Goal: Task Accomplishment & Management: Complete application form

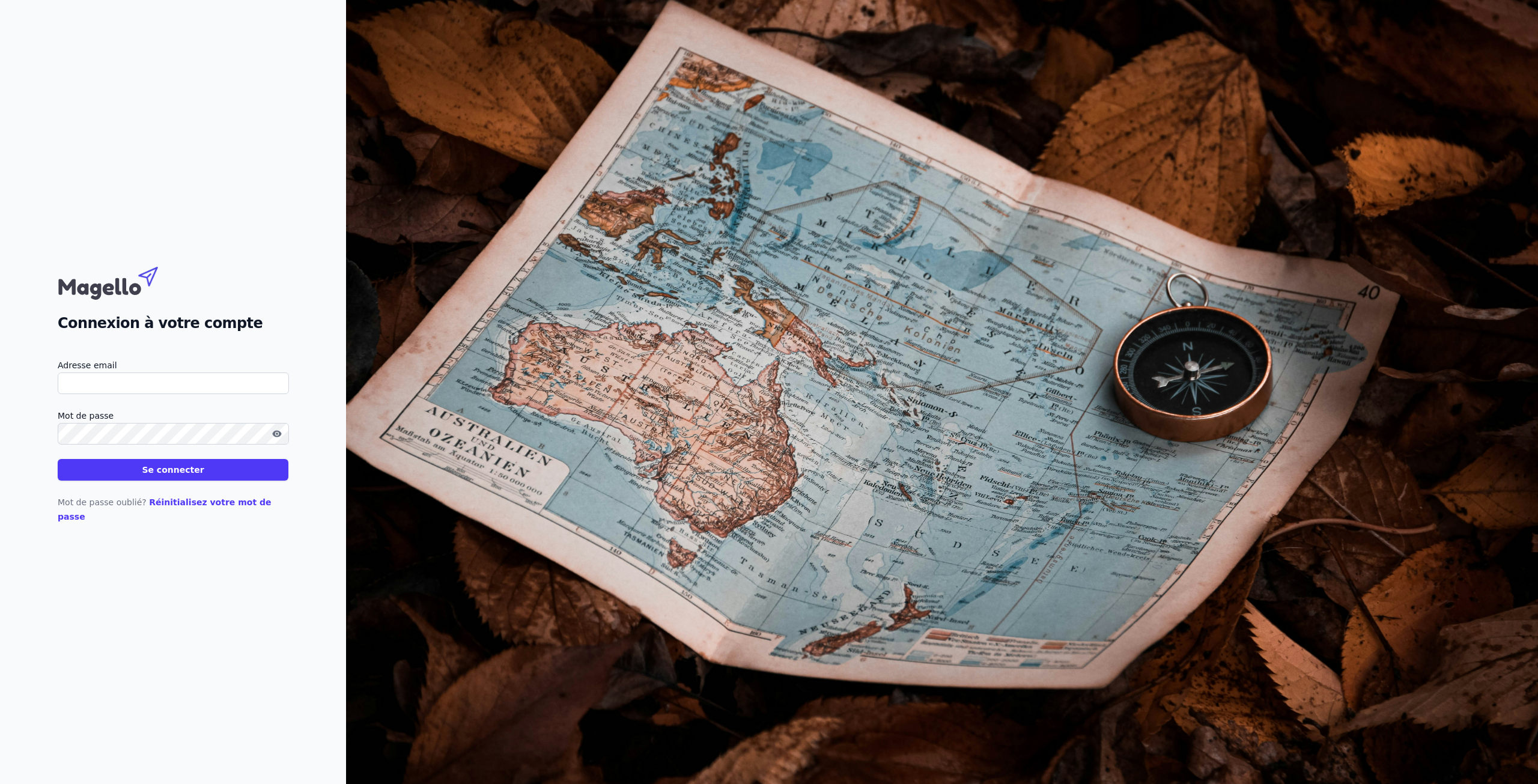
click at [266, 387] on input "Adresse email" at bounding box center [173, 383] width 231 height 22
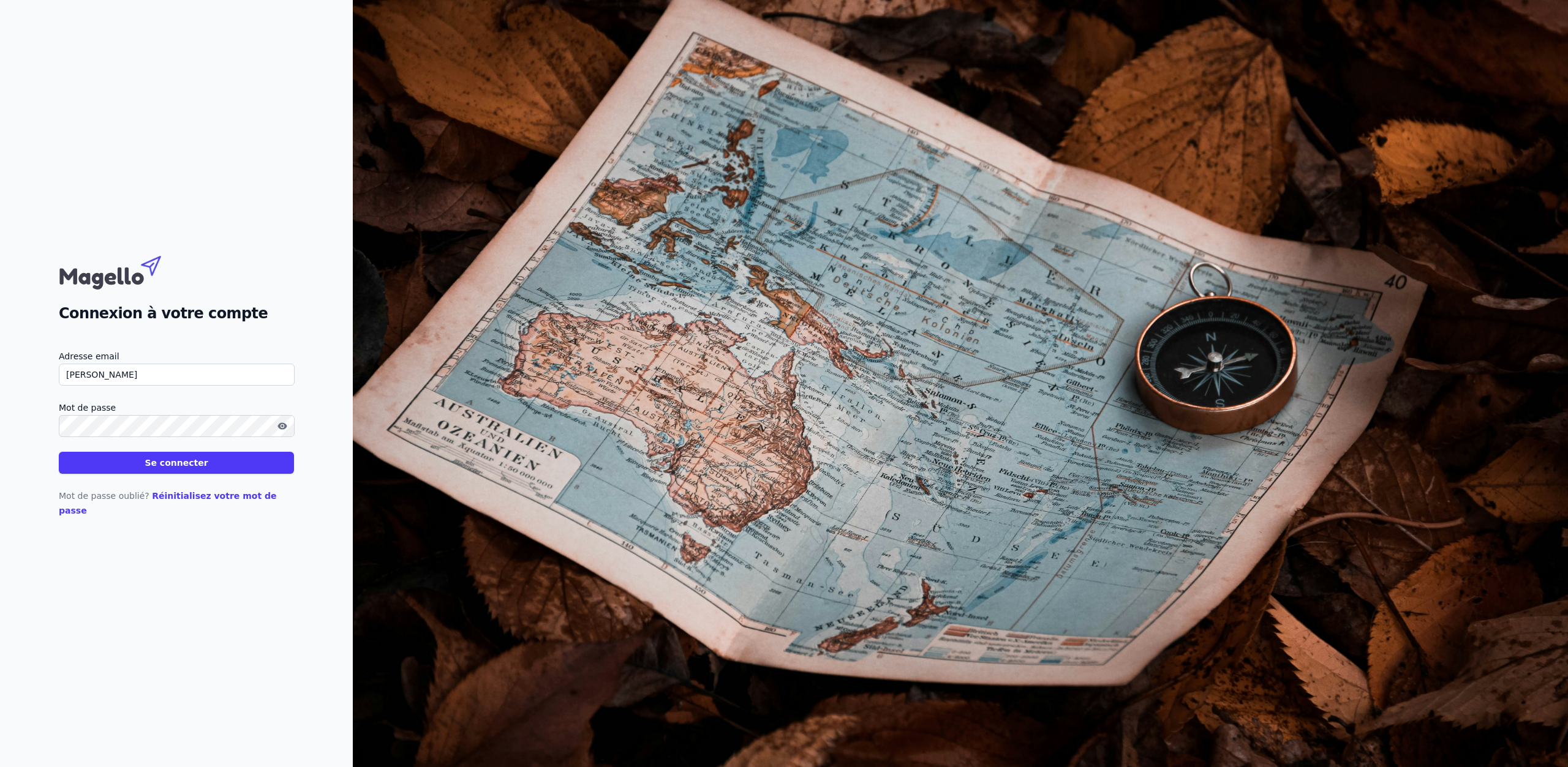
click at [211, 382] on input "[PERSON_NAME]" at bounding box center [177, 375] width 236 height 22
type input "[PERSON_NAME][EMAIL_ADDRESS][DOMAIN_NAME]"
click at [59, 452] on button "Se connecter" at bounding box center [177, 463] width 235 height 22
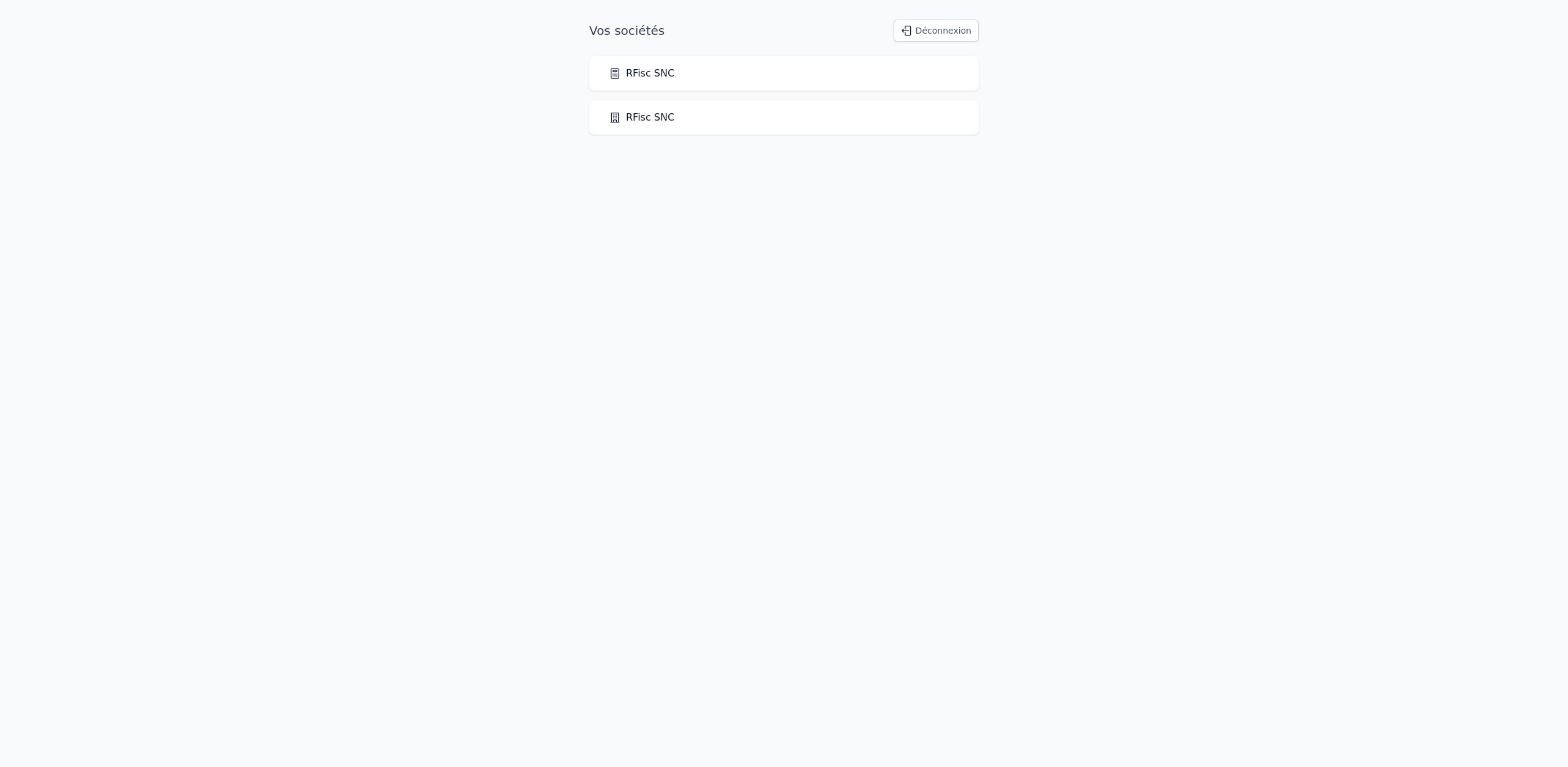
click at [652, 78] on link "RFisc SNC" at bounding box center [642, 74] width 66 height 15
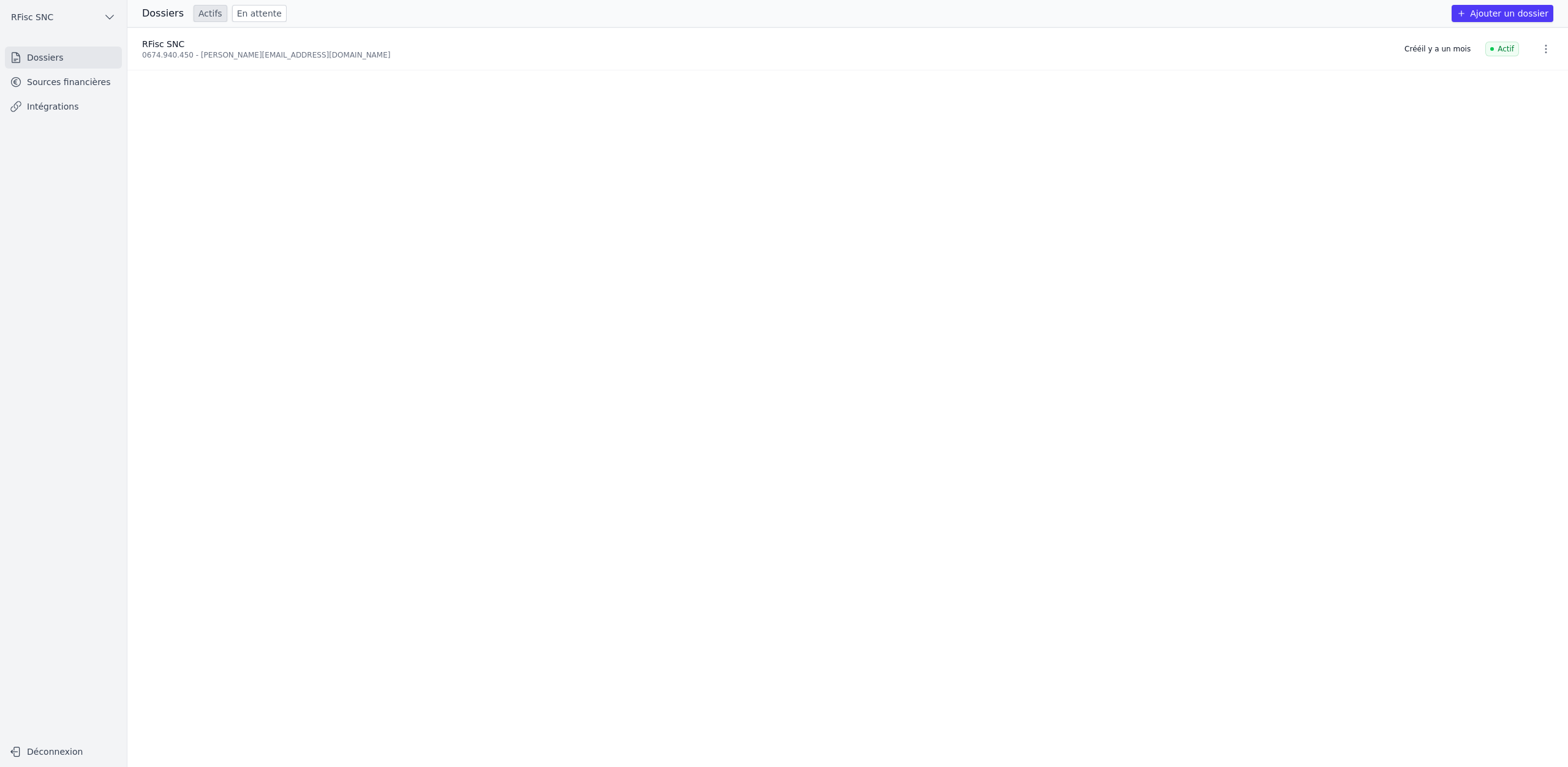
click at [58, 107] on link "Intégrations" at bounding box center [63, 106] width 117 height 22
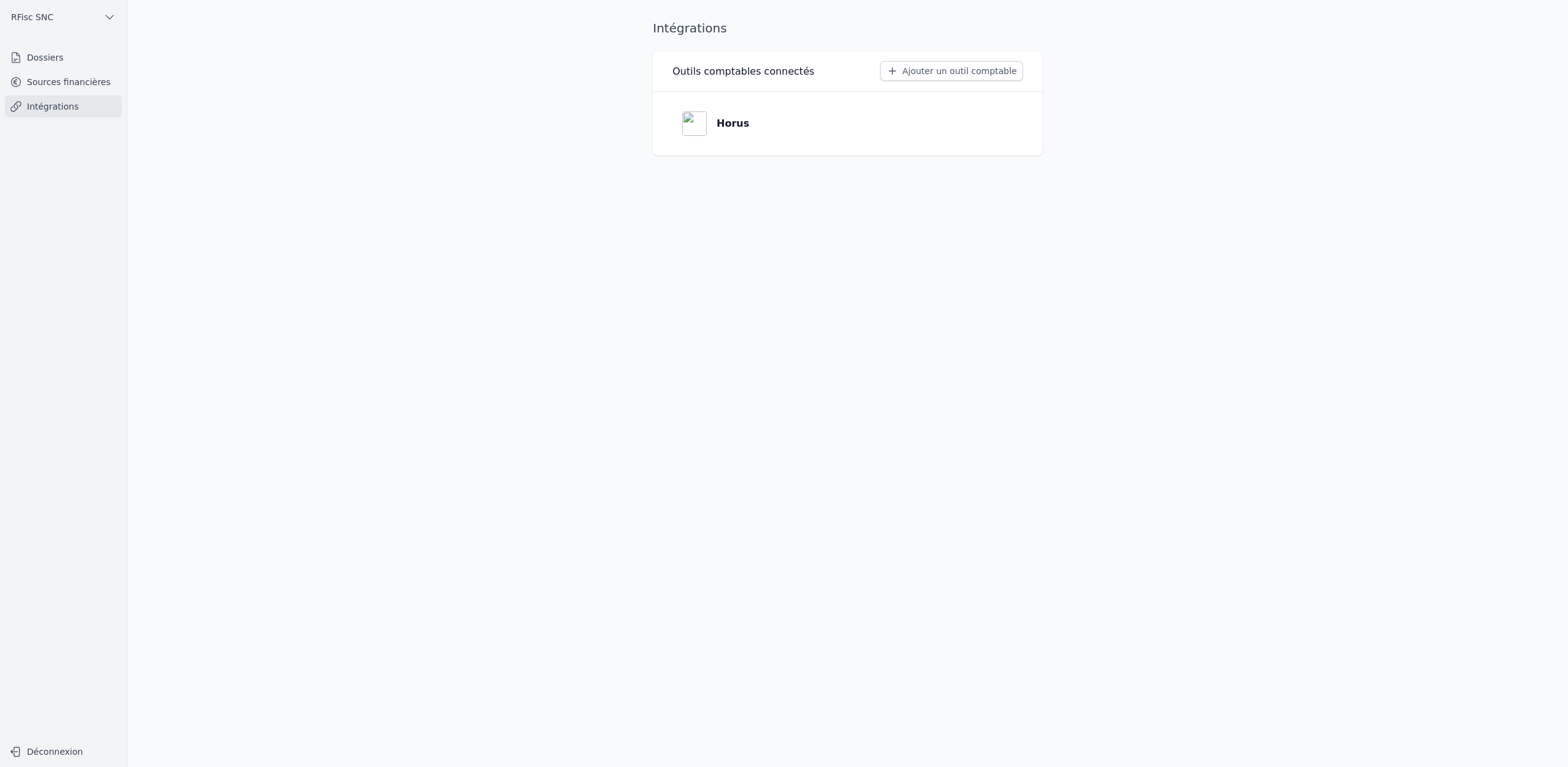
click at [738, 122] on p "Horus" at bounding box center [733, 124] width 33 height 15
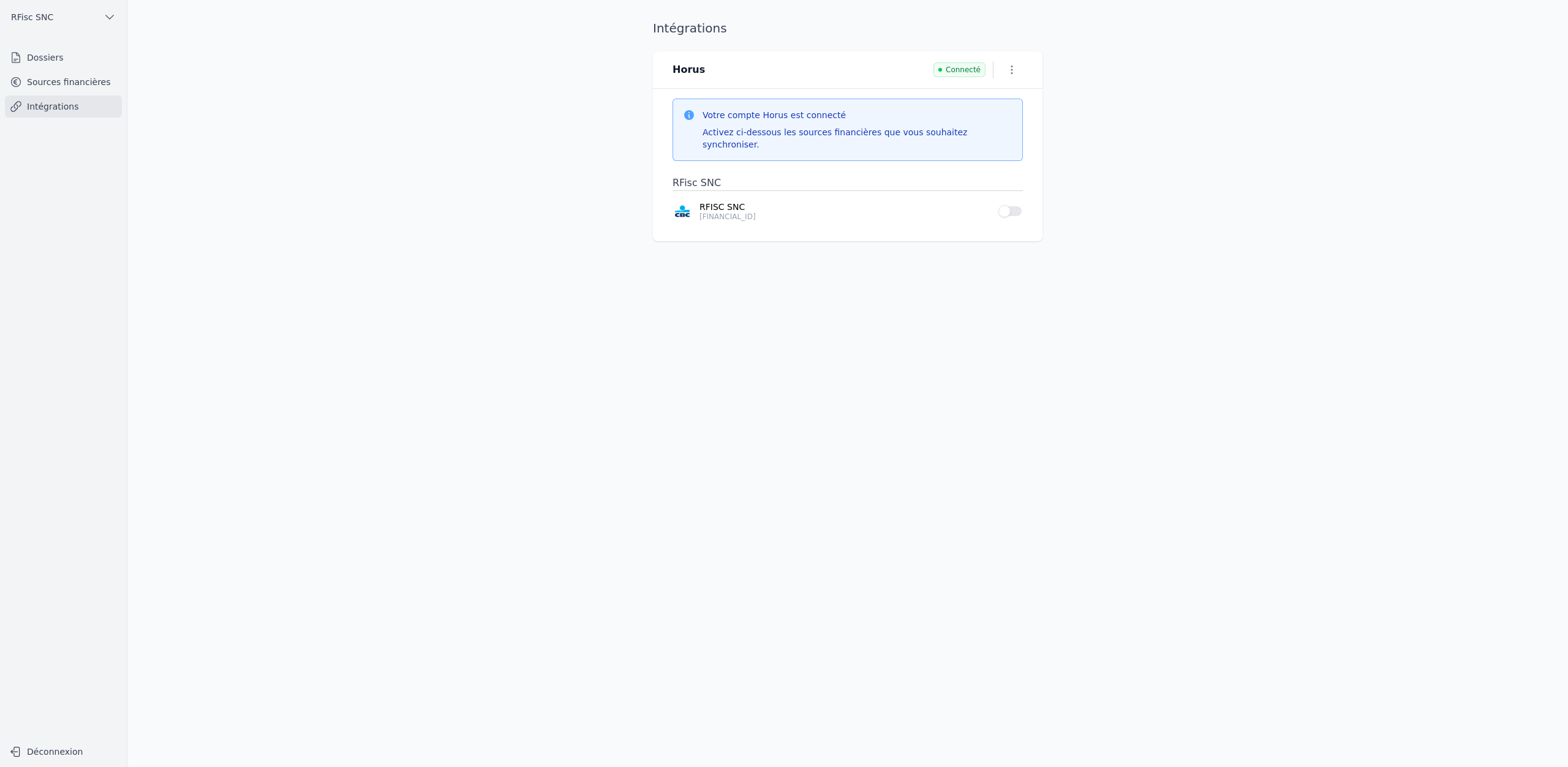
click at [1010, 75] on icon "button" at bounding box center [1012, 70] width 12 height 12
click at [1002, 120] on button "Supprimer" at bounding box center [992, 117] width 75 height 22
click at [1006, 205] on button "Use setting" at bounding box center [1011, 211] width 25 height 12
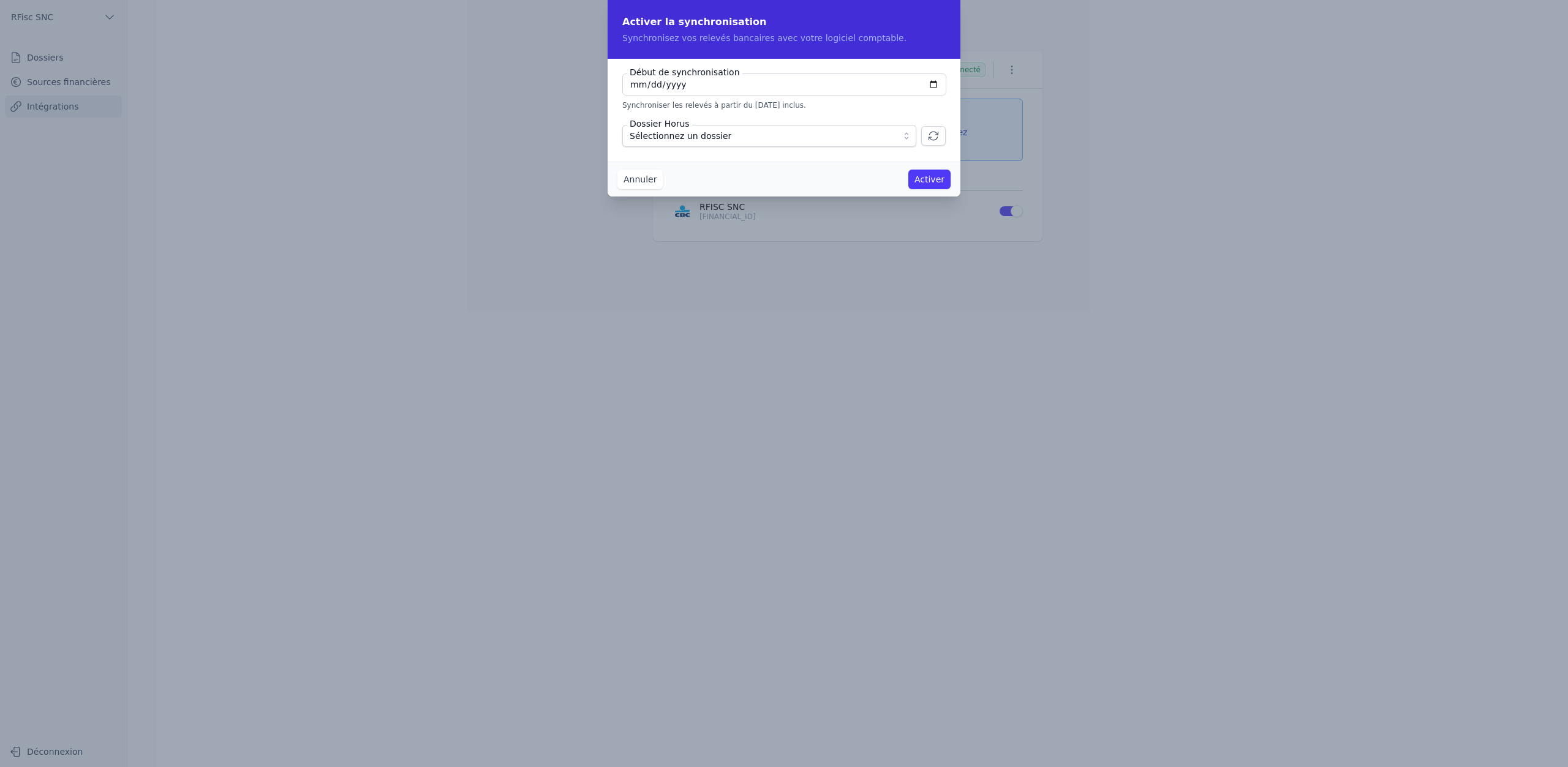
click at [722, 136] on span "Sélectionnez un dossier" at bounding box center [761, 136] width 262 height 15
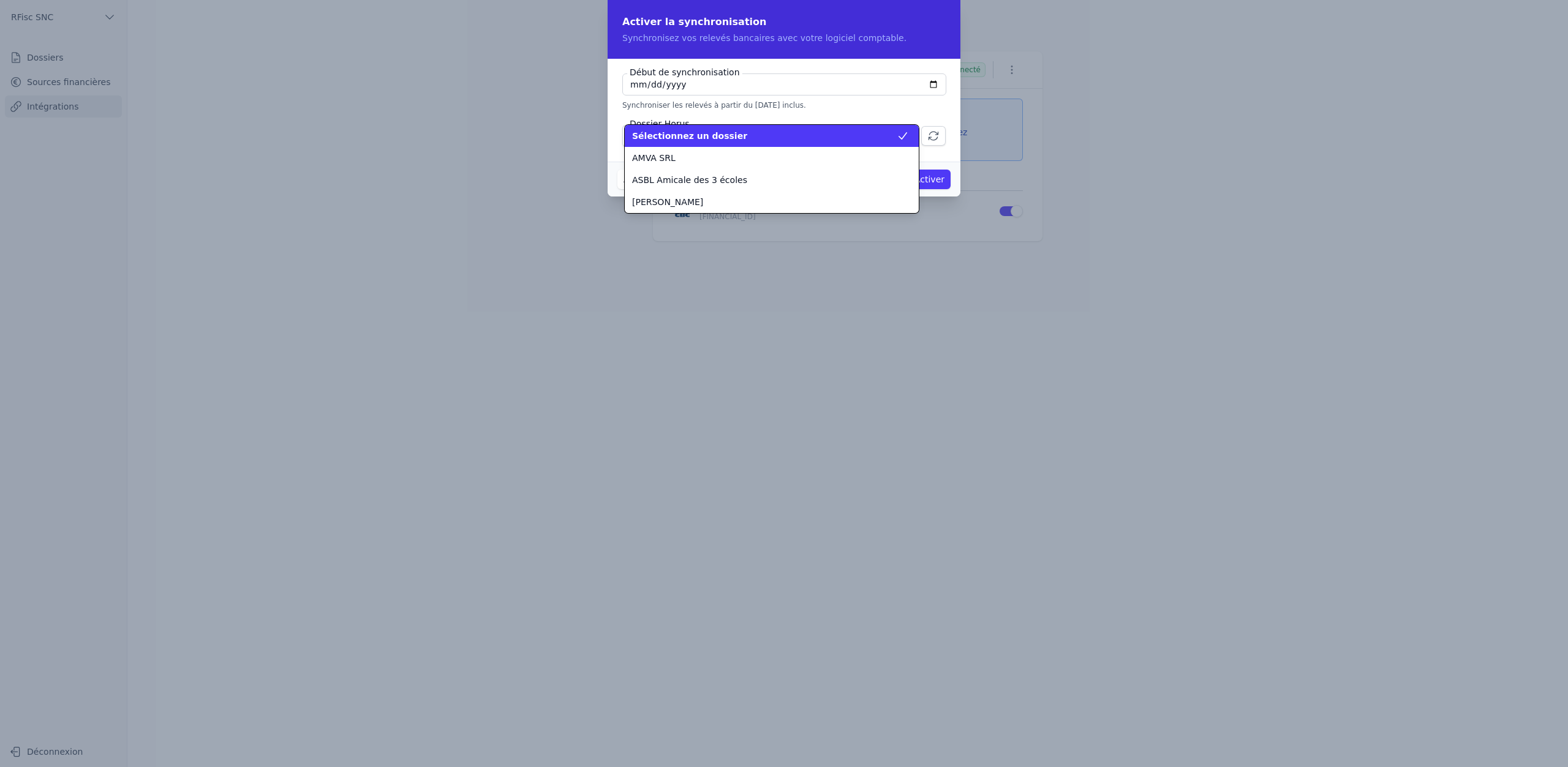
click at [722, 136] on span "Sélectionnez un dossier" at bounding box center [689, 136] width 115 height 12
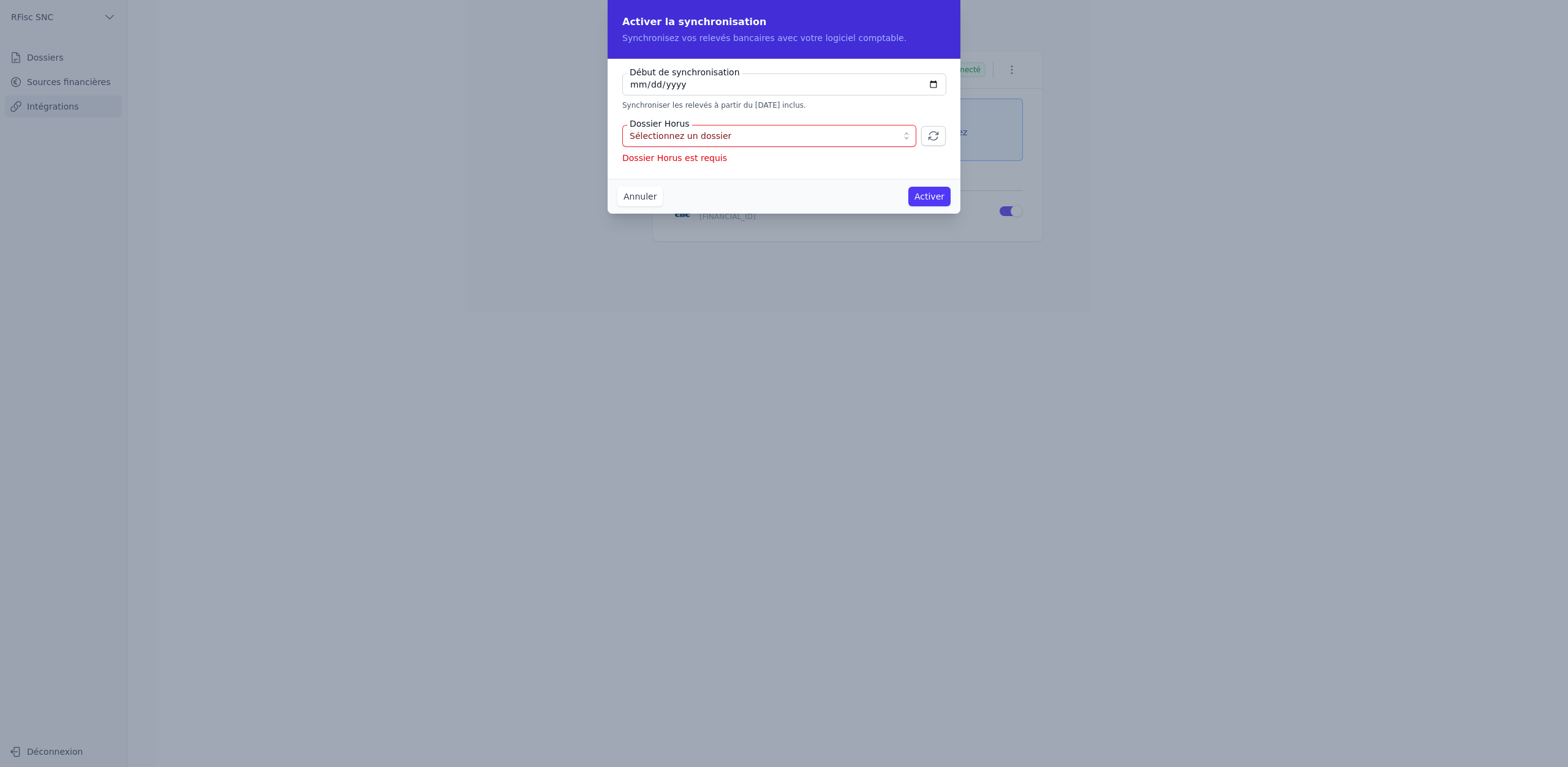
click at [721, 135] on span "Sélectionnez un dossier" at bounding box center [761, 136] width 262 height 15
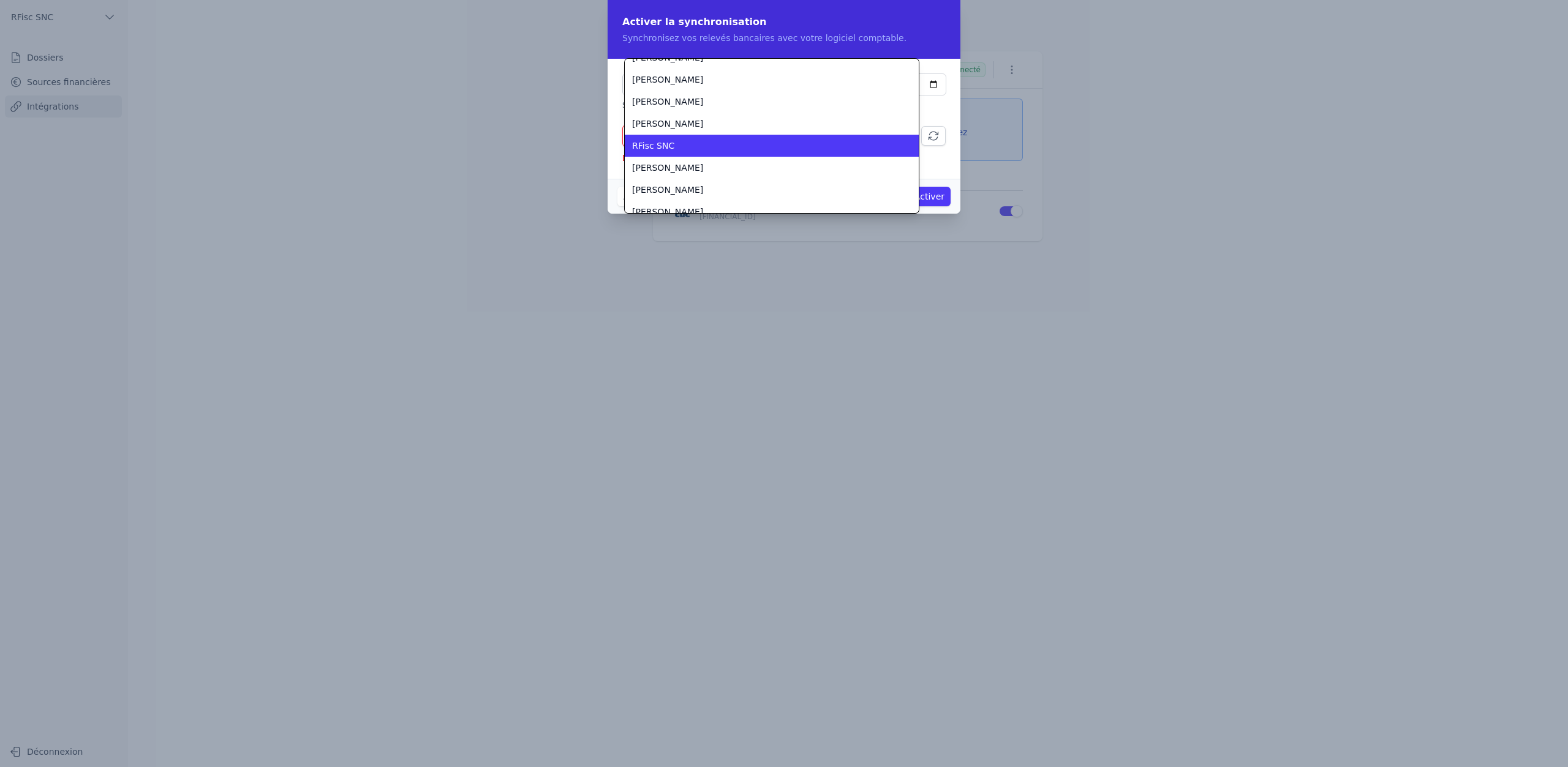
click at [710, 140] on div "RFisc SNC" at bounding box center [764, 146] width 265 height 12
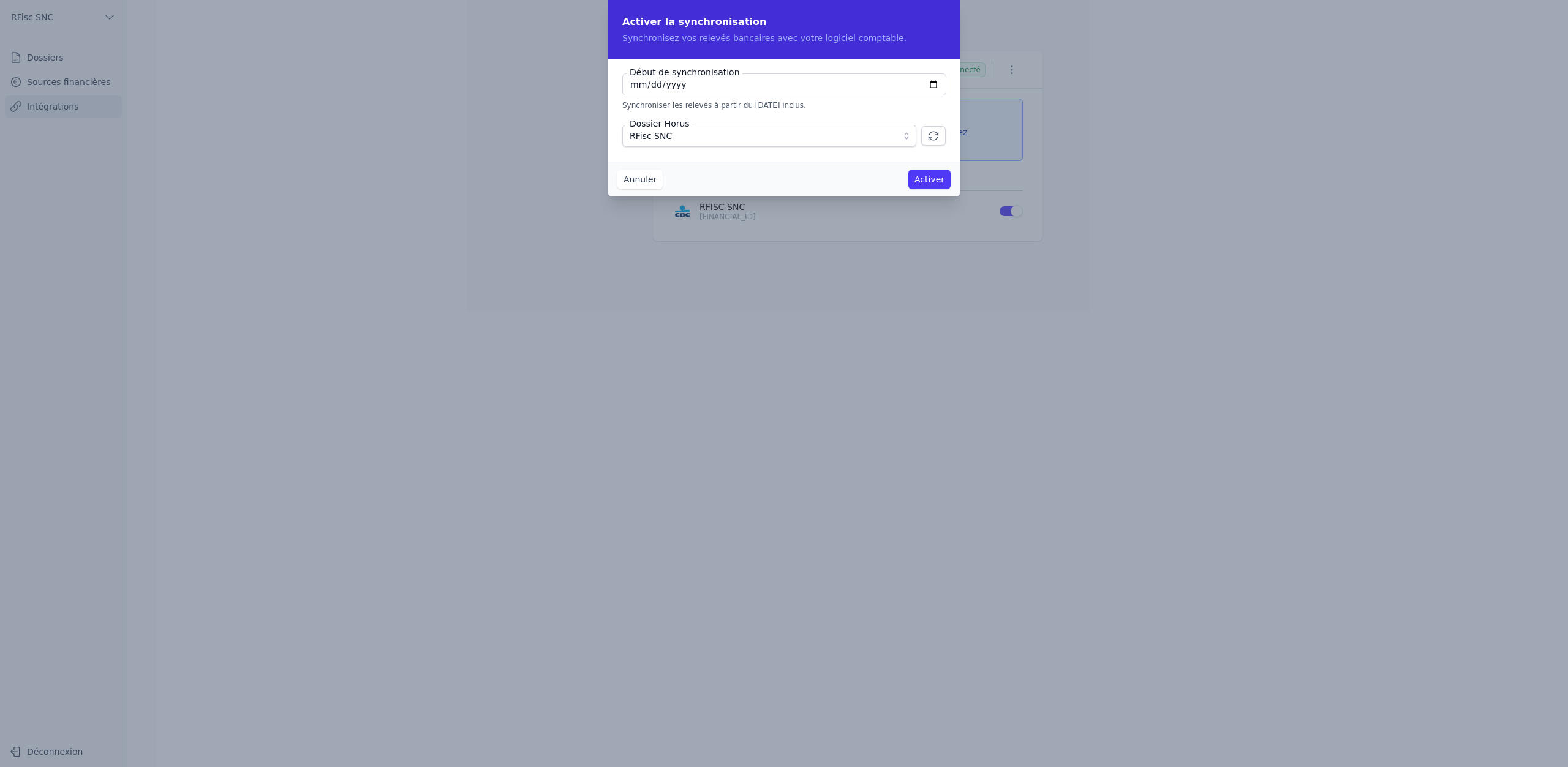
click at [935, 182] on button "Activer" at bounding box center [929, 180] width 42 height 20
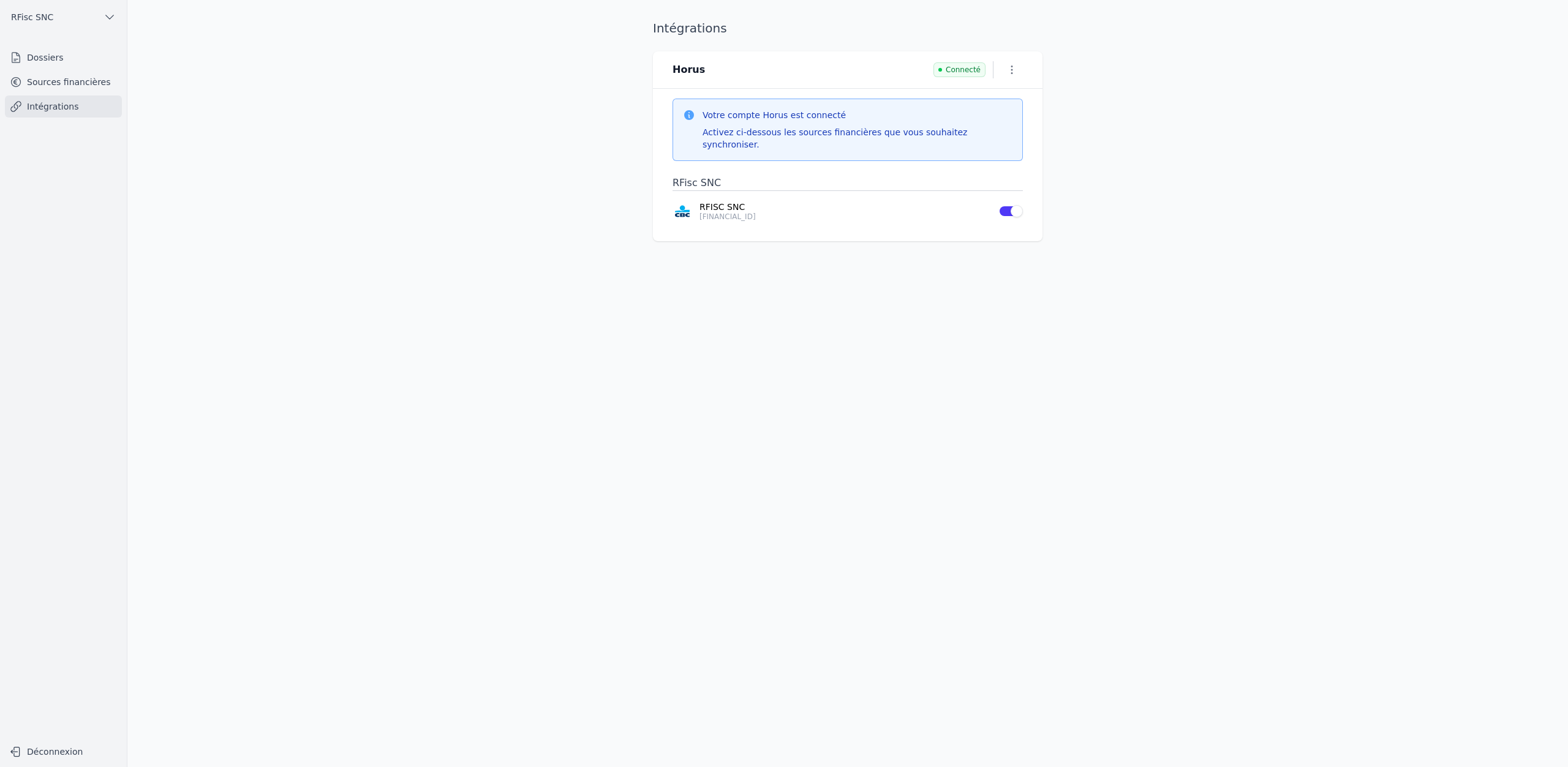
click at [84, 87] on link "Sources financières" at bounding box center [63, 82] width 117 height 22
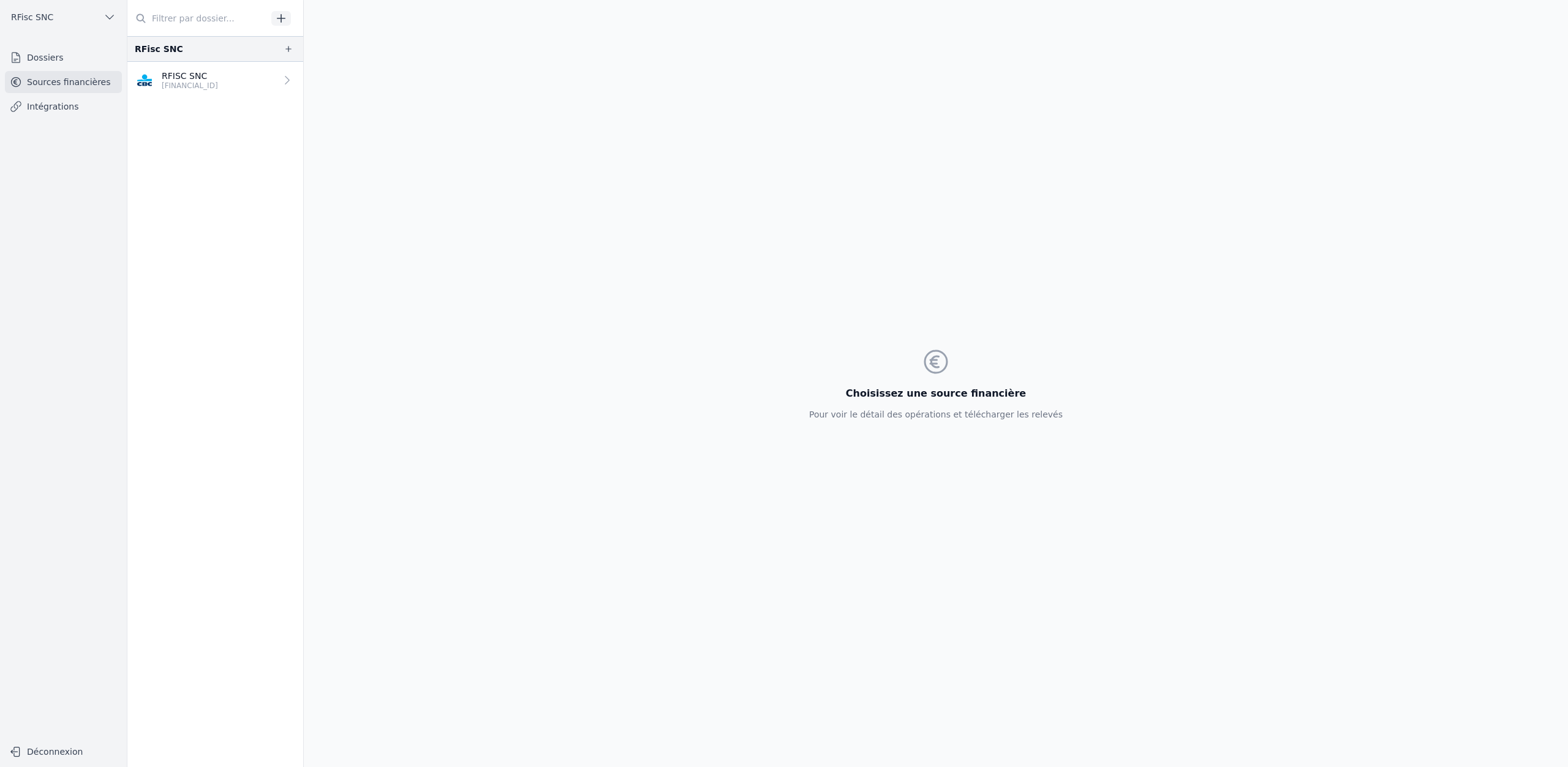
click at [244, 84] on link "RFISC SNC BE34 7320 6781 6690" at bounding box center [215, 81] width 176 height 37
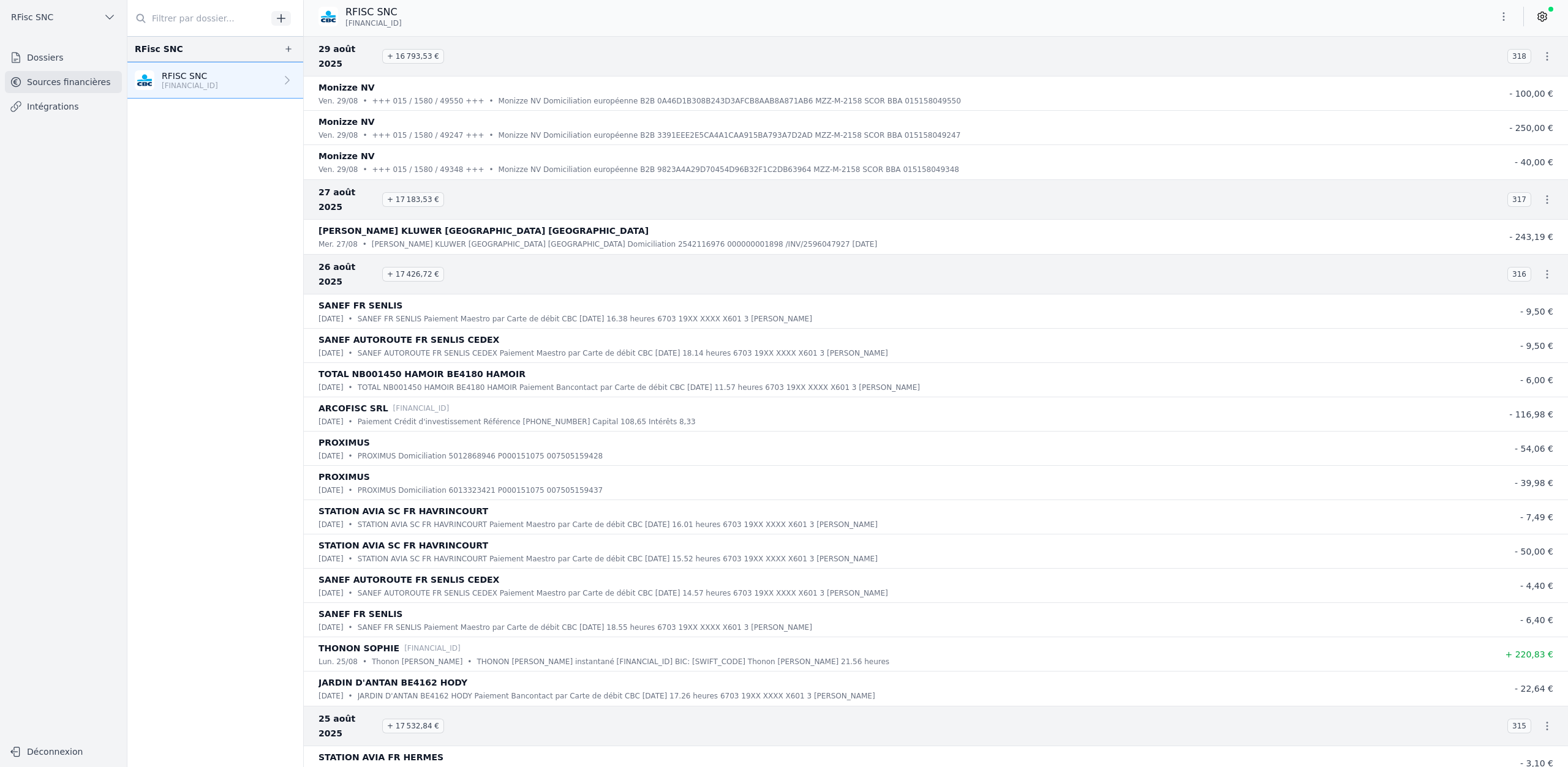
click at [1550, 13] on link at bounding box center [1543, 17] width 22 height 20
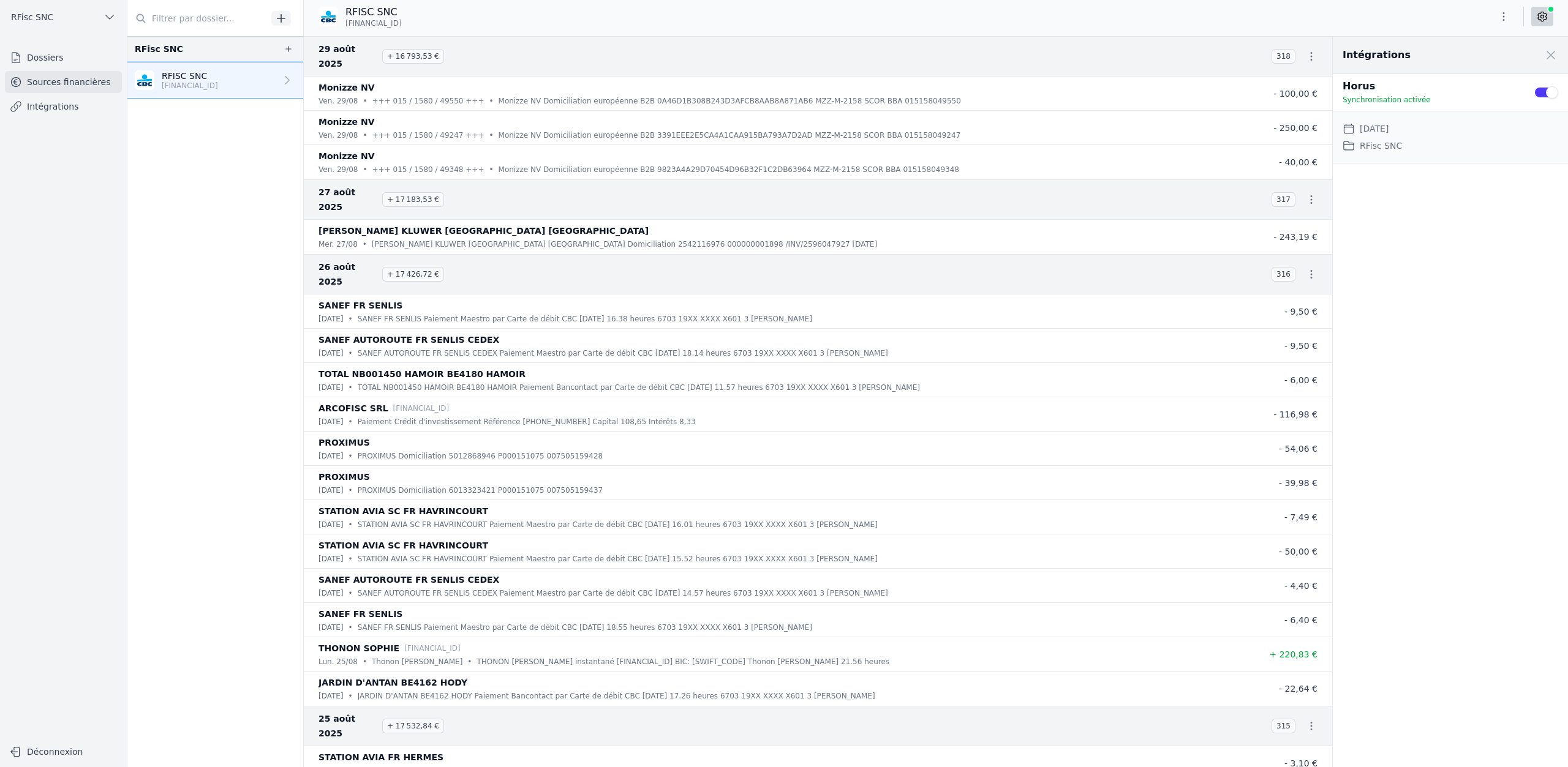
click at [1550, 13] on link at bounding box center [1543, 17] width 22 height 20
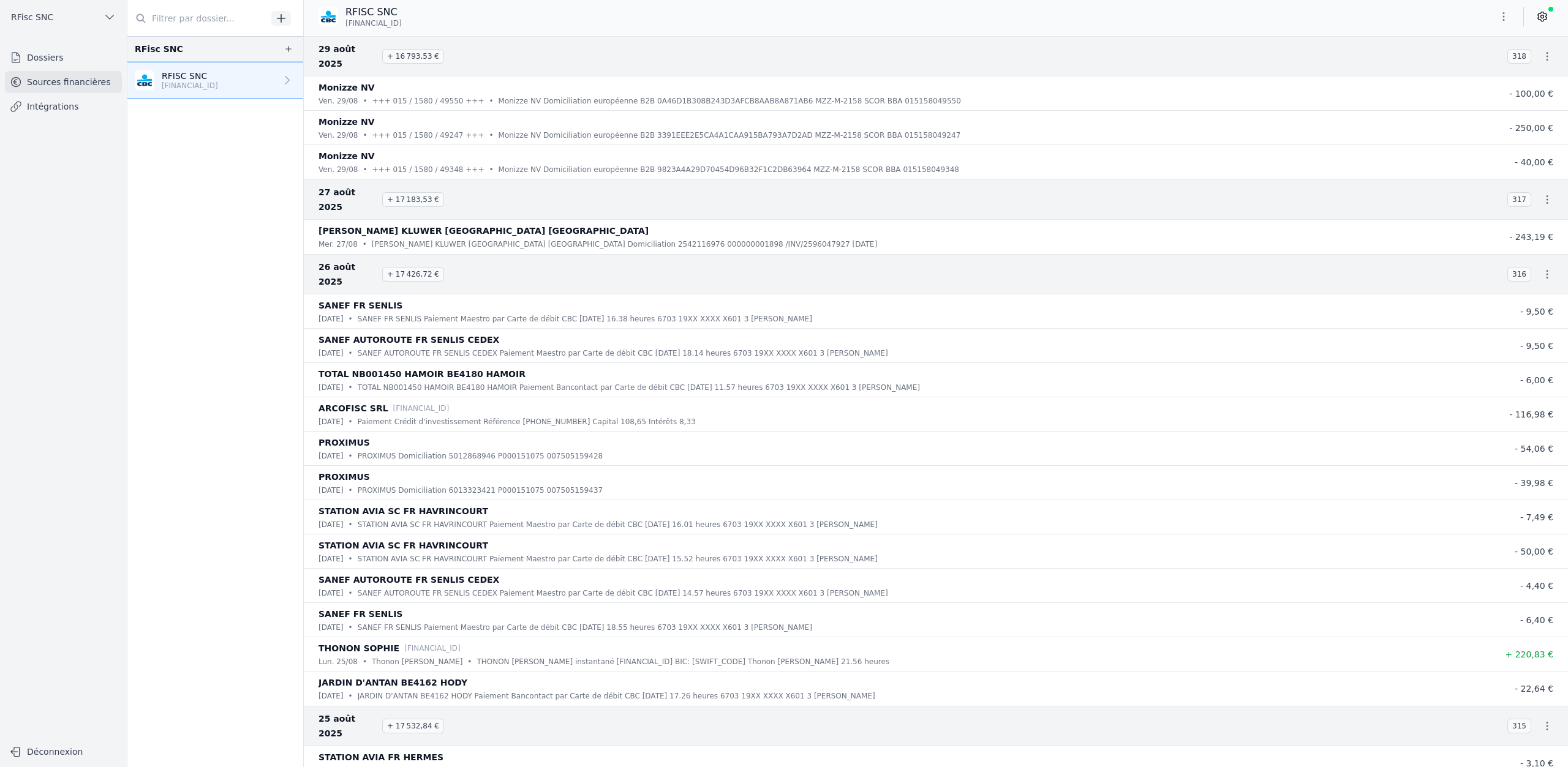
click at [1534, 22] on link at bounding box center [1543, 17] width 22 height 20
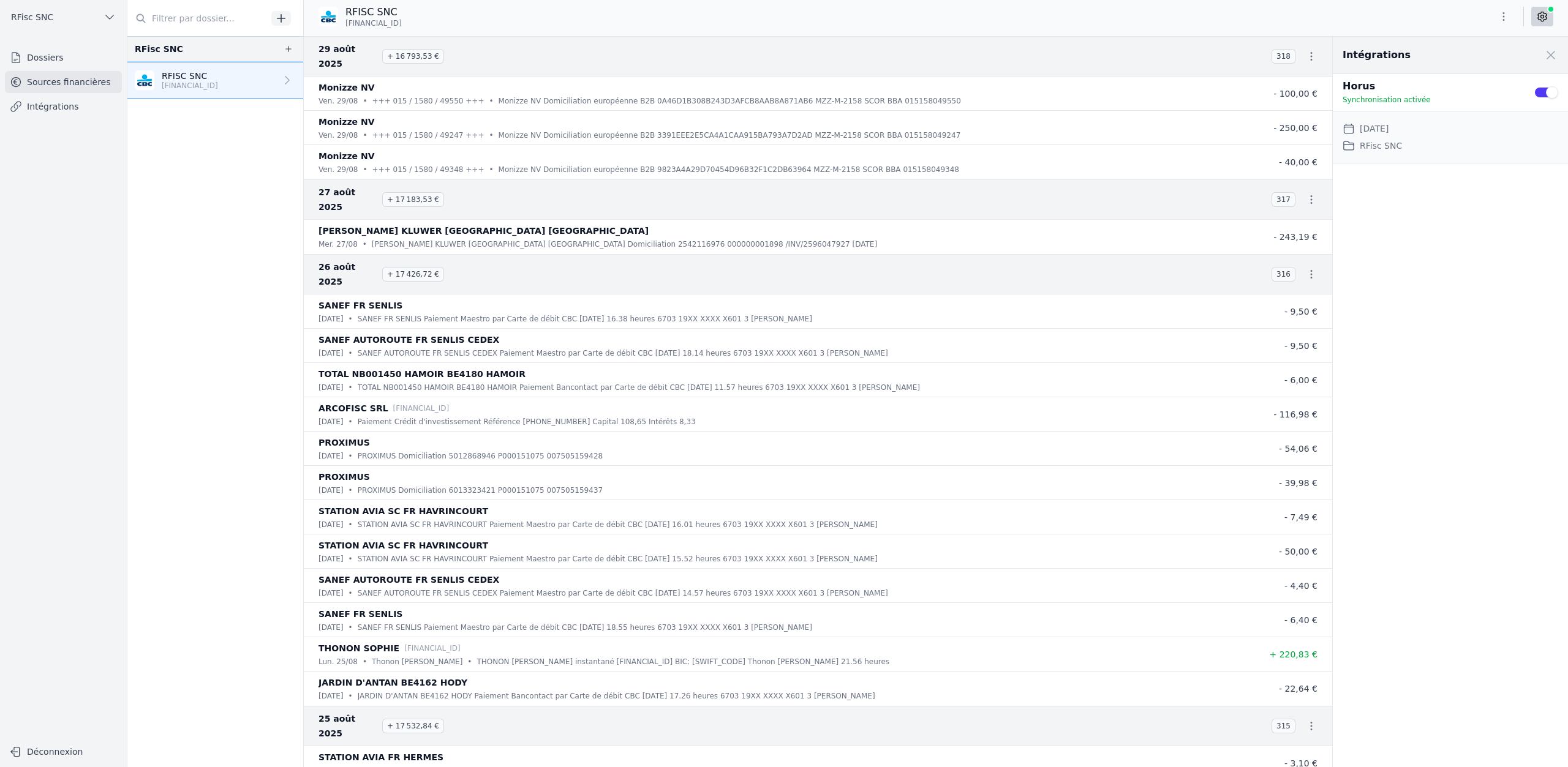
click at [1553, 60] on span at bounding box center [1551, 55] width 27 height 27
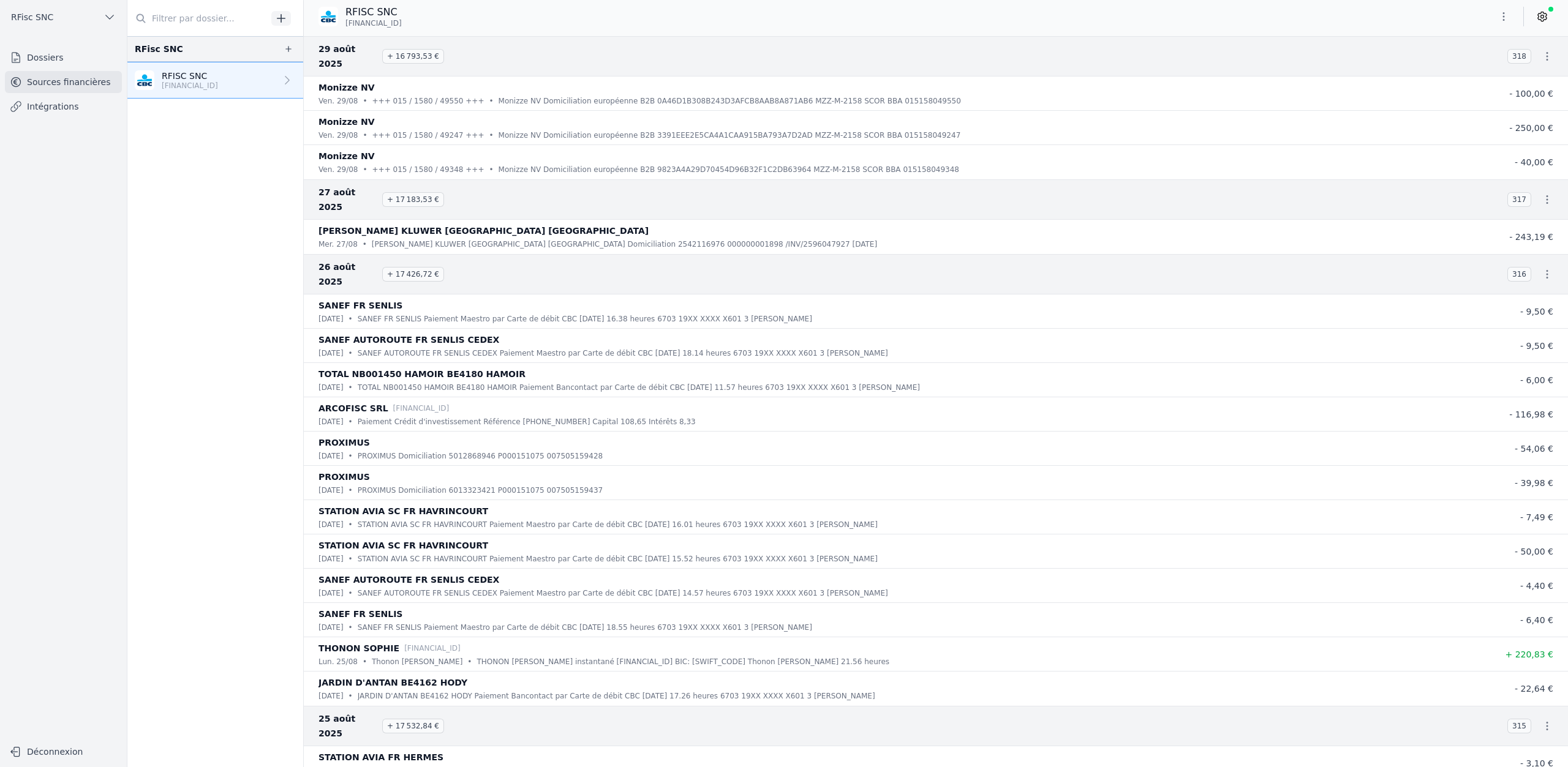
click at [1500, 14] on icon "button" at bounding box center [1504, 17] width 12 height 12
click at [1471, 71] on button "Exporter" at bounding box center [1474, 65] width 88 height 23
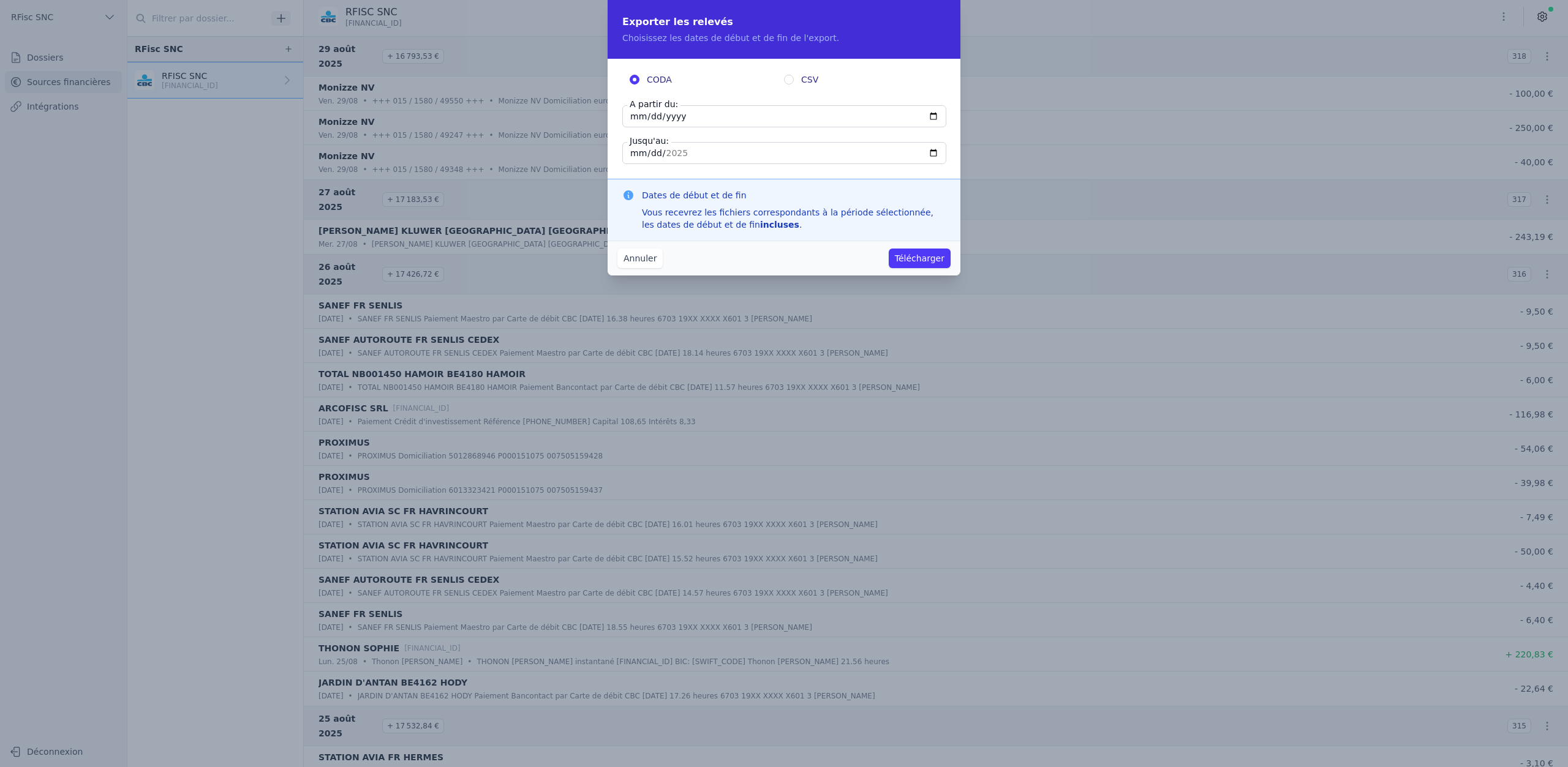
click at [934, 113] on input "2025-08-29" at bounding box center [784, 116] width 324 height 22
type input "2025-03-29"
click at [793, 183] on div "Dates de début et de fin Vous recevrez les fichiers correspondants à la période…" at bounding box center [784, 210] width 353 height 62
click at [655, 256] on button "Annuler" at bounding box center [640, 258] width 46 height 20
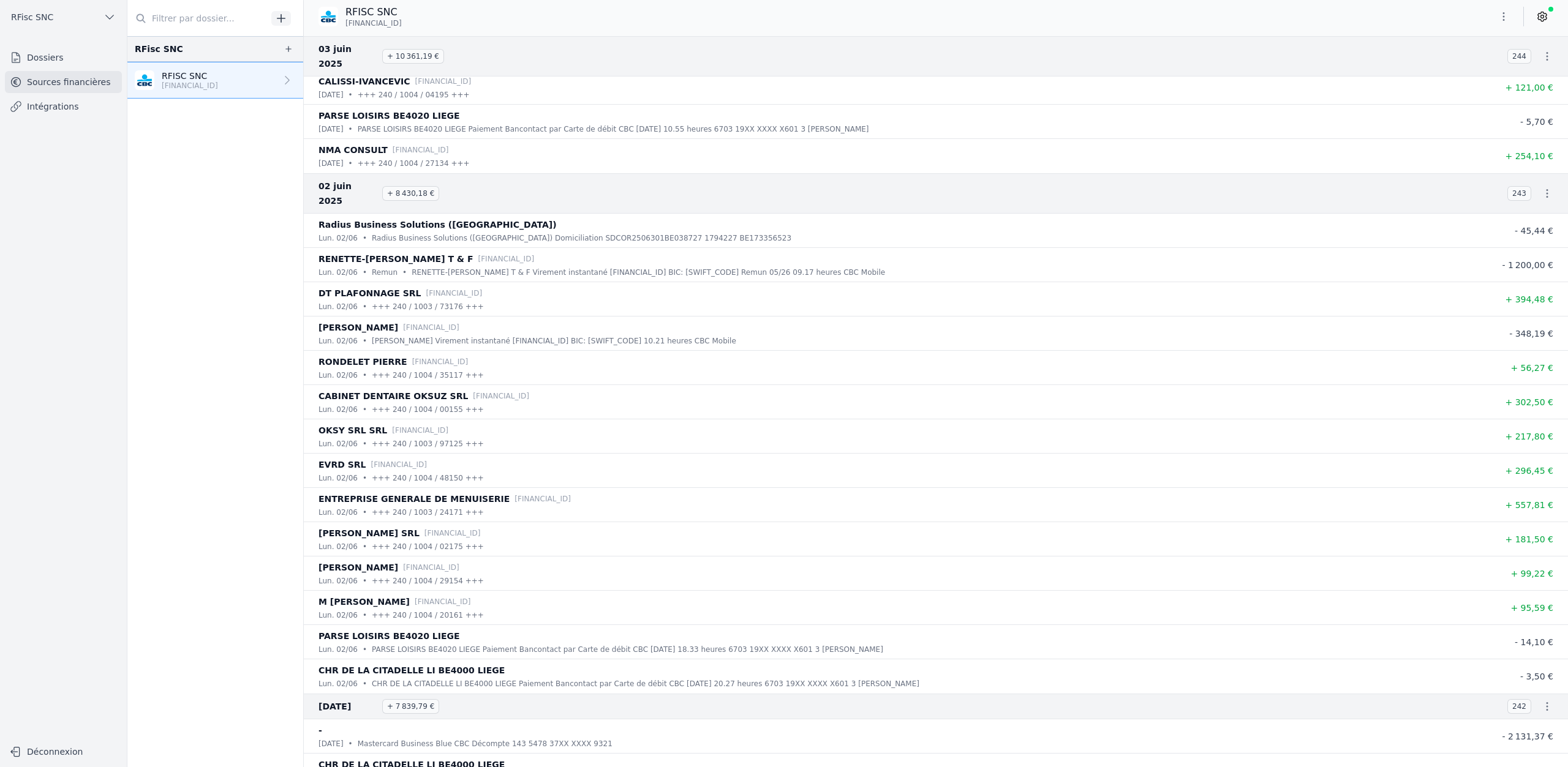
scroll to position [13164, 0]
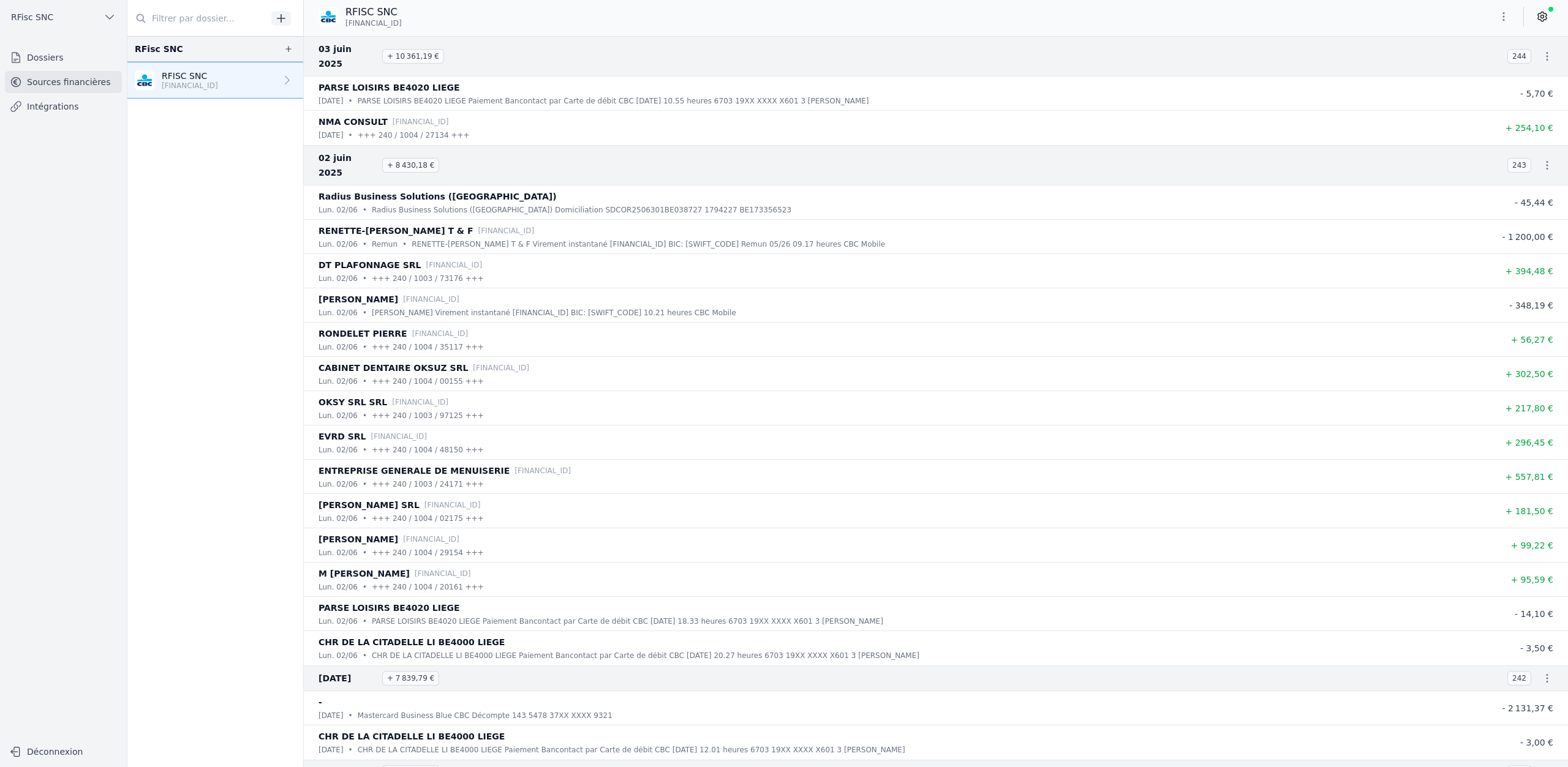
click at [1542, 159] on icon "button" at bounding box center [1548, 165] width 12 height 12
click at [54, 59] on div at bounding box center [784, 383] width 1568 height 767
click at [54, 58] on link "Dossiers" at bounding box center [63, 58] width 117 height 22
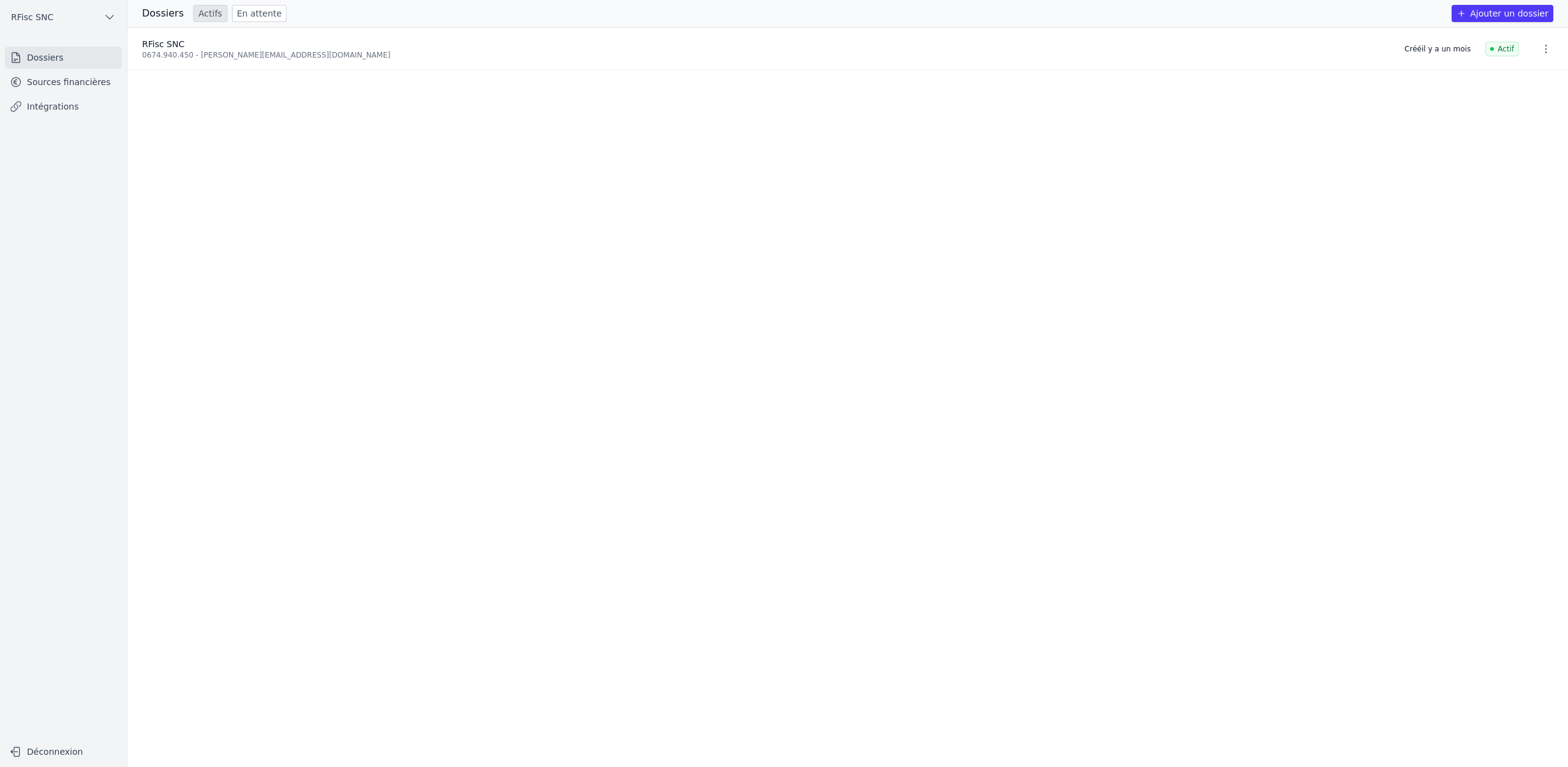
click at [1507, 17] on button "Ajouter un dossier" at bounding box center [1502, 14] width 102 height 17
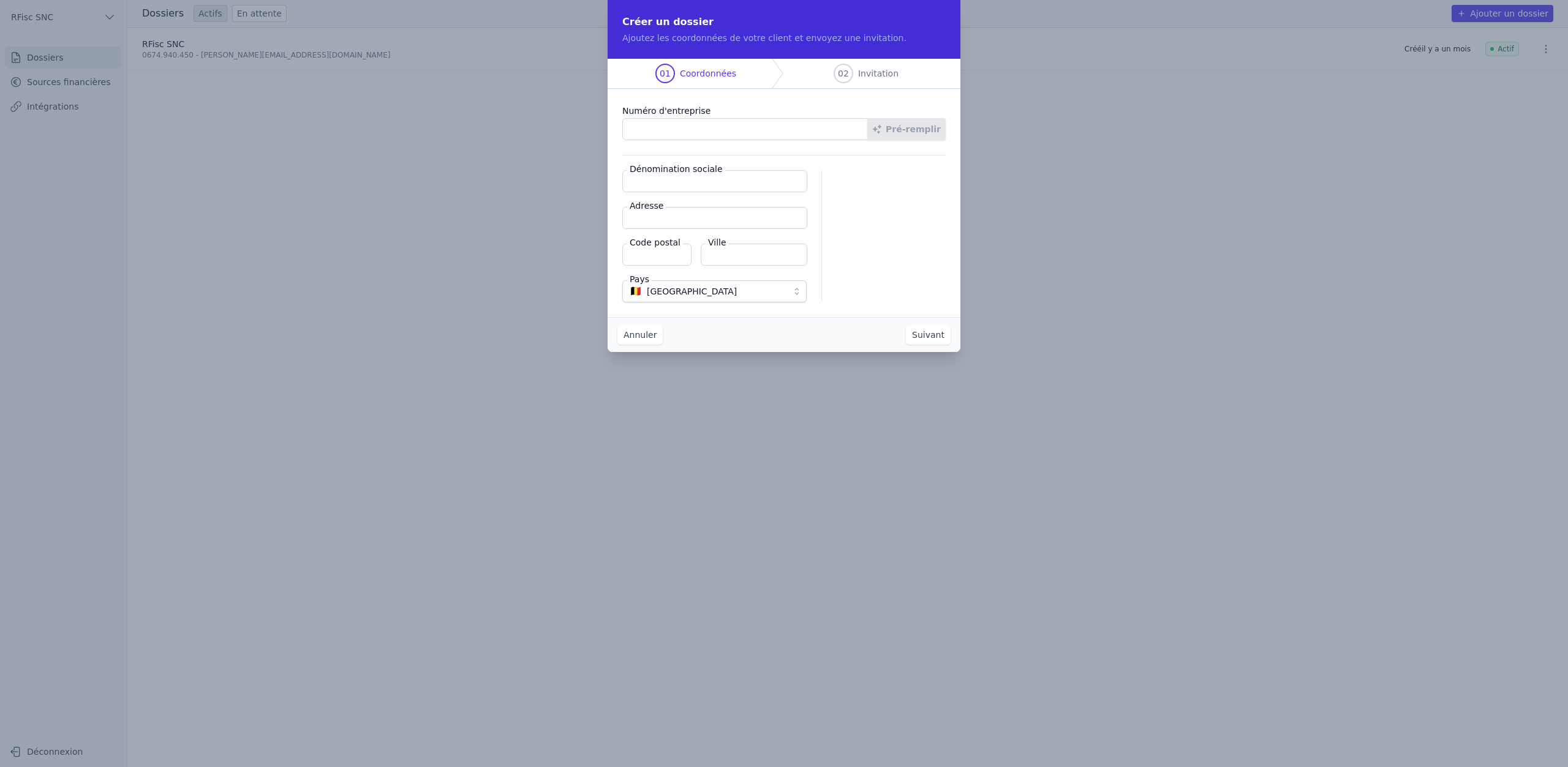
click at [653, 339] on button "Annuler" at bounding box center [640, 335] width 46 height 20
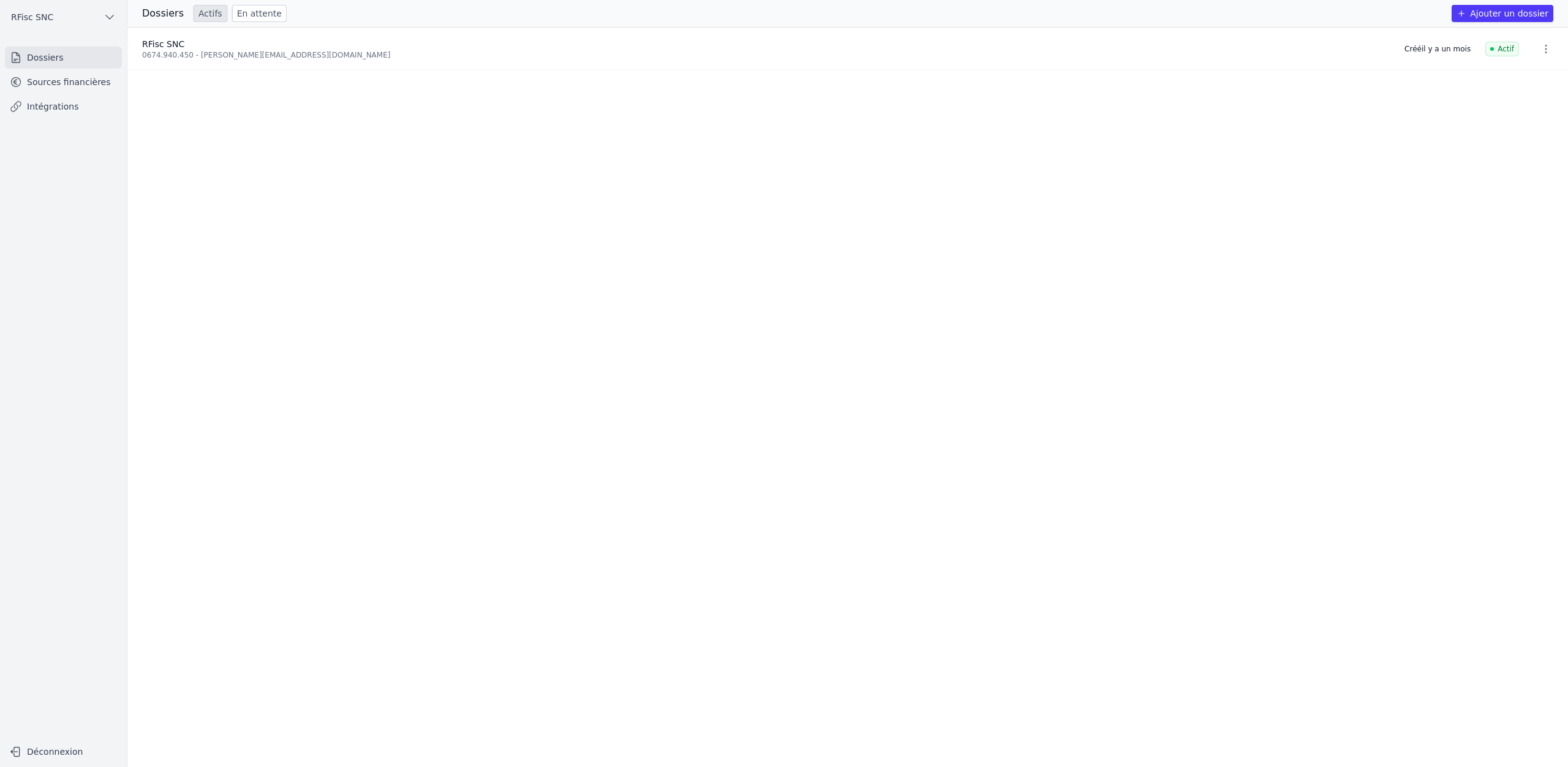
click at [1479, 18] on button "Ajouter un dossier" at bounding box center [1502, 14] width 102 height 17
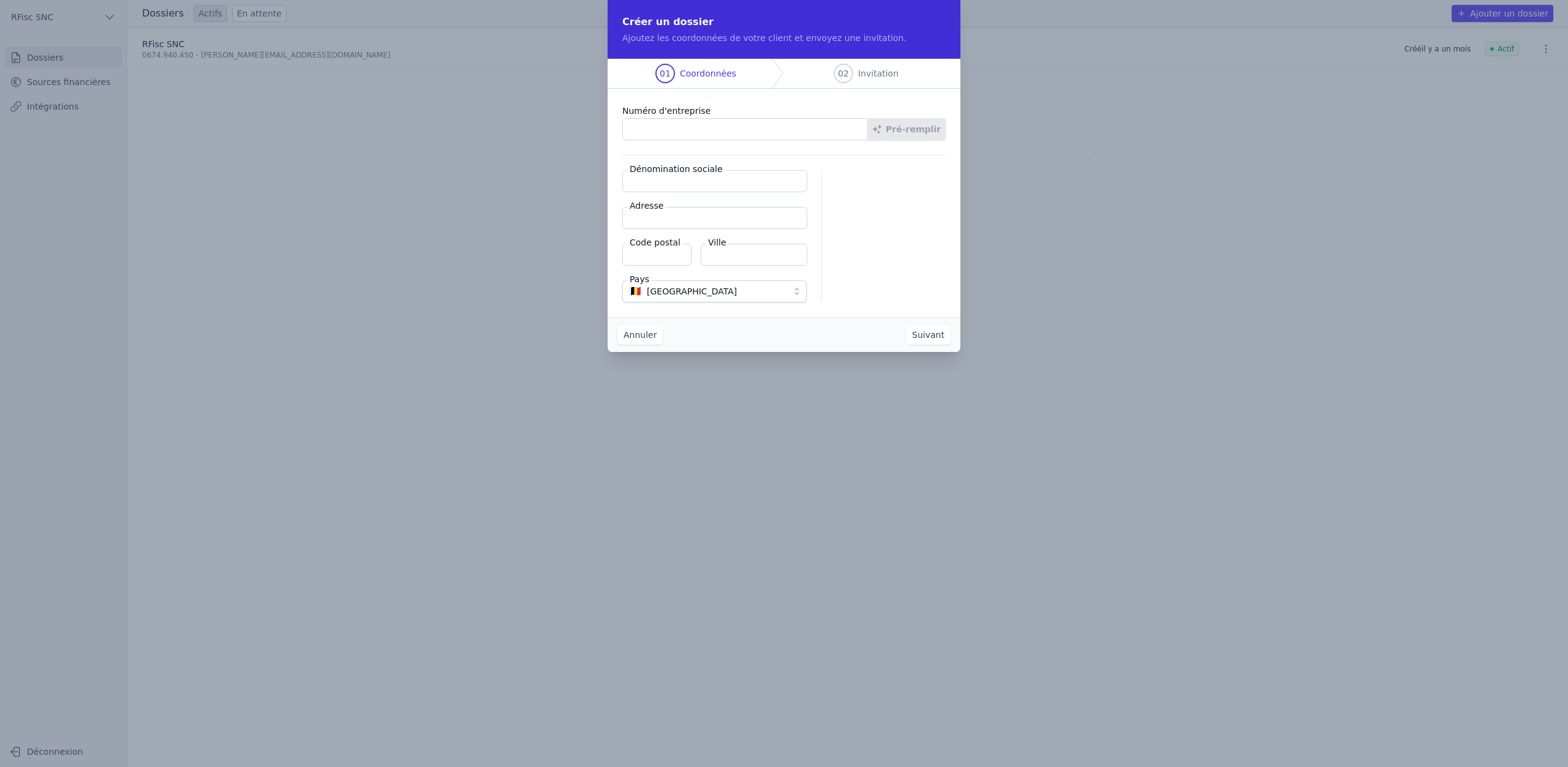
paste input "0430.869.941"
type input "0430.869.941"
click at [908, 132] on button "Pré-remplir" at bounding box center [906, 129] width 78 height 22
type input "SERET & Fils SRL"
type input "Rue Falloise 5"
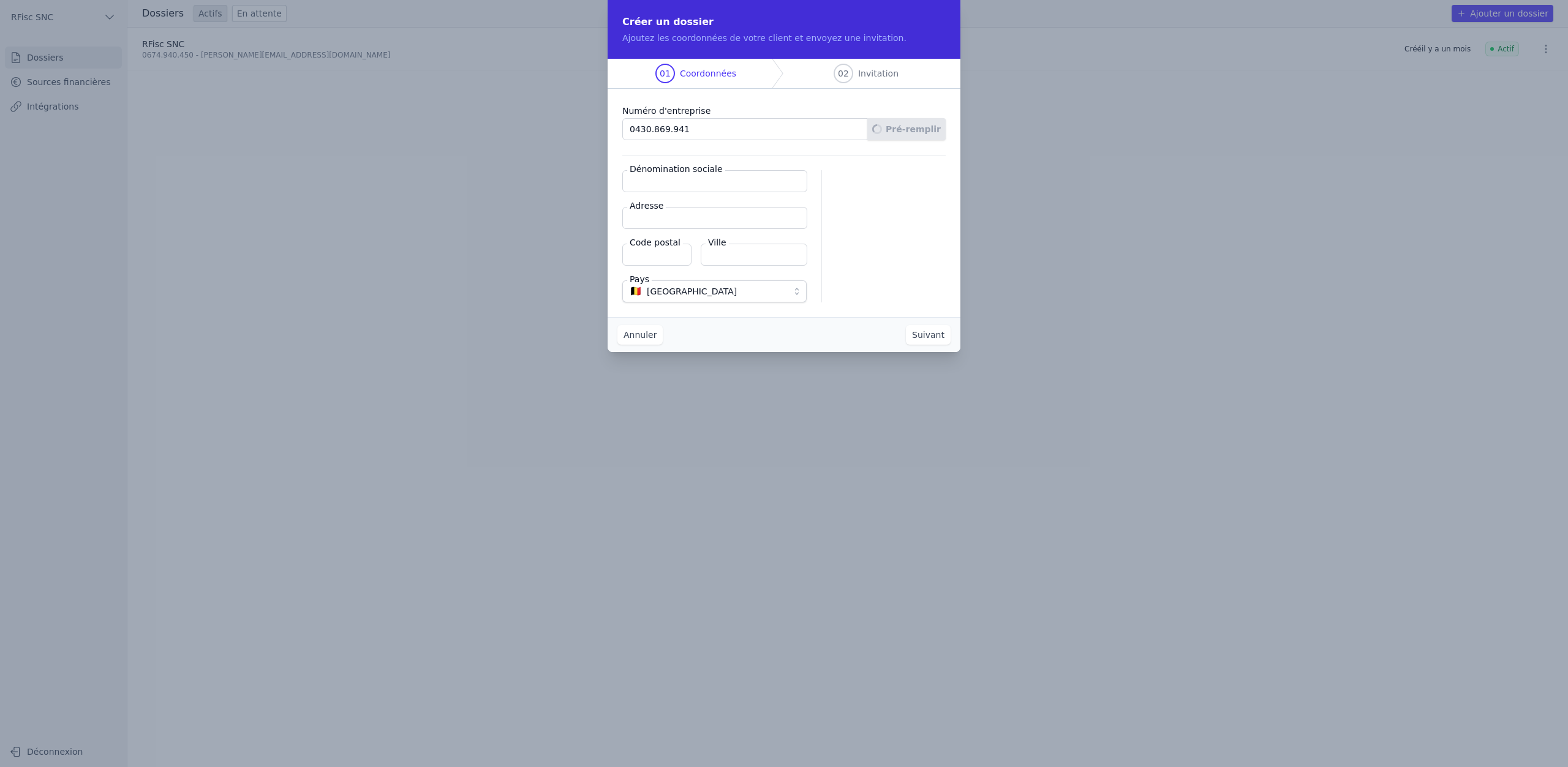
type input "4160"
type input "Anthisnes"
click at [932, 336] on button "Suivant" at bounding box center [928, 335] width 45 height 20
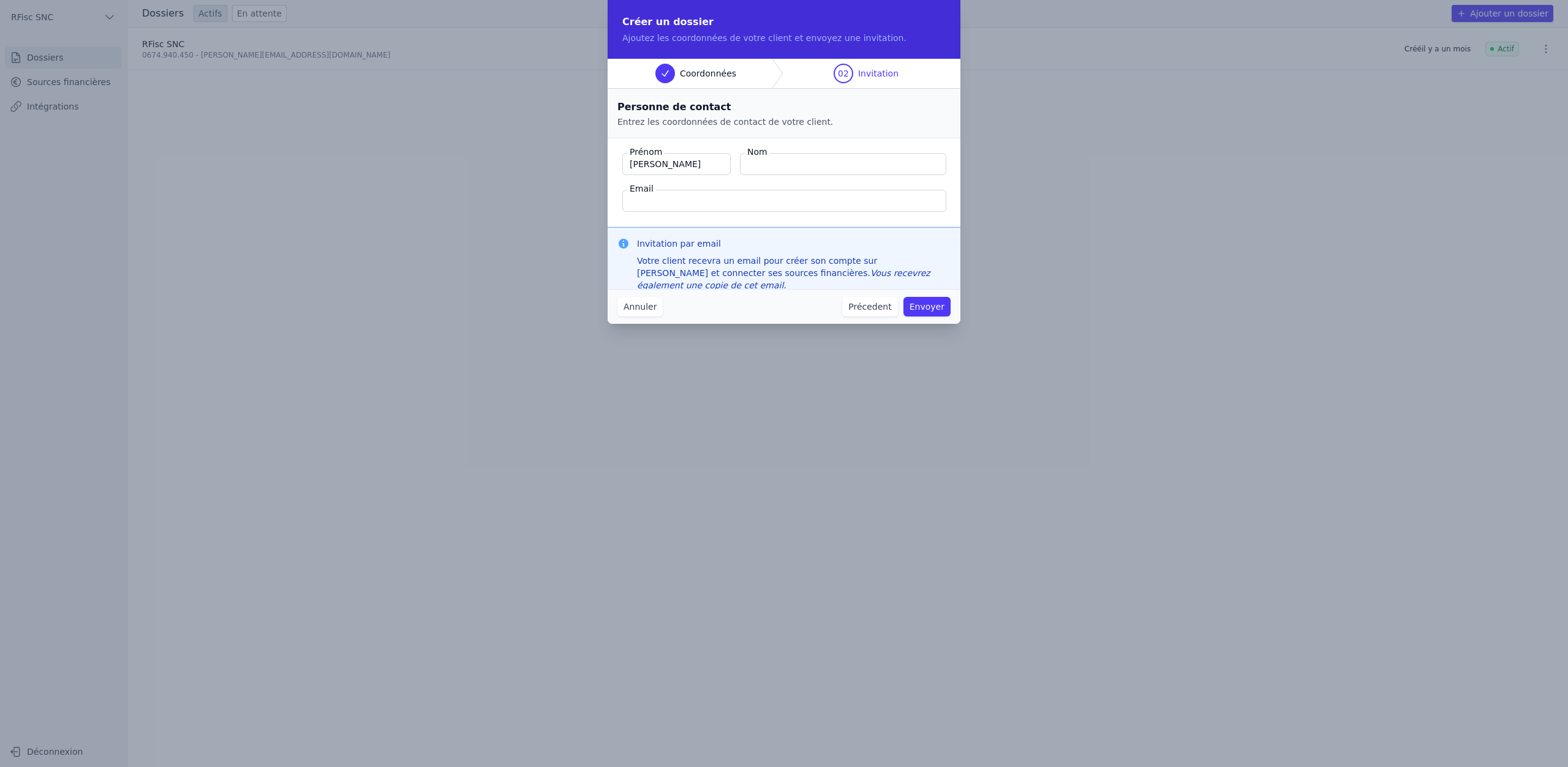
type input "René"
type input "Seret"
paste input "seretetfils@hotmail.com"
type input "seretetfils@hotmail.com"
click at [945, 304] on button "Envoyer" at bounding box center [927, 307] width 47 height 20
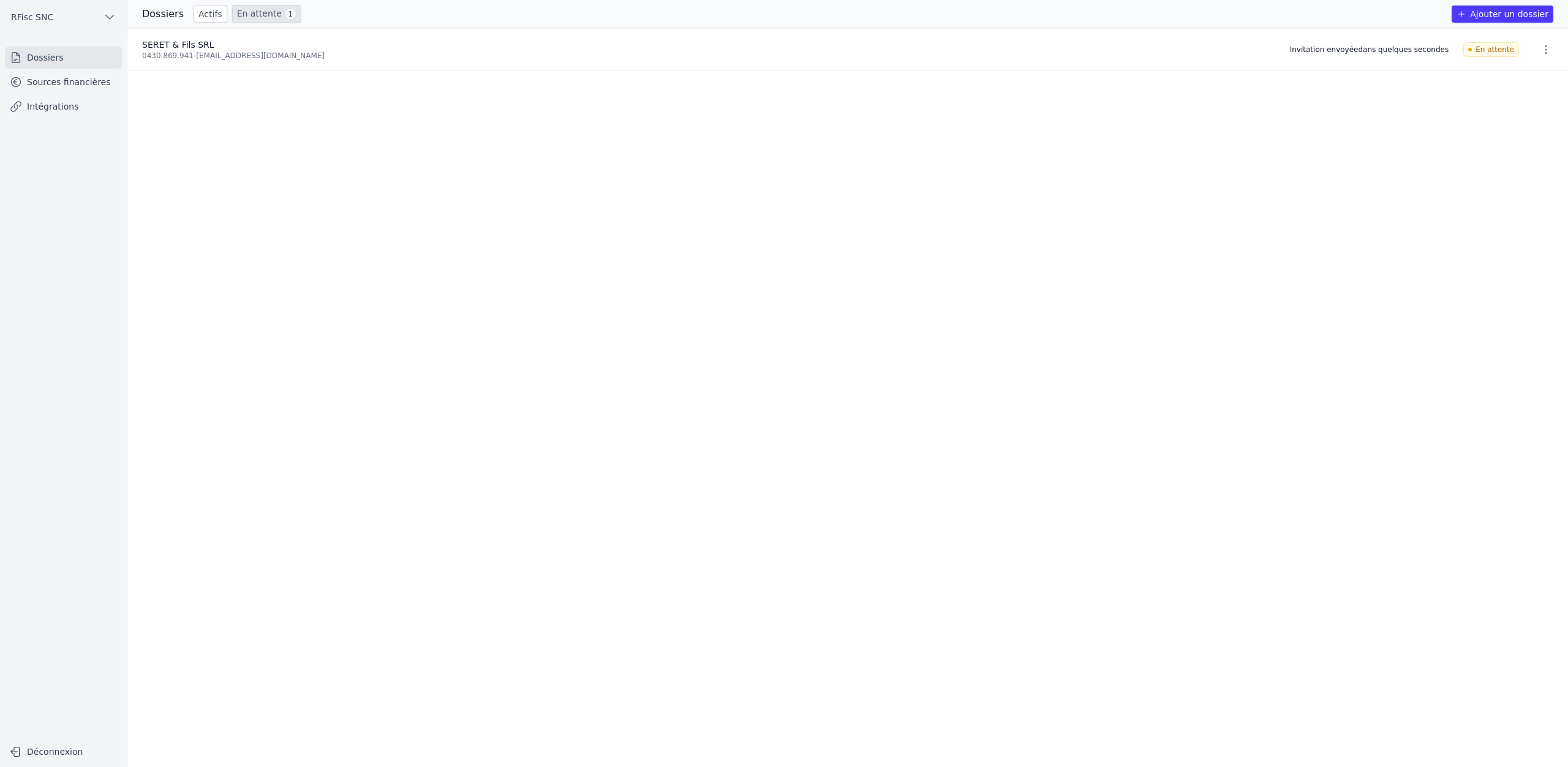
click at [1521, 15] on button "Ajouter un dossier" at bounding box center [1502, 14] width 102 height 17
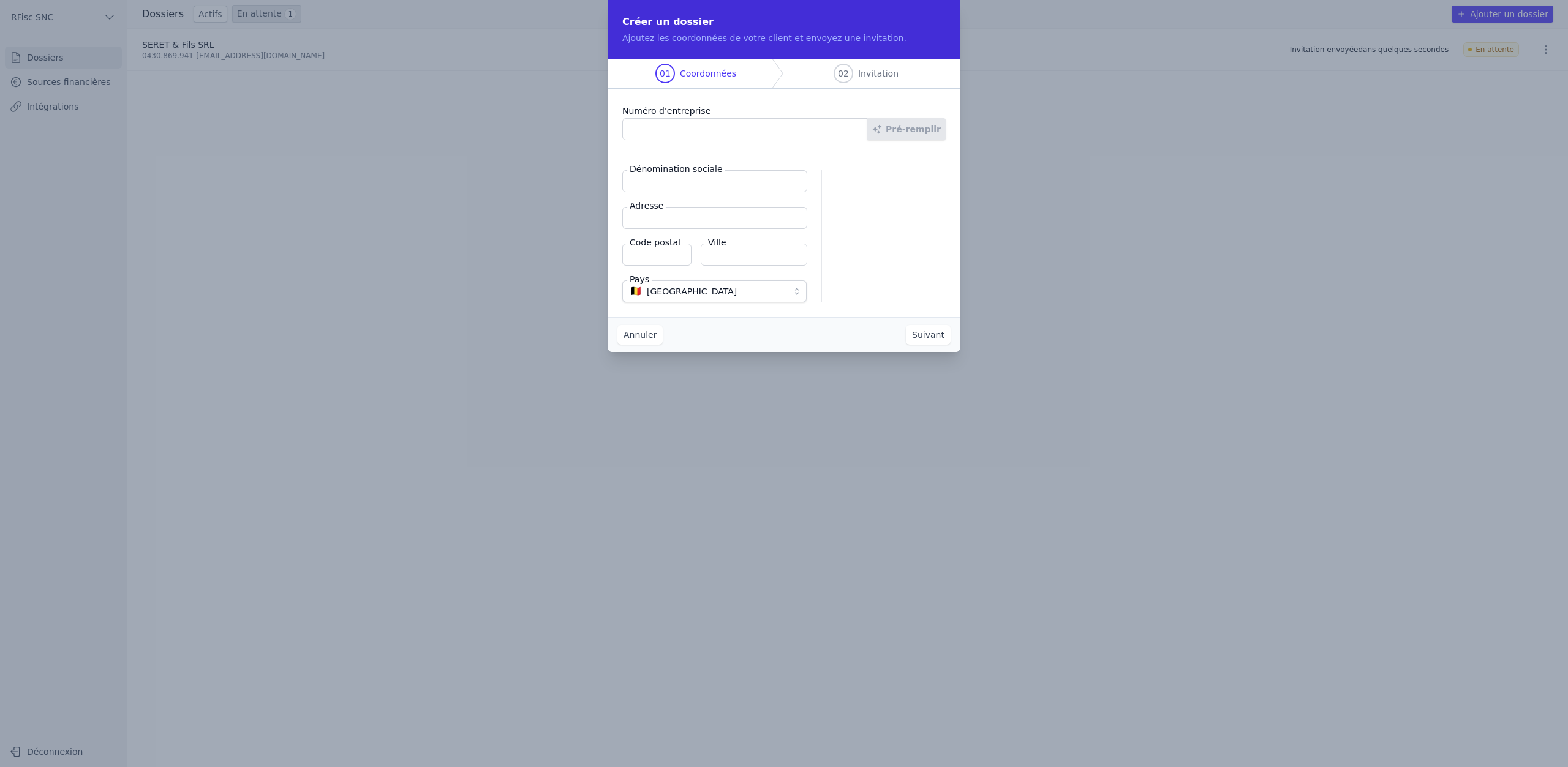
paste input "0443.710.167"
type input "0443.710.167"
click at [894, 132] on button "Pré-remplir" at bounding box center [906, 129] width 78 height 22
type input "MATAGNE & FILS SRL"
type input "Chemin du Hourlay 15"
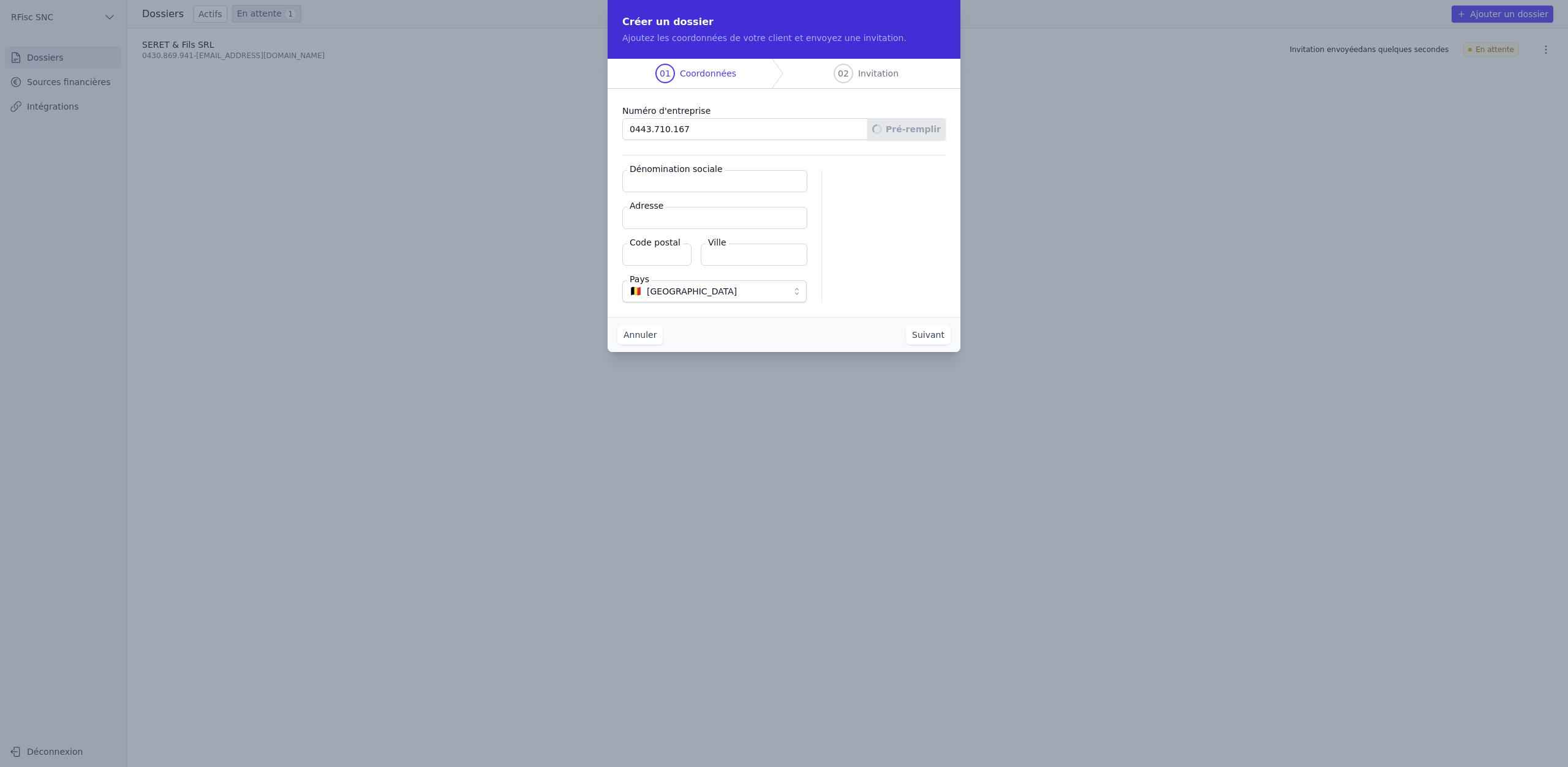
type input "4920"
type input "Aywaille"
click at [935, 336] on button "Suivant" at bounding box center [928, 335] width 45 height 20
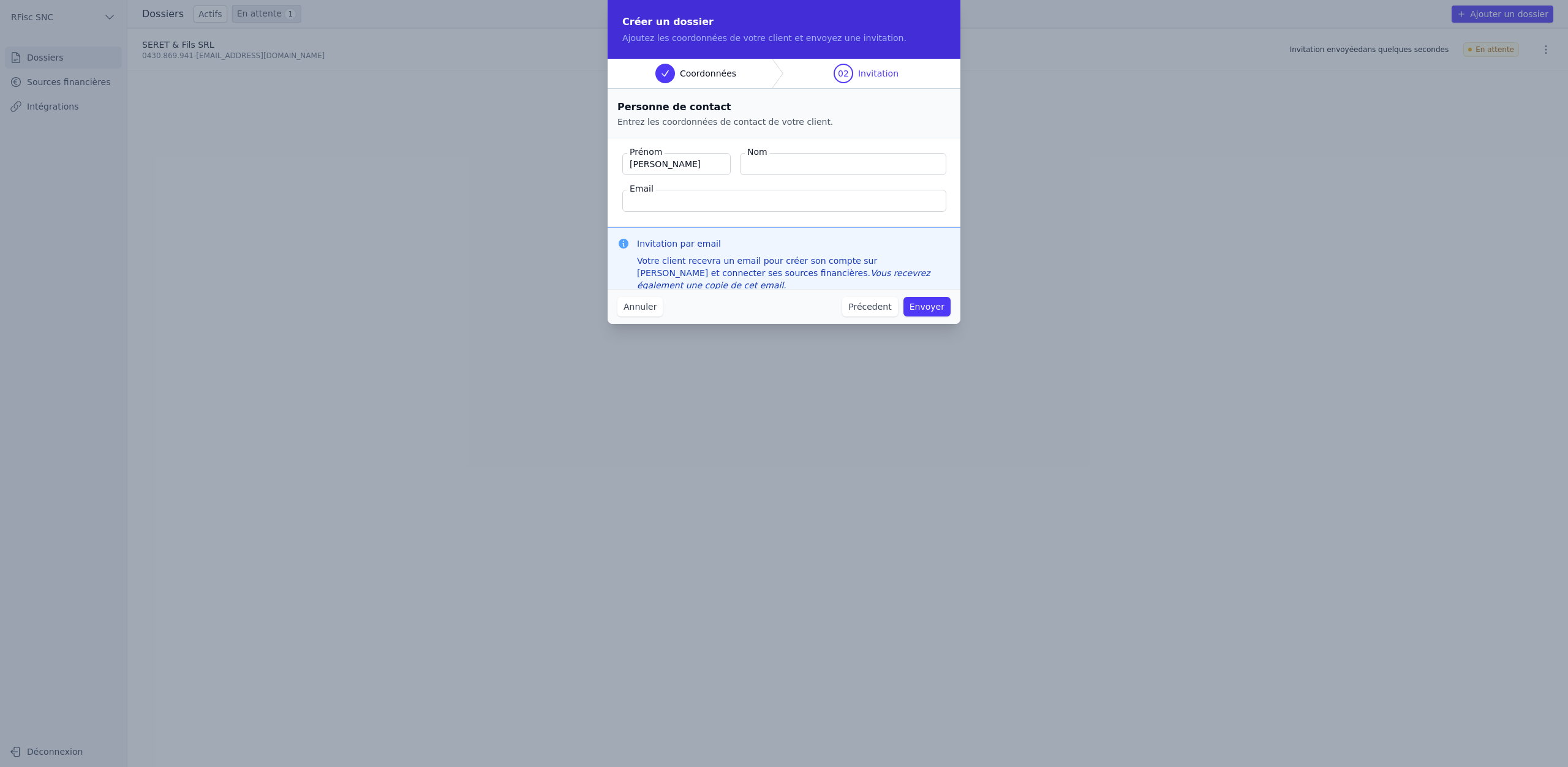
type input "Marc"
type input "Matagne"
paste input "matagneetfils@icloud.com"
type input "matagneetfils@icloud.com"
click at [935, 309] on button "Envoyer" at bounding box center [927, 307] width 47 height 20
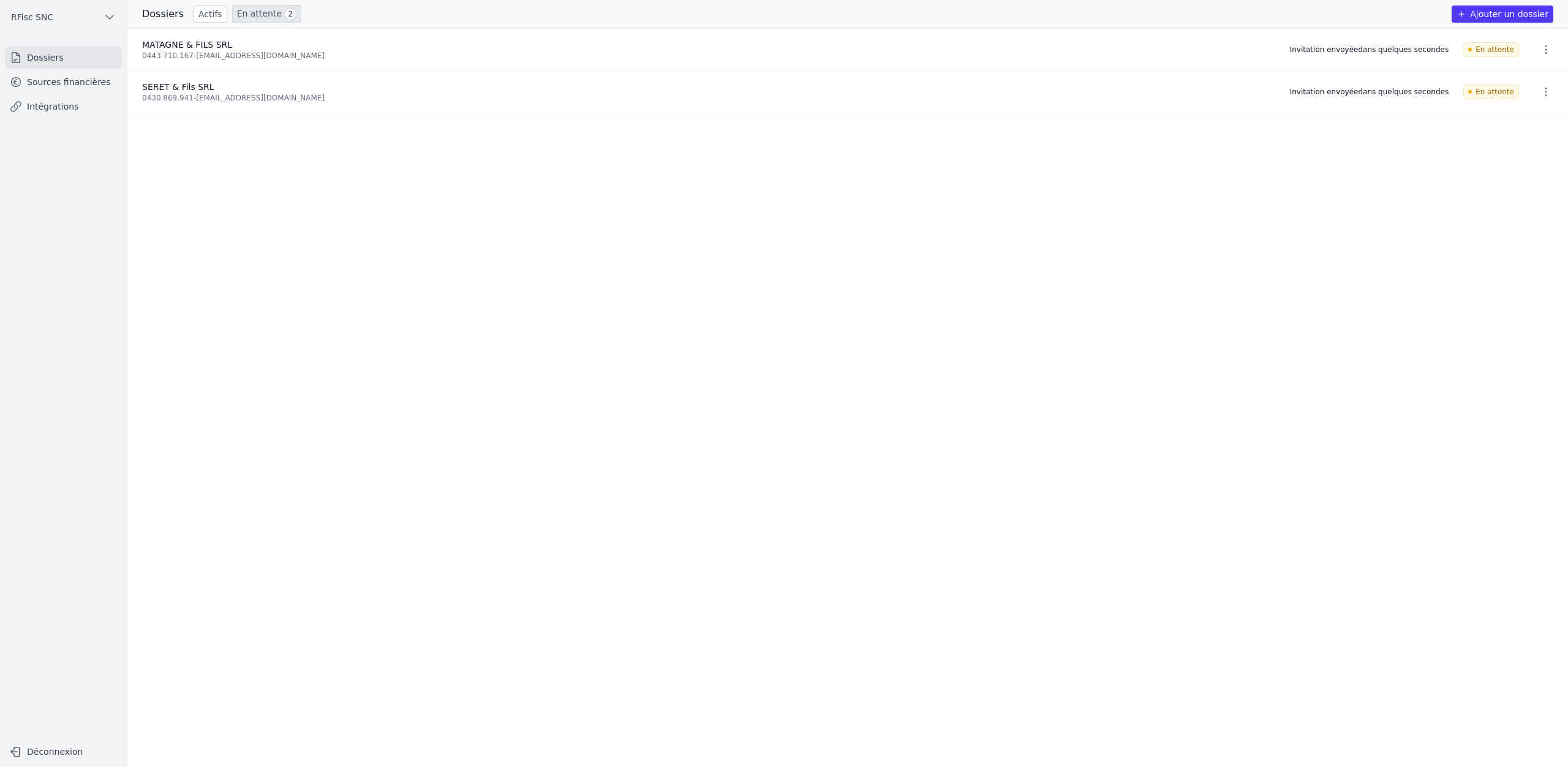
click at [1496, 19] on button "Ajouter un dossier" at bounding box center [1502, 14] width 102 height 17
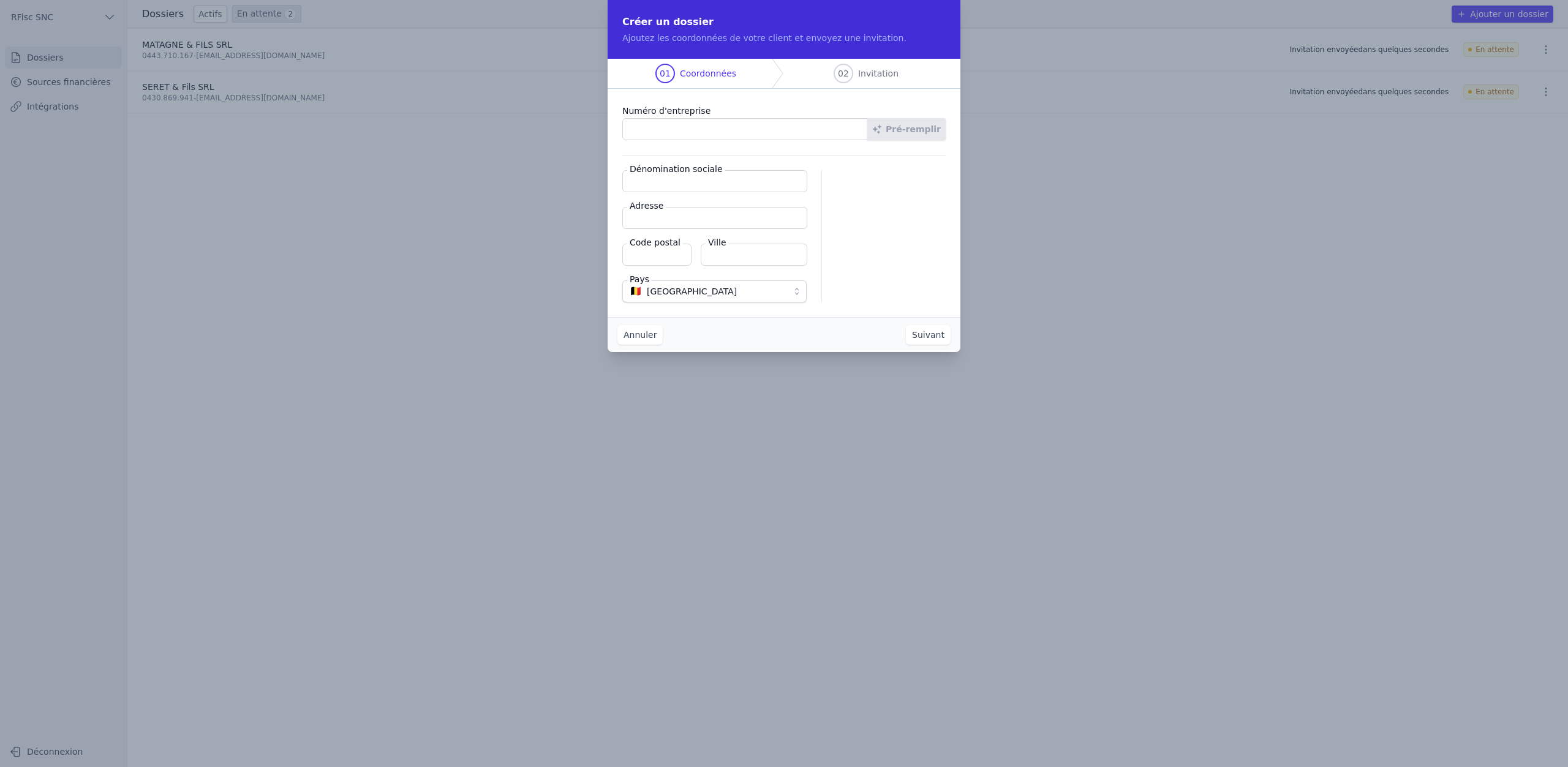
paste input "0734.508.942"
type input "0734.508.942"
click at [935, 132] on button "Pré-remplir" at bounding box center [906, 129] width 78 height 22
type input "ML ELEC SRL"
type input "Thier de Huy 41/A"
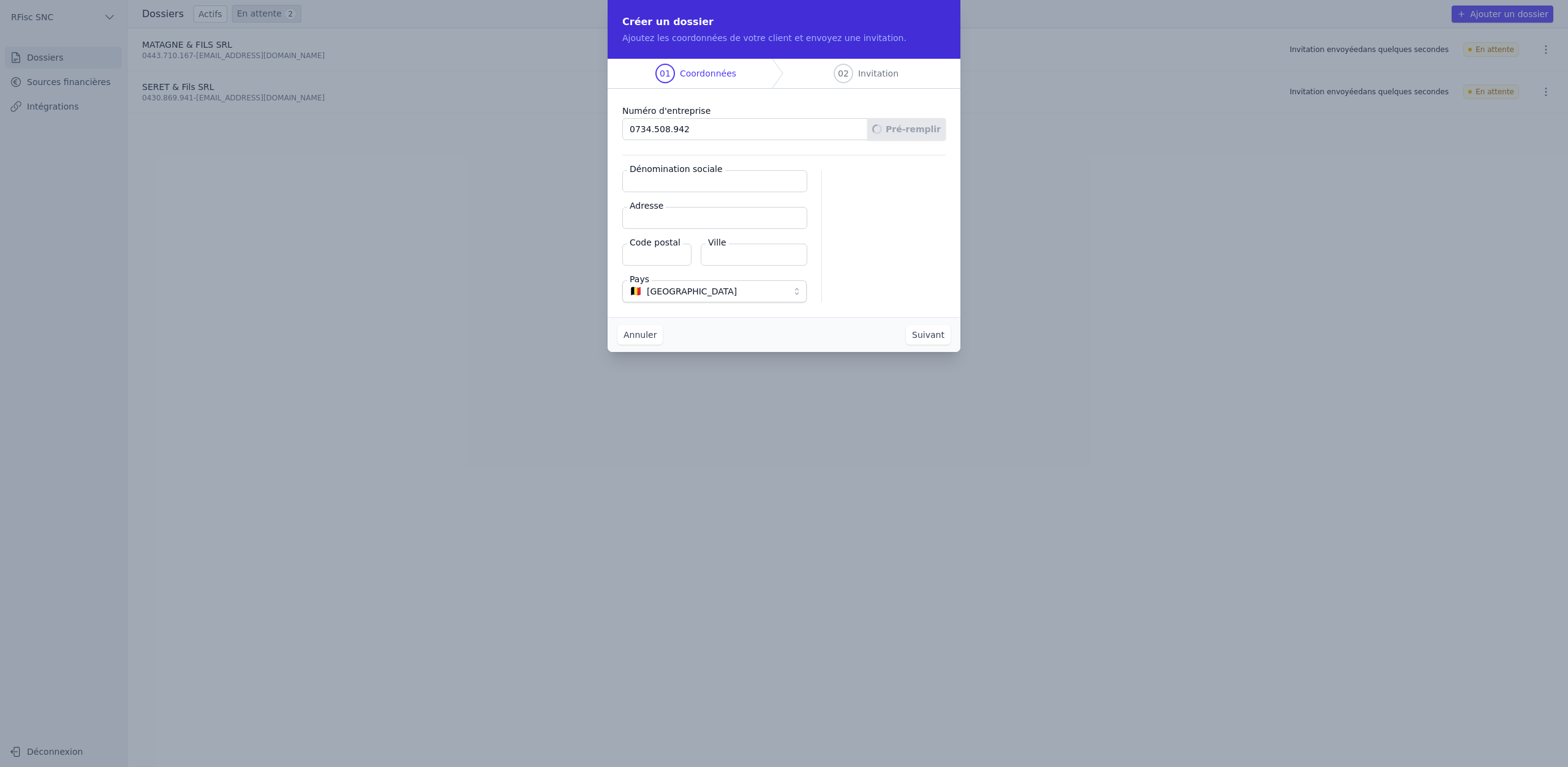
type input "4570"
type input "Marchin"
click at [932, 341] on button "Suivant" at bounding box center [928, 335] width 45 height 20
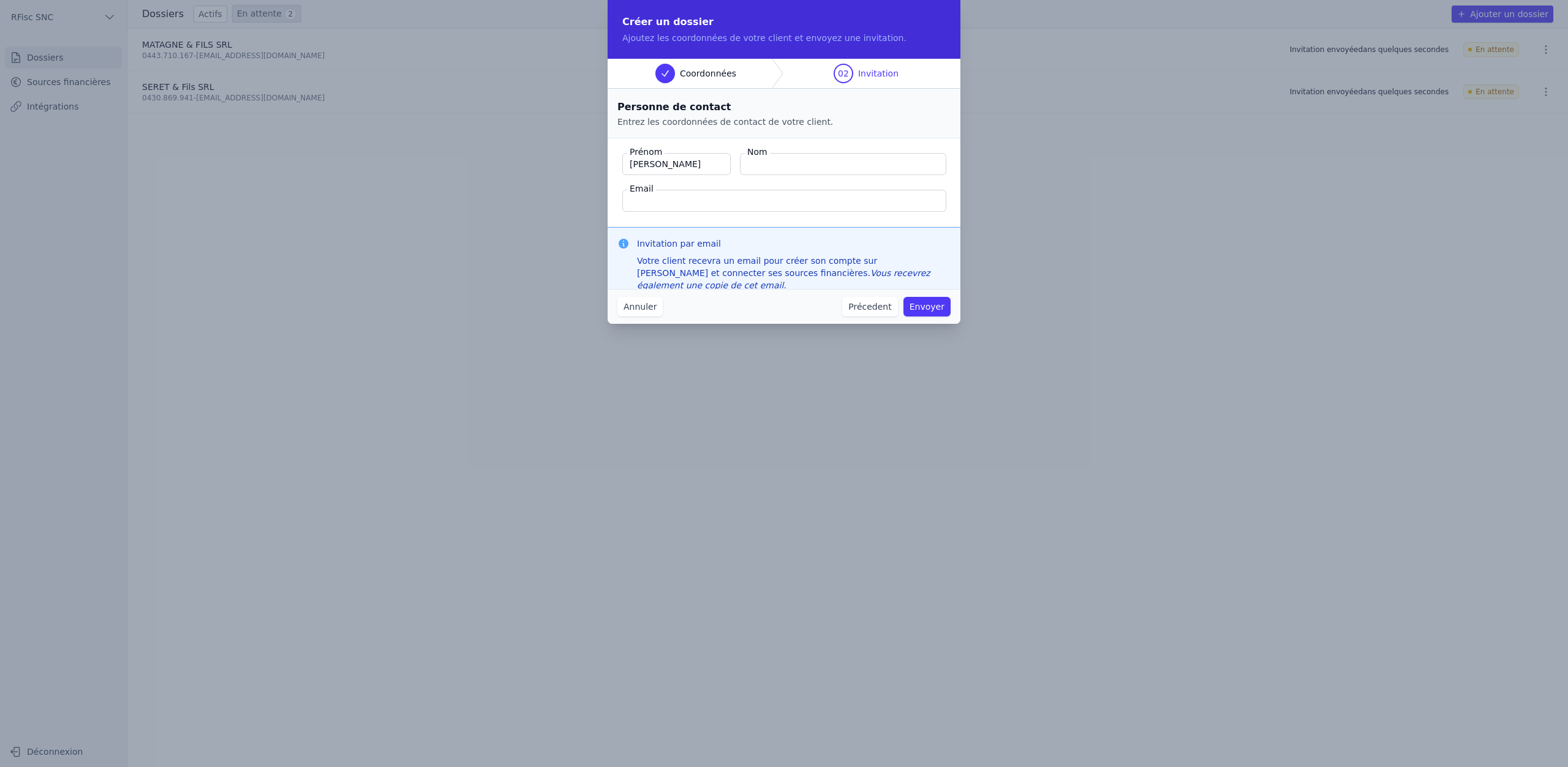
type input "Michael"
type input "Ladouce"
paste input "michaelladouce@gmail.com"
type input "michaelladouce@gmail.com"
click at [932, 308] on button "Envoyer" at bounding box center [927, 307] width 47 height 20
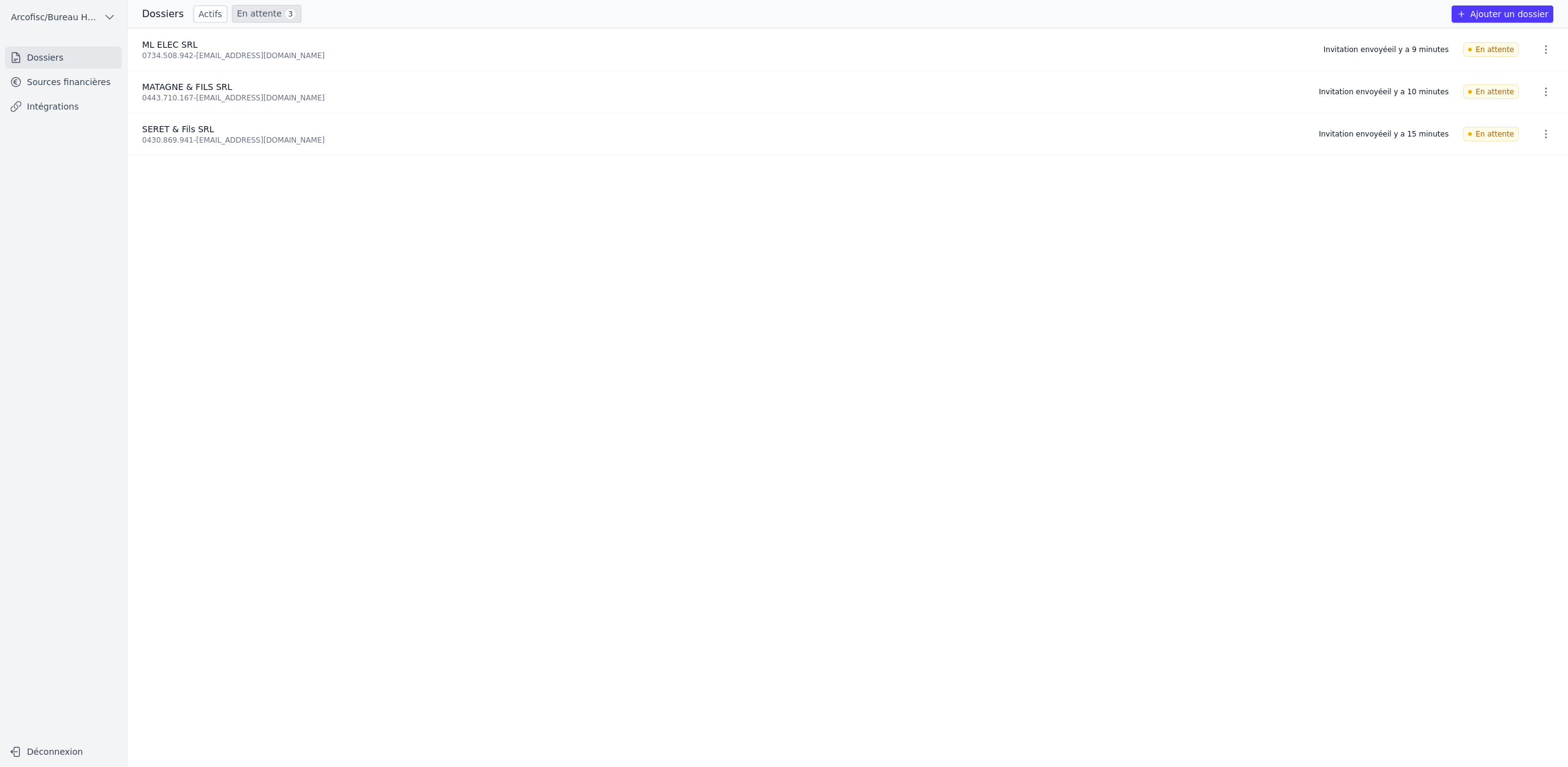
click at [1523, 8] on button "Ajouter un dossier" at bounding box center [1502, 14] width 102 height 17
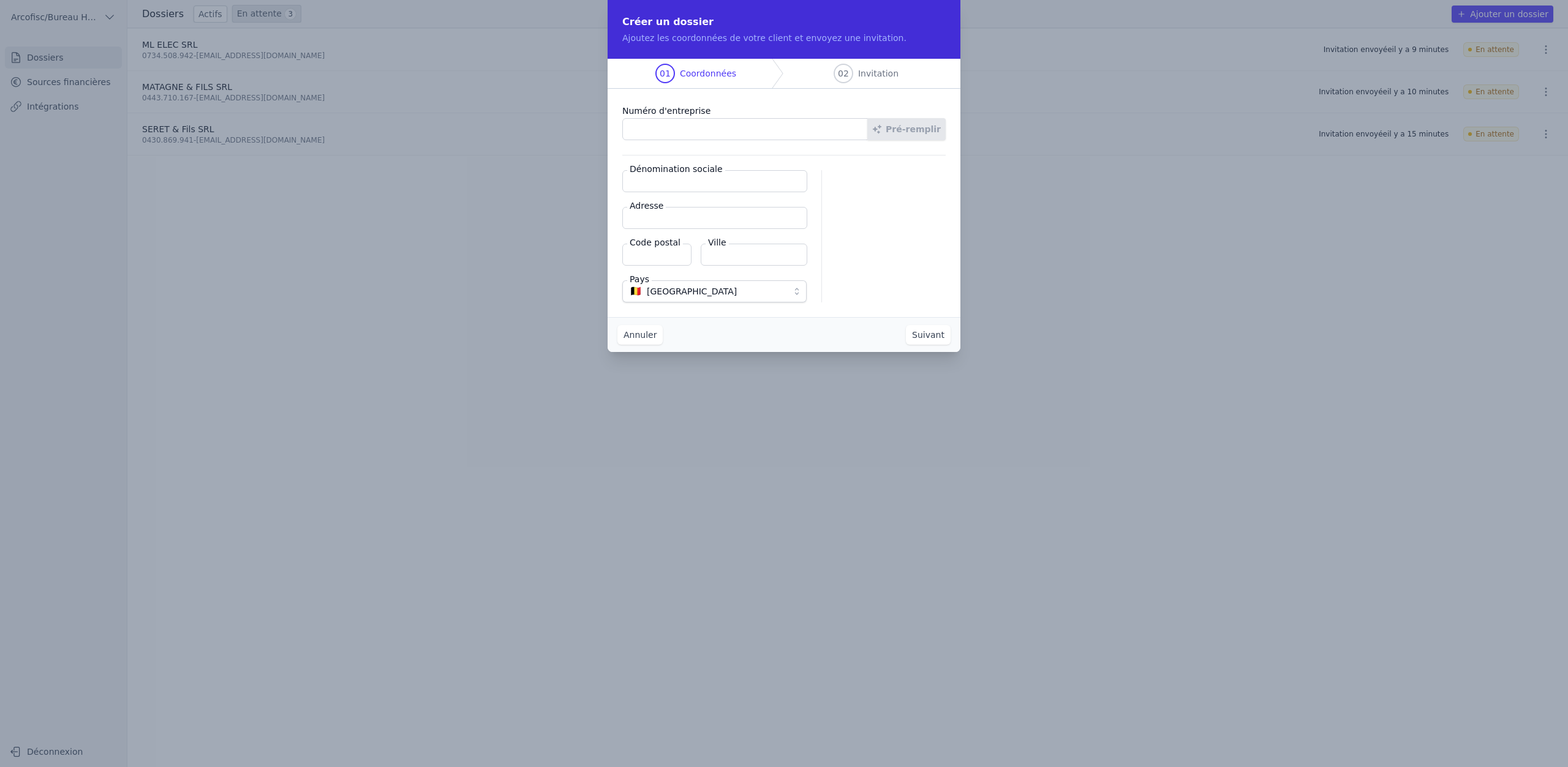
paste input "1008.746.946"
type input "1008.746.946"
click at [882, 127] on icon "button" at bounding box center [878, 129] width 9 height 9
type input "Hello Thao SRL"
type input "Route de Xhoris 12/A"
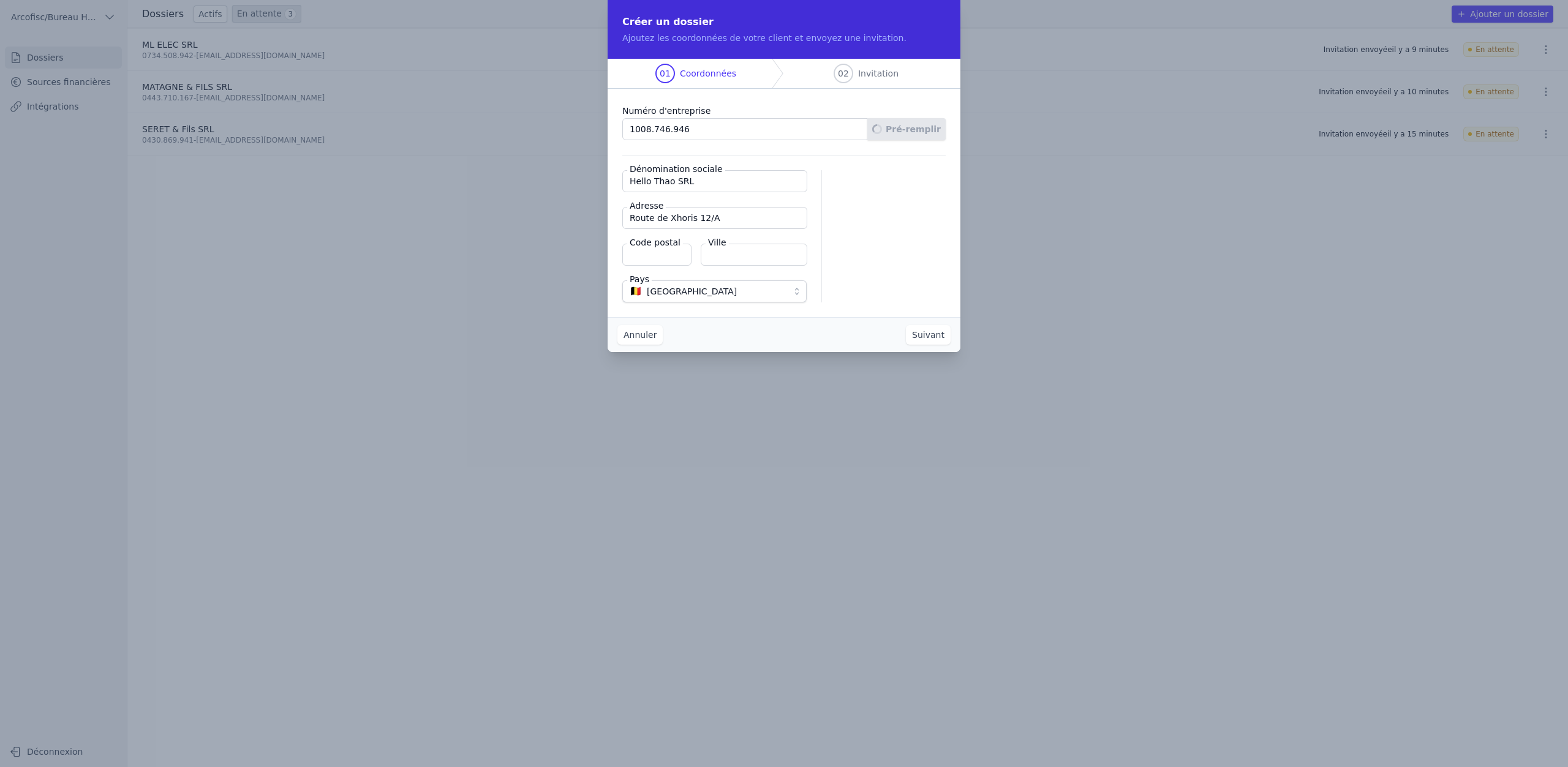
type input "4180"
type input "Hamoir"
click at [930, 333] on button "Suivant" at bounding box center [928, 335] width 45 height 20
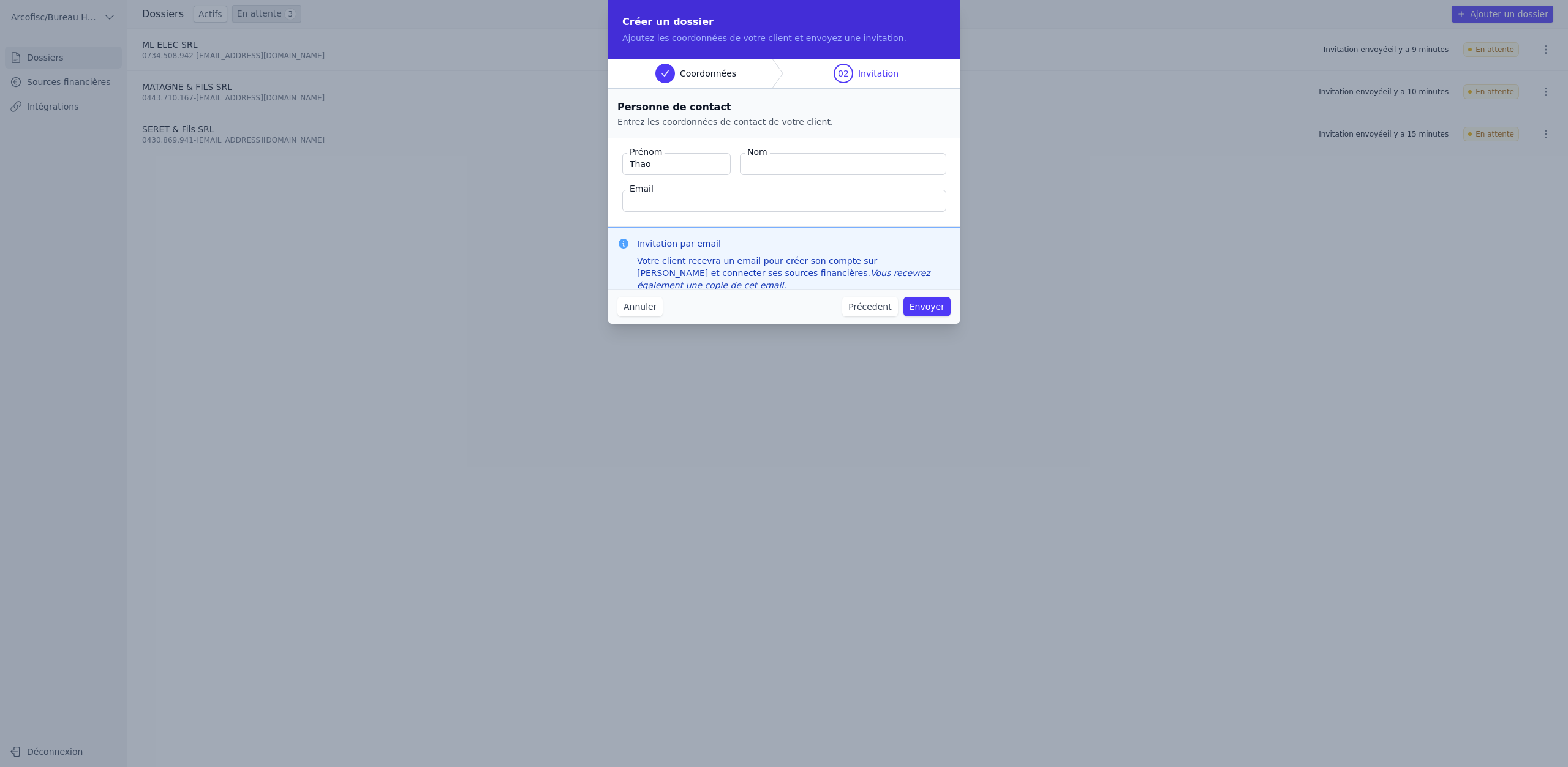
type input "Thao"
type input "Delefortrie"
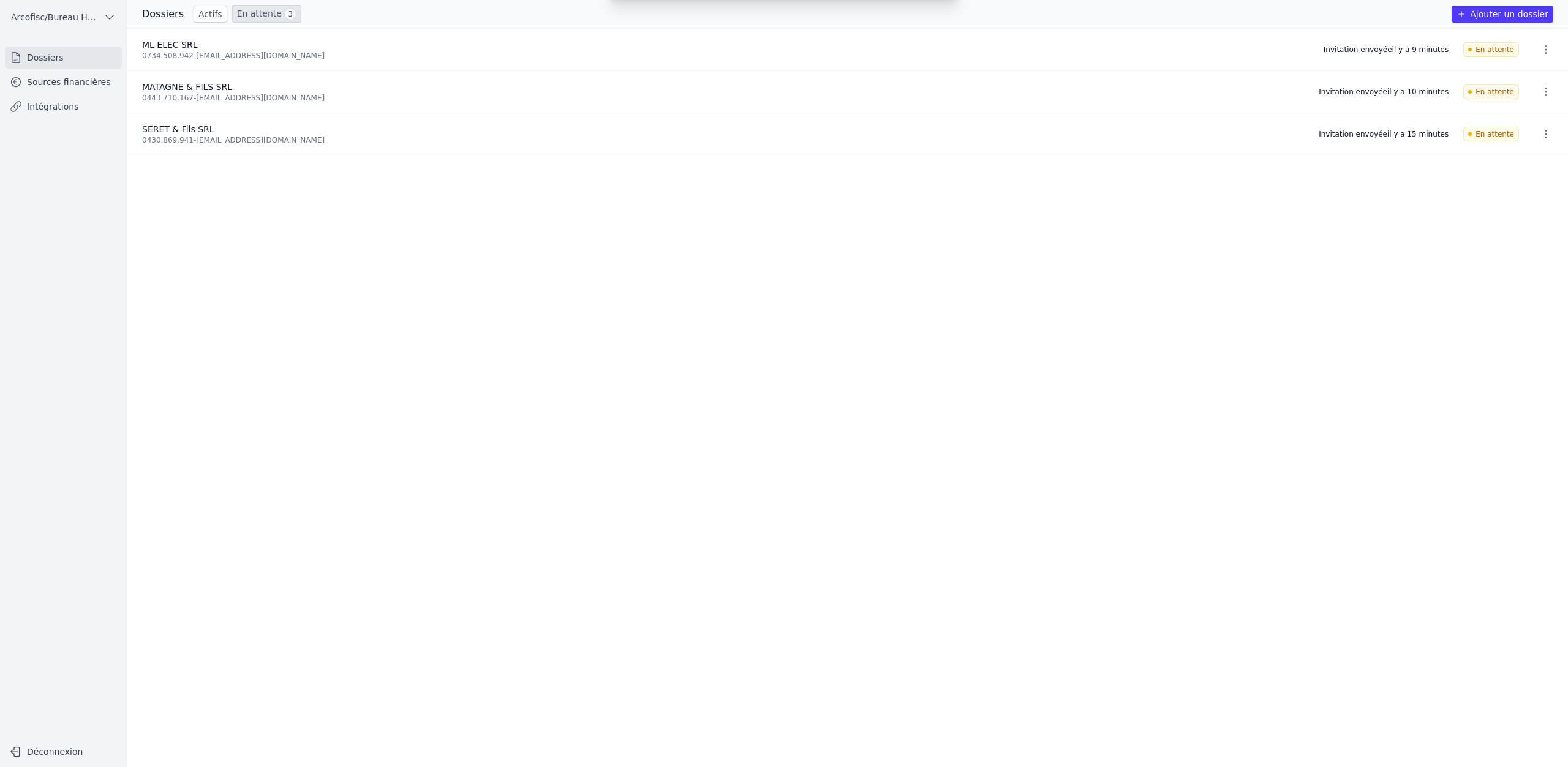
drag, startPoint x: 1314, startPoint y: 194, endPoint x: 1279, endPoint y: 250, distance: 66.0
click at [1491, 17] on button "Ajouter un dossier" at bounding box center [1502, 14] width 102 height 17
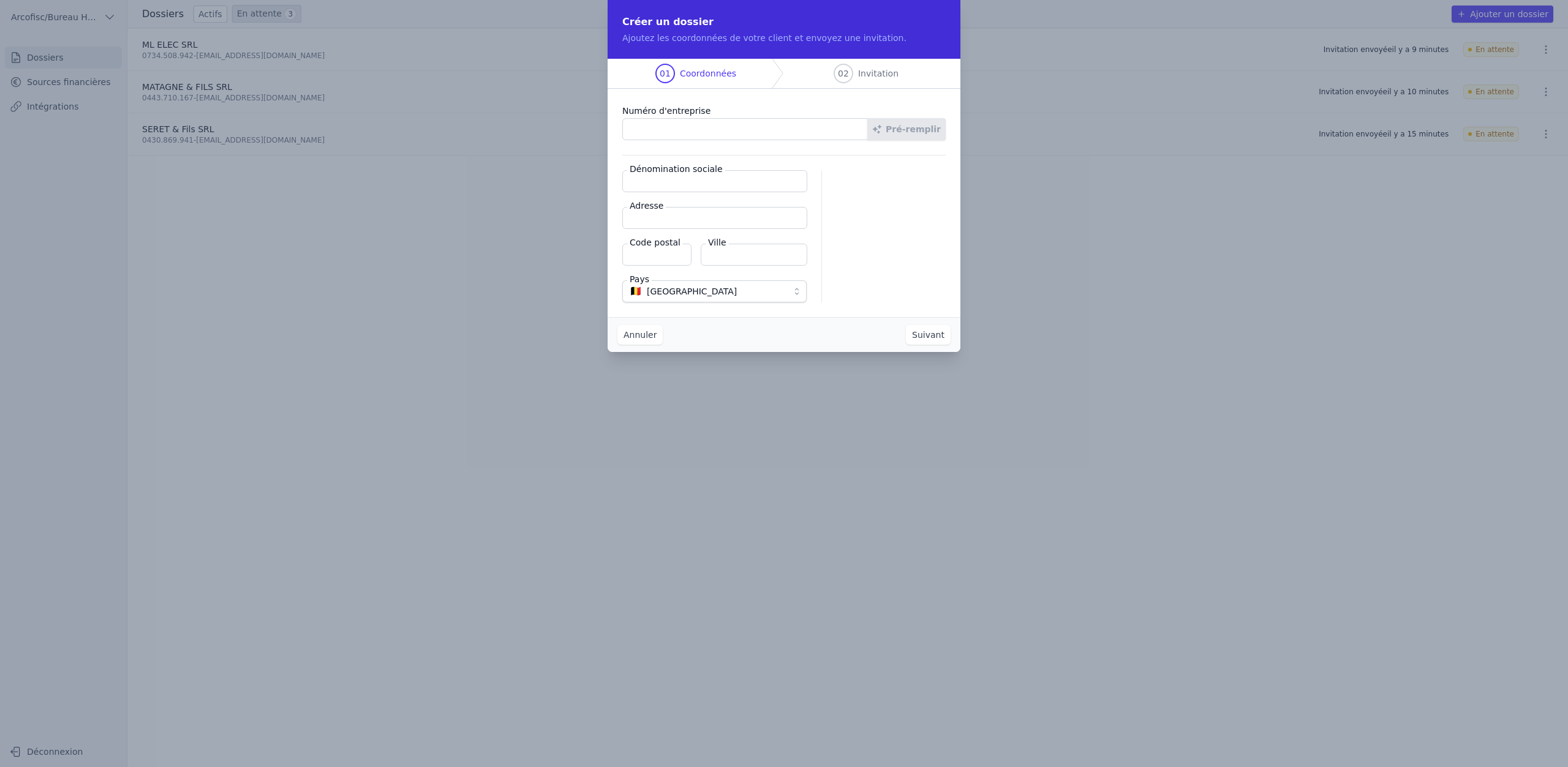
click at [742, 130] on input "Numéro d'entreprise" at bounding box center [745, 129] width 246 height 22
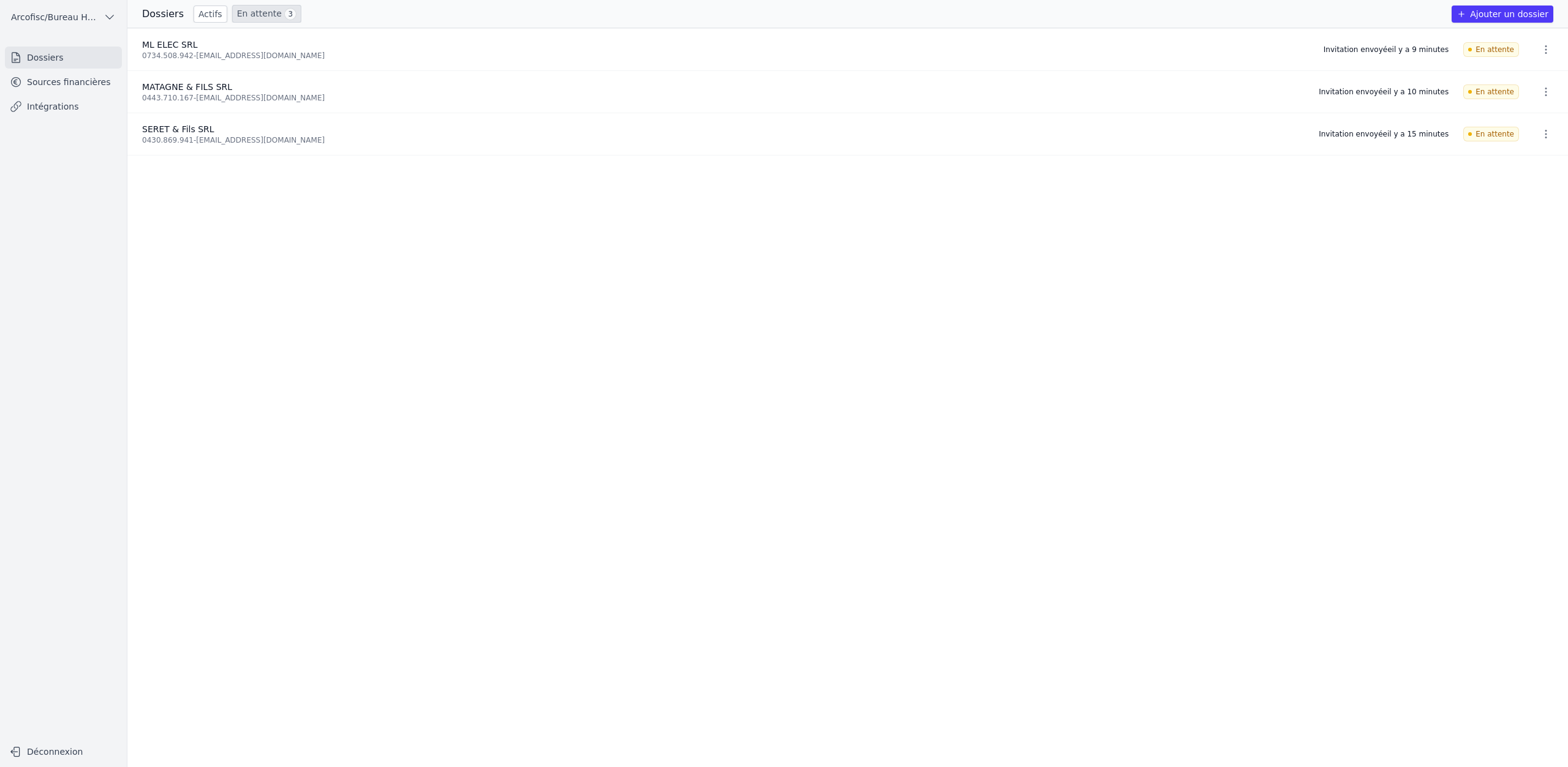
click at [1486, 15] on button "Ajouter un dossier" at bounding box center [1502, 14] width 102 height 17
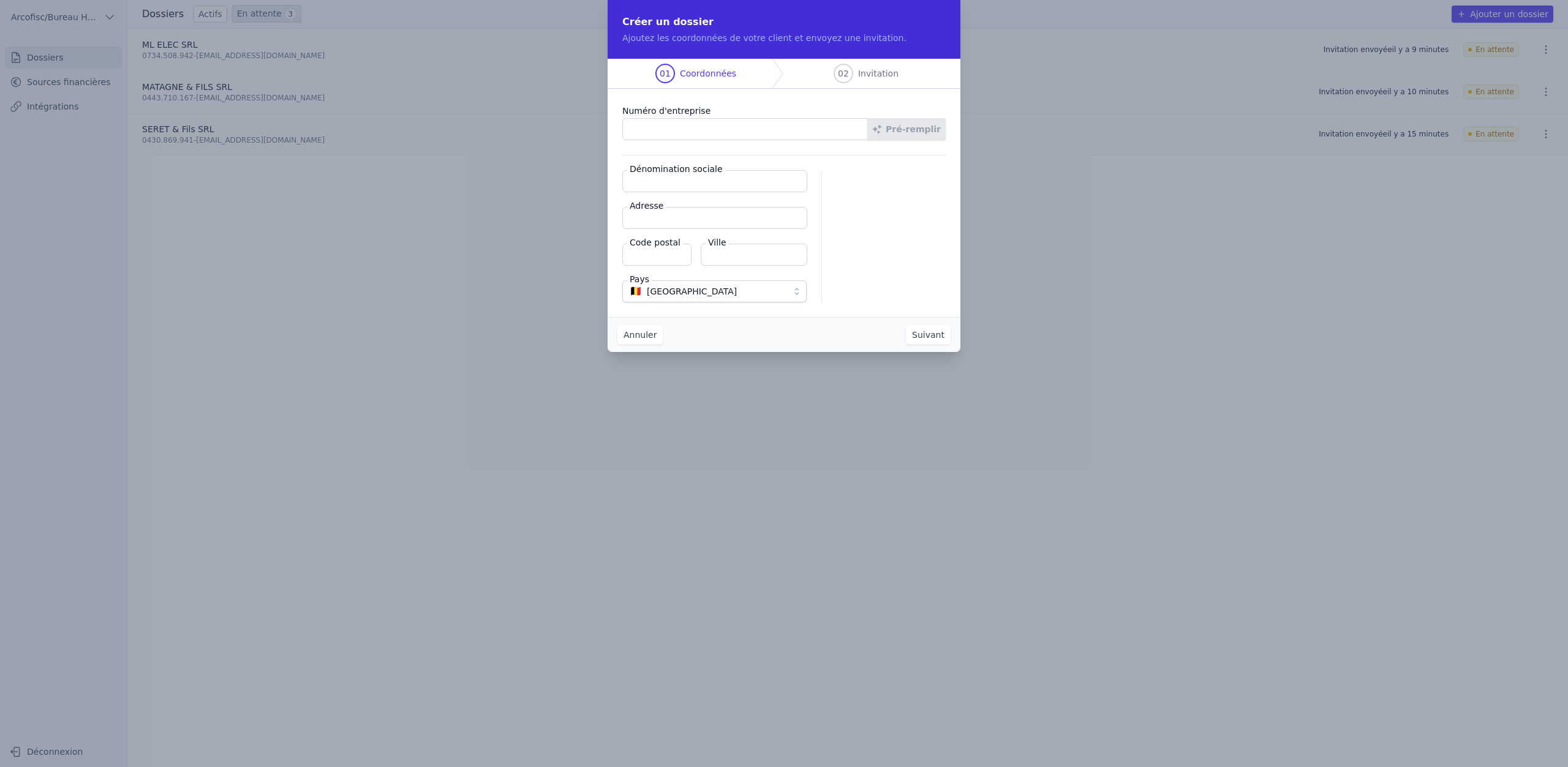
paste input "1008.746.946"
type input "1008.746.946"
click at [907, 129] on button "Pré-remplir" at bounding box center [906, 129] width 78 height 22
type input "Hello Thao SRL"
type input "Route de Xhoris 12/A"
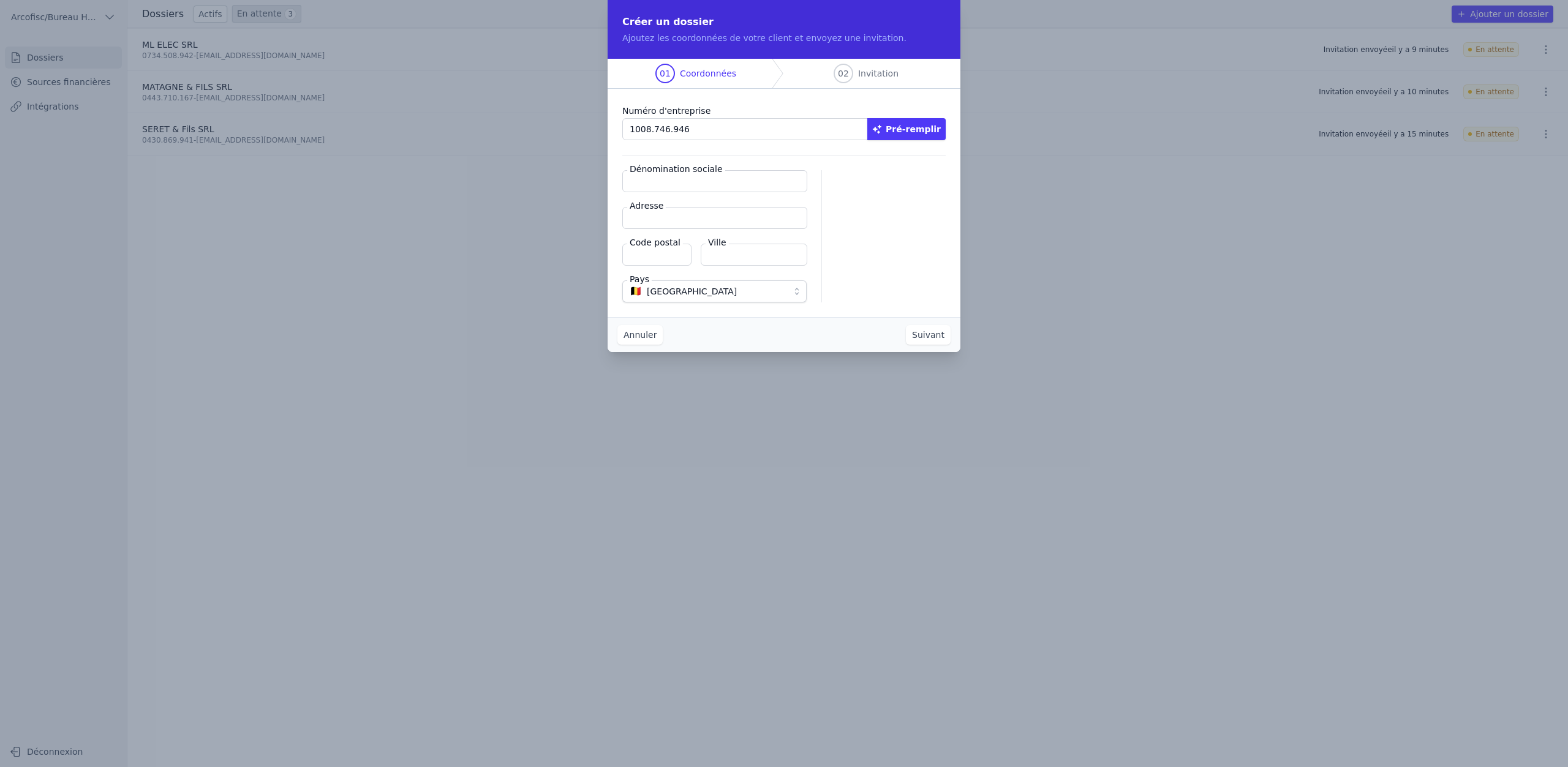
type input "4180"
type input "Hamoir"
click at [926, 339] on button "Suivant" at bounding box center [928, 335] width 45 height 20
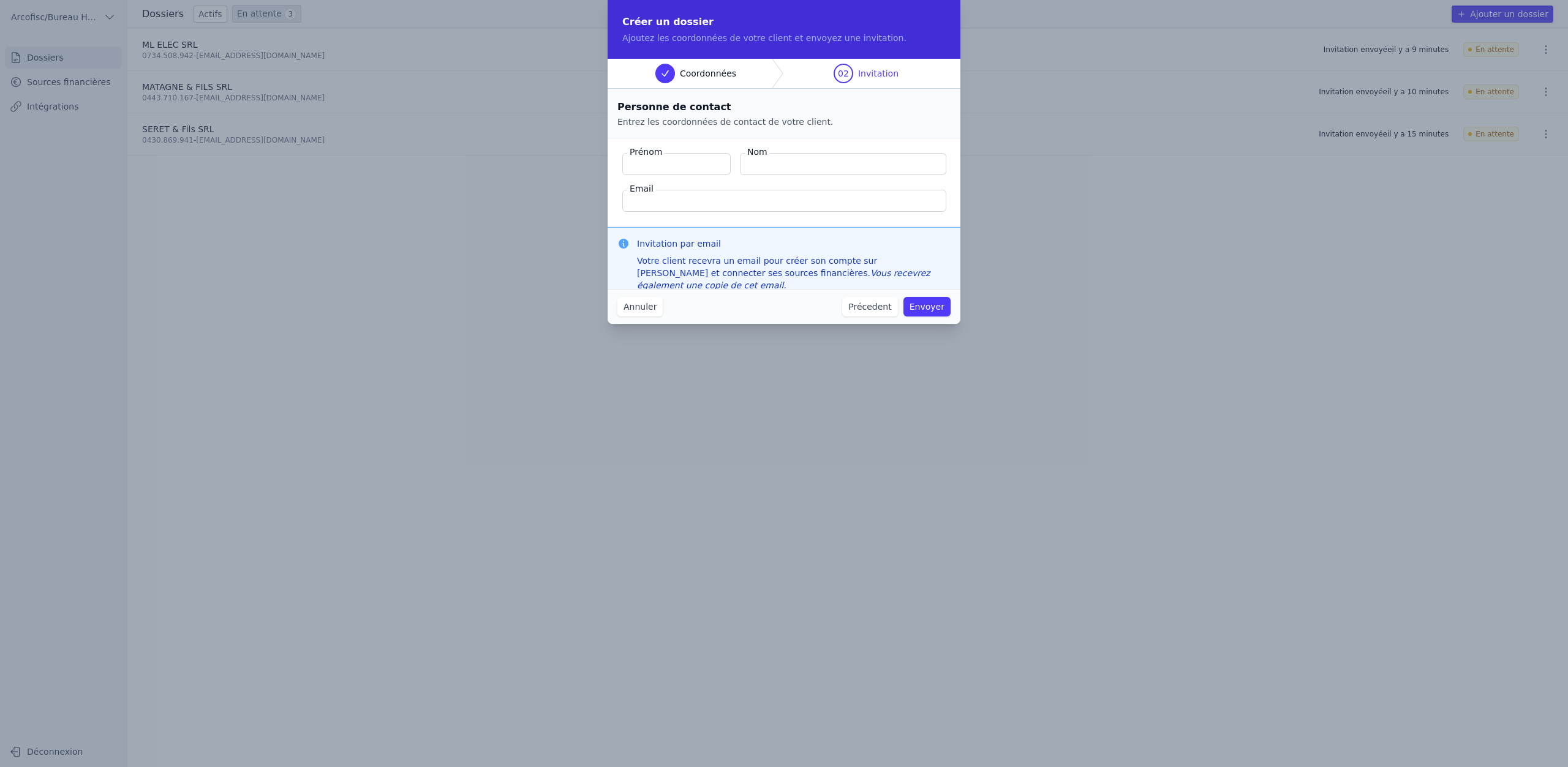
click at [666, 201] on input "Email" at bounding box center [784, 201] width 324 height 22
click at [665, 159] on input "Prénom" at bounding box center [676, 164] width 108 height 22
type input "Thao"
type input "Delefortrie"
click at [758, 201] on input "Email" at bounding box center [784, 201] width 324 height 22
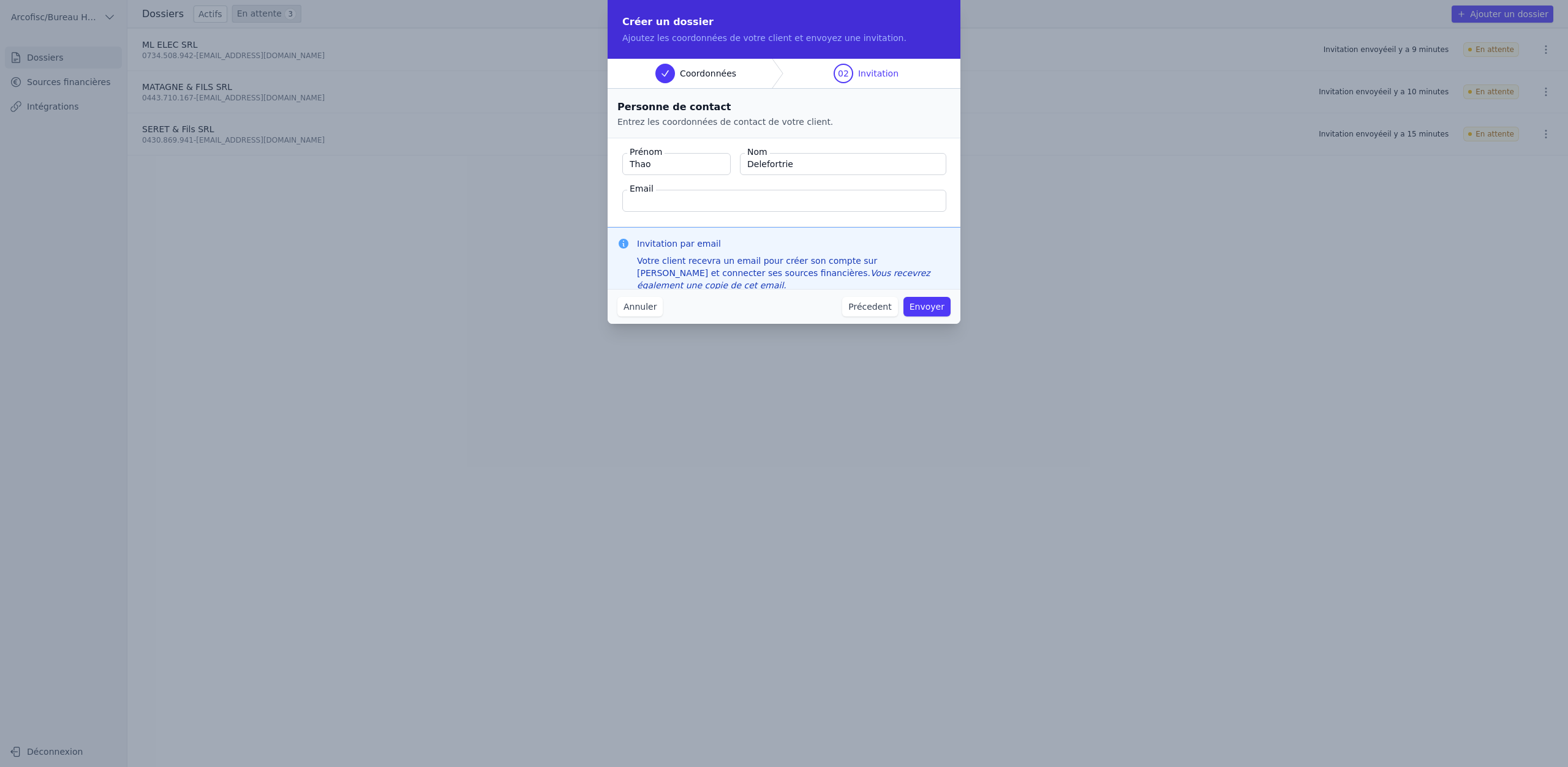
paste input "hello@thao.be"
type input "hello@thao.be"
click at [927, 309] on button "Envoyer" at bounding box center [927, 307] width 47 height 20
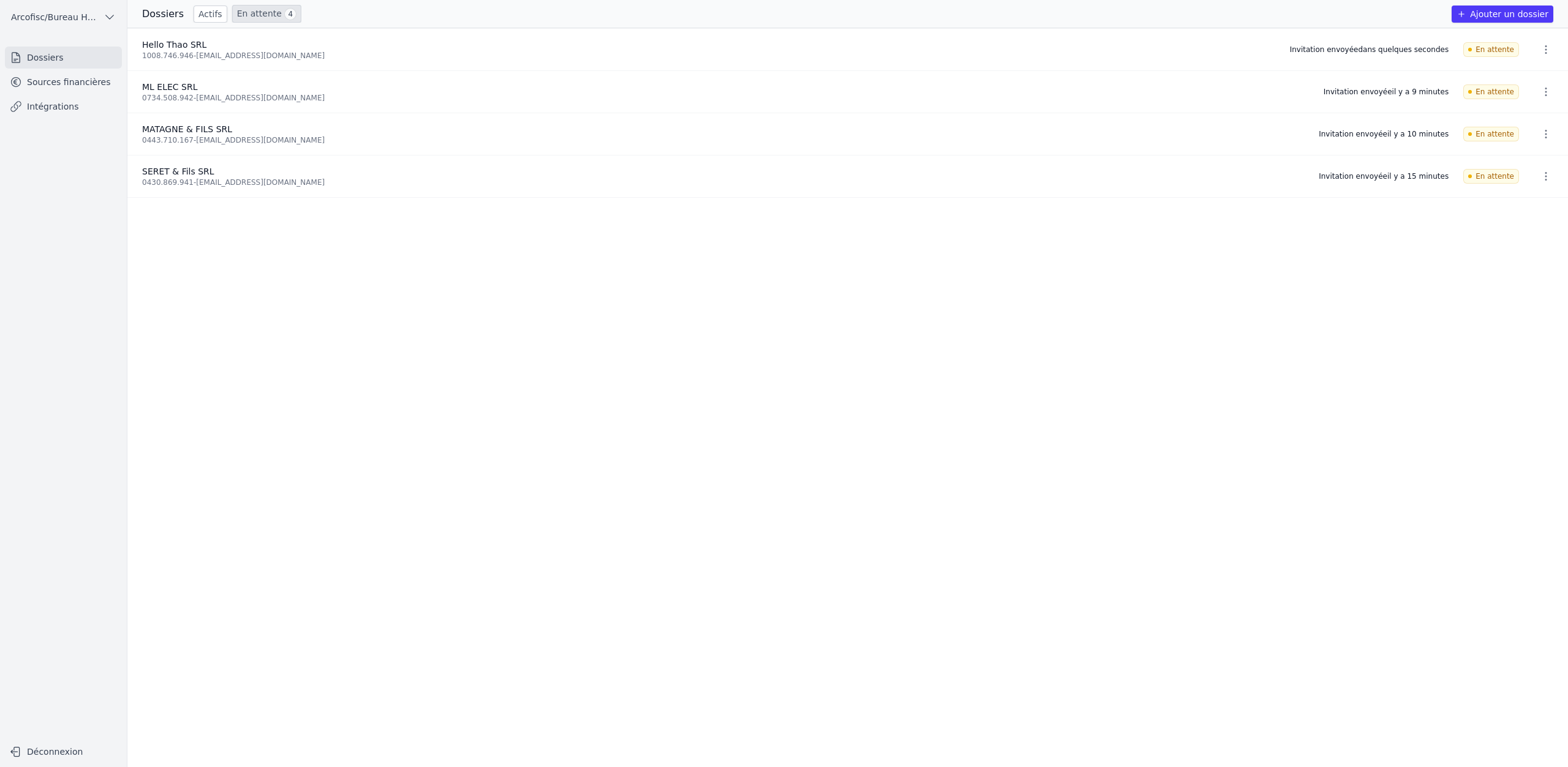
click at [1498, 14] on button "Ajouter un dossier" at bounding box center [1502, 14] width 102 height 17
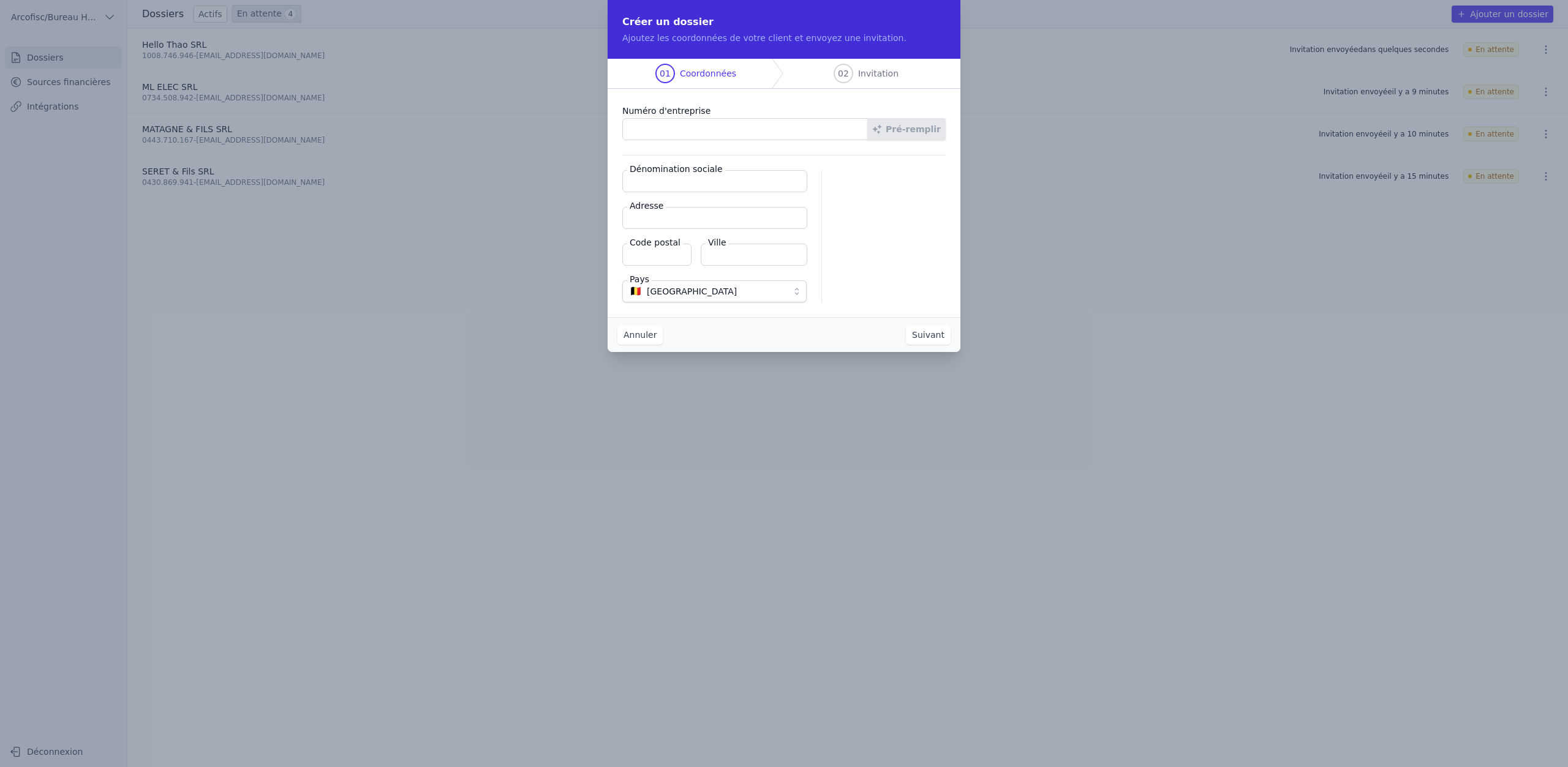
paste input "0768.607.709"
type input "0768.607.709"
click at [929, 135] on button "Pré-remplir" at bounding box center [906, 129] width 78 height 22
type input "FOOD BOX SRL"
type input "Allée de Fanson 9/D"
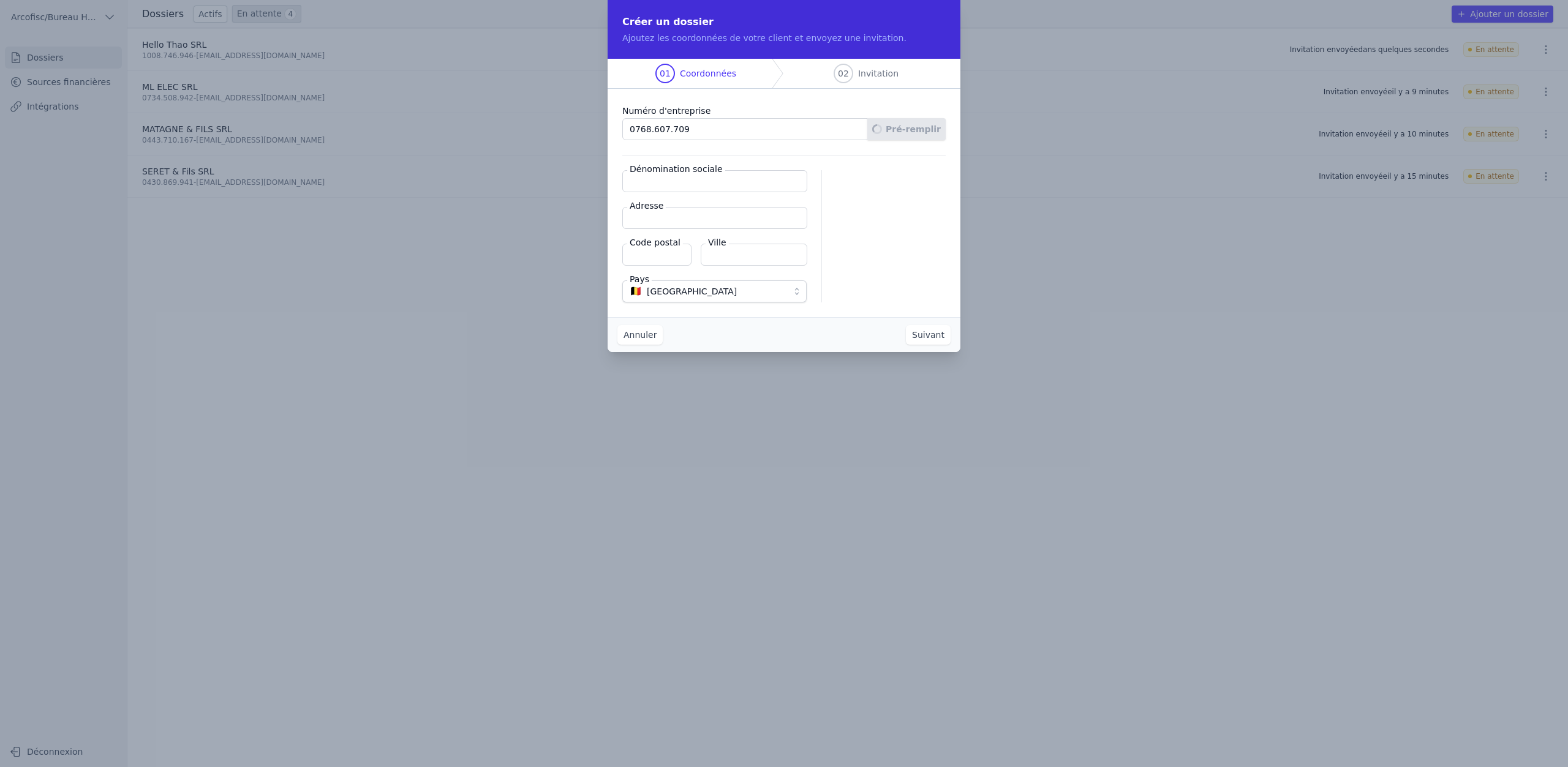
type input "4190"
type input "Ferrières"
click at [925, 333] on button "Suivant" at bounding box center [928, 335] width 45 height 20
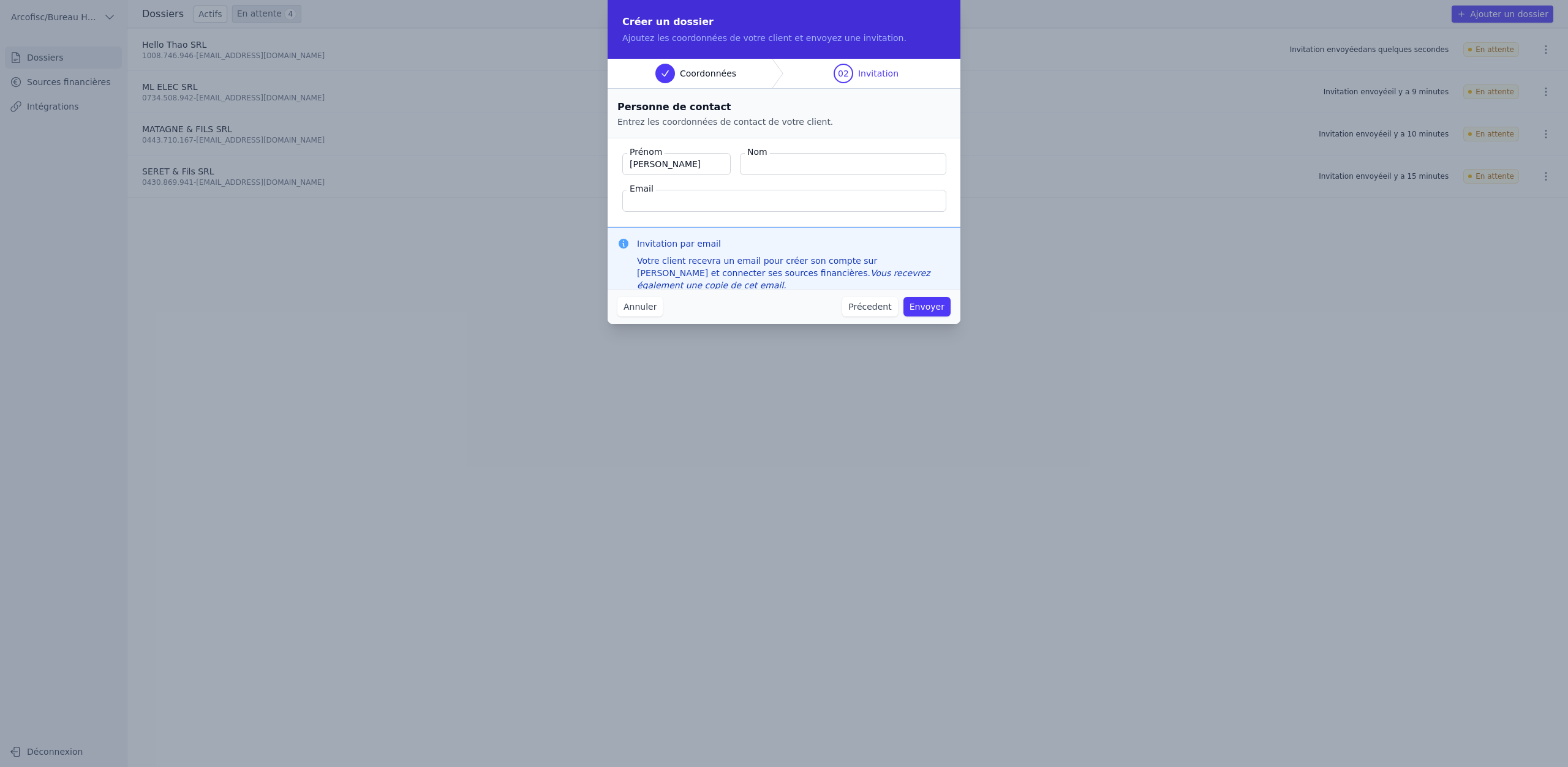
type input "Jérôme"
type input "Lindt"
paste input "0768.607.709"
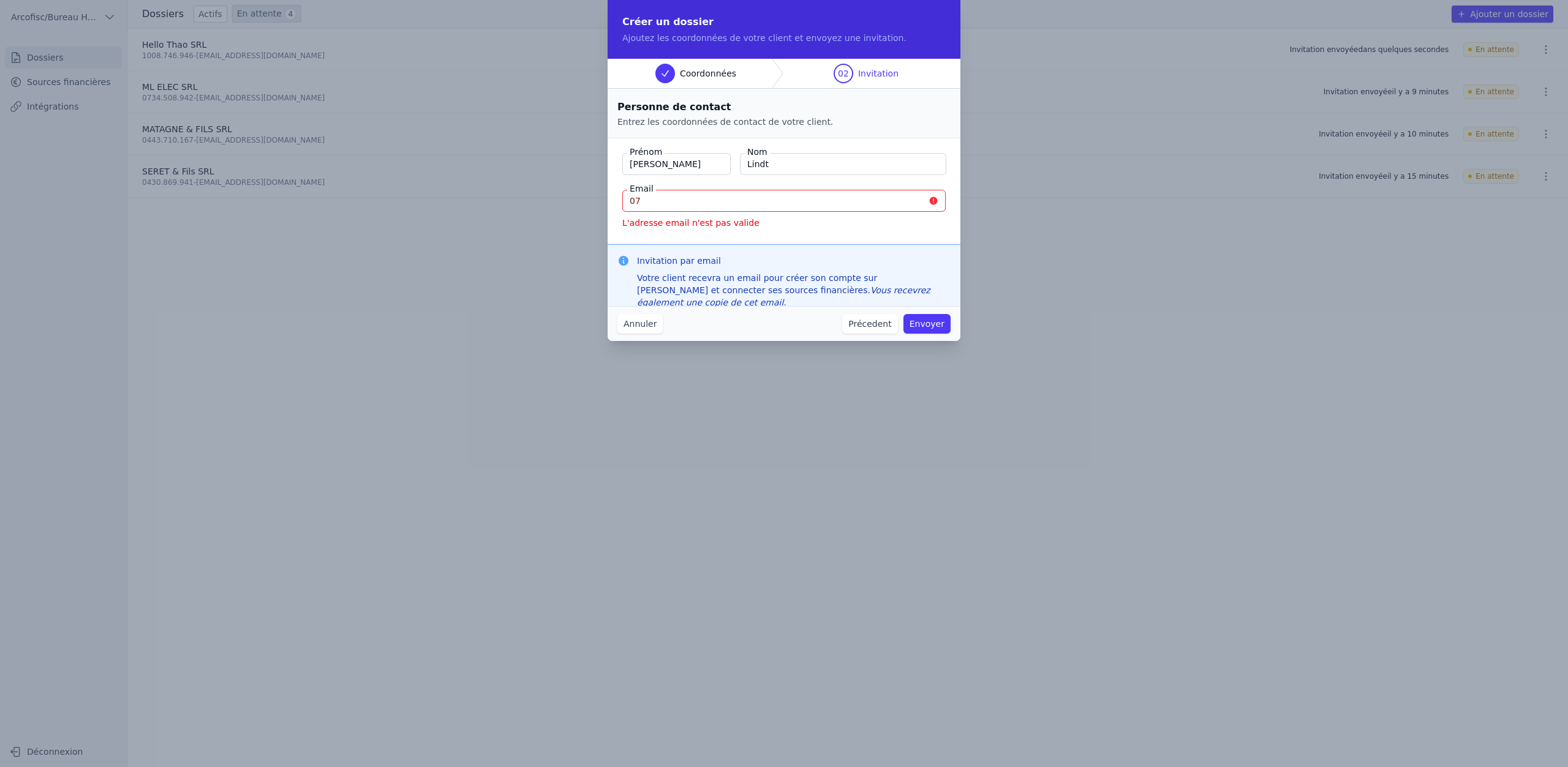
type input "0"
paste input "jerome_lindt@hotmail.com"
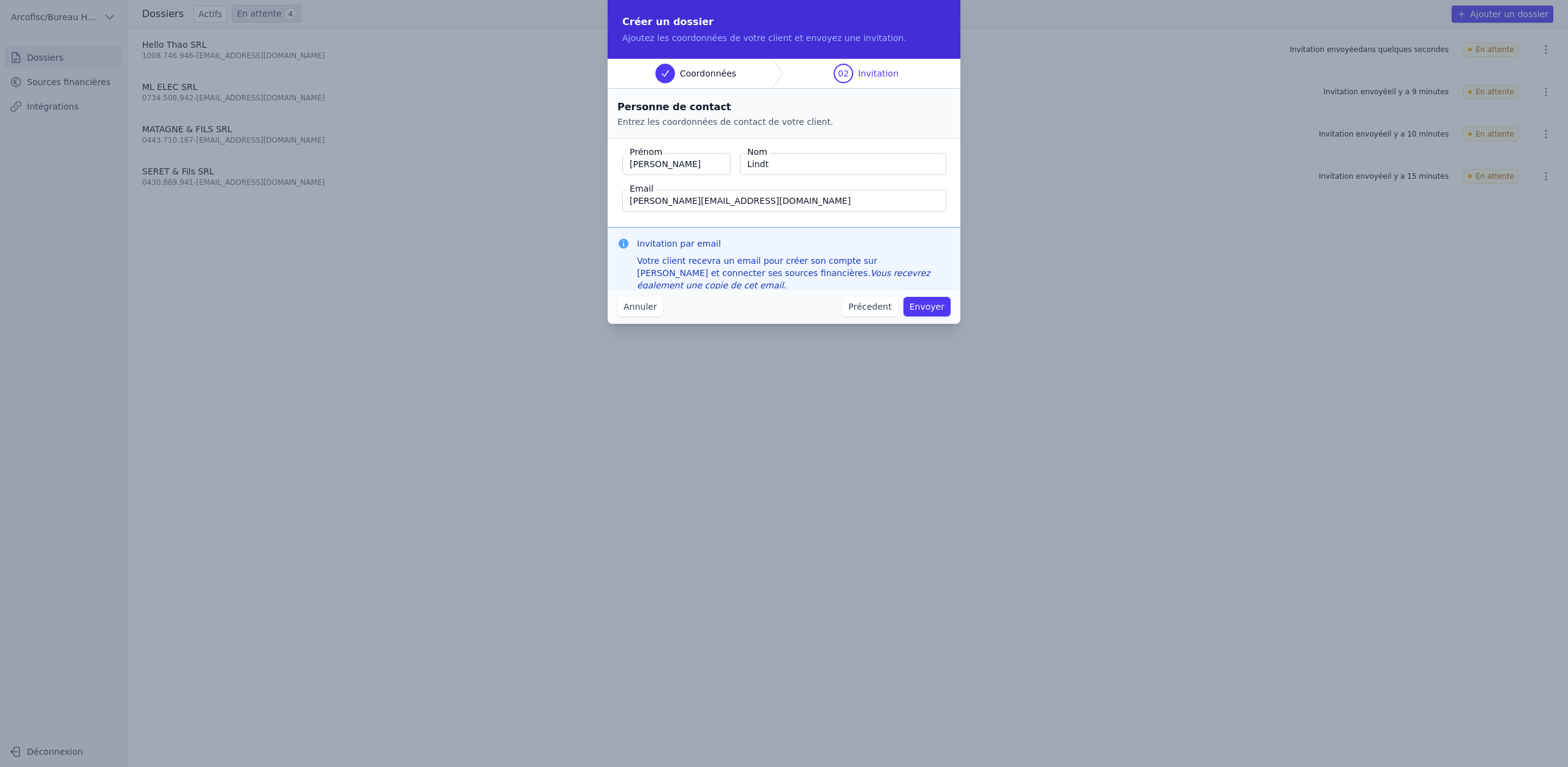
type input "jerome_lindt@hotmail.com"
click at [936, 309] on button "Envoyer" at bounding box center [927, 307] width 47 height 20
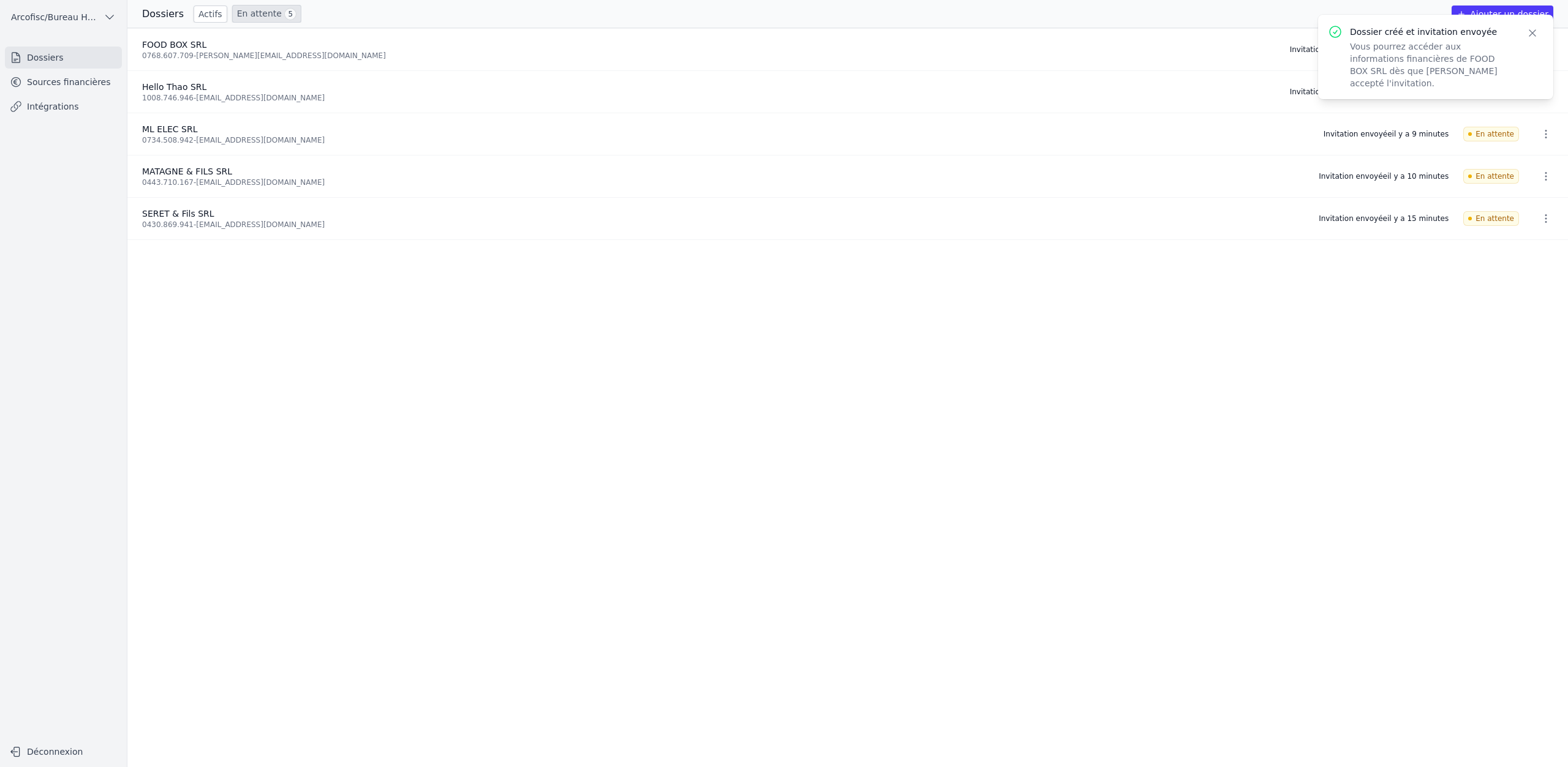
click at [1532, 34] on icon "button" at bounding box center [1533, 33] width 12 height 12
click at [1522, 14] on button "Ajouter un dossier" at bounding box center [1502, 14] width 102 height 17
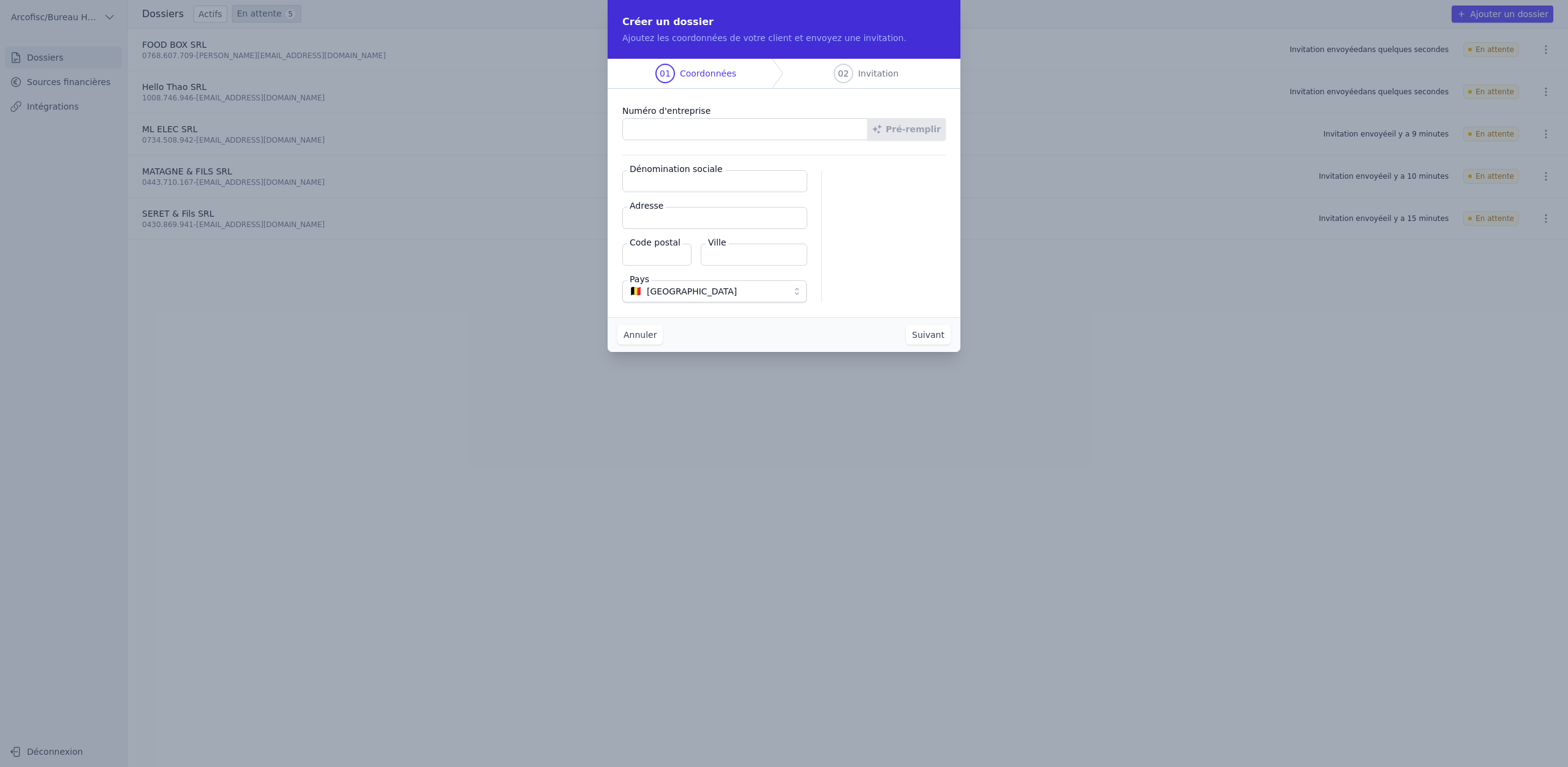
paste input "1000.368.027"
type input "1000.368.027"
click at [929, 137] on button "Pré-remplir" at bounding box center [906, 129] width 78 height 22
type input "C.D.T. SRL"
type input "Route de Marche 8"
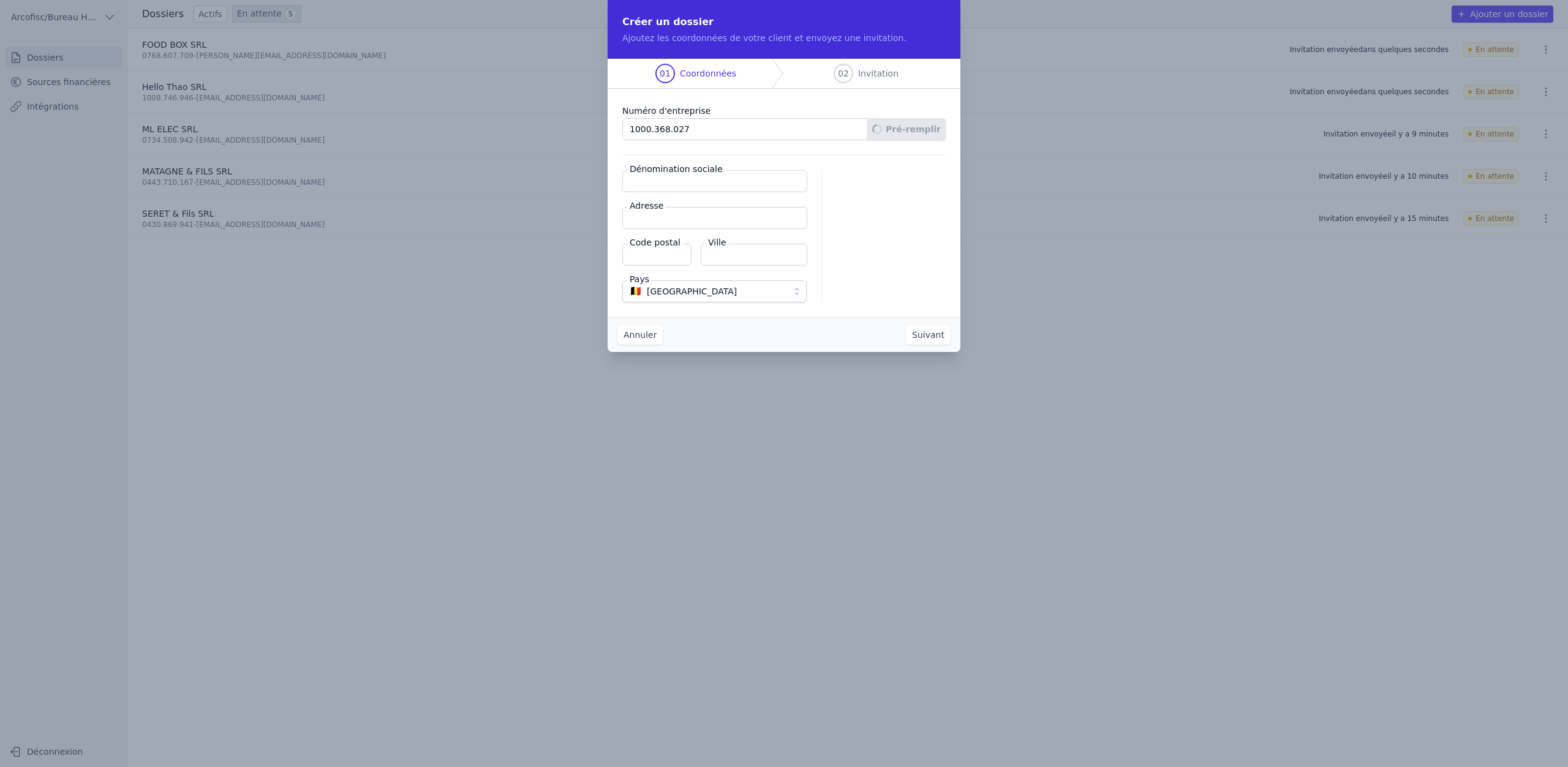
type input "4190"
type input "Ferrières"
click at [935, 339] on button "Suivant" at bounding box center [928, 335] width 45 height 20
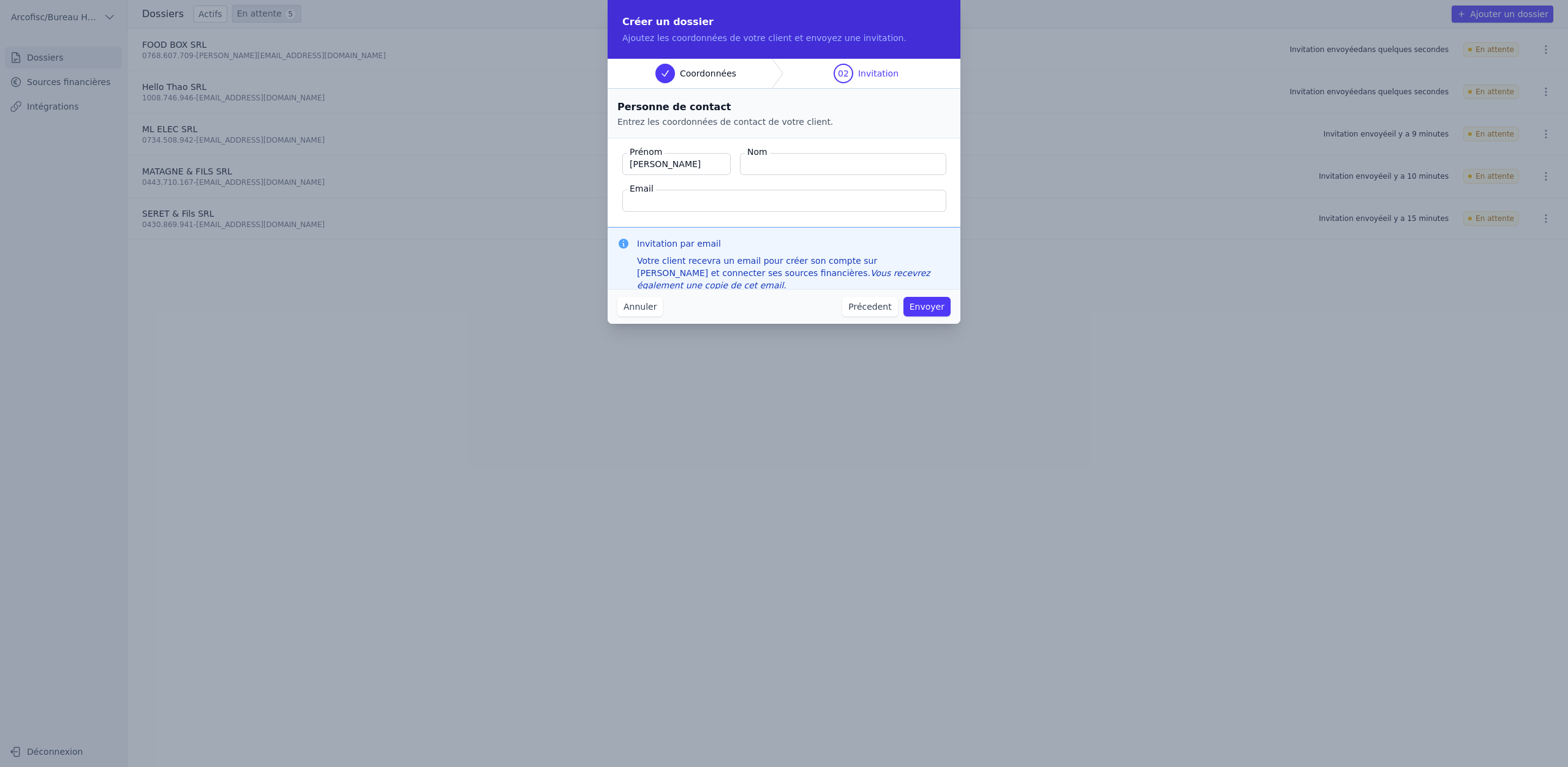
type input "Dimitri"
type input "Pirotton"
paste input "dimitripirotton@gmail.com"
type input "dimitripirotton@gmail.com"
click at [924, 304] on button "Envoyer" at bounding box center [927, 307] width 47 height 20
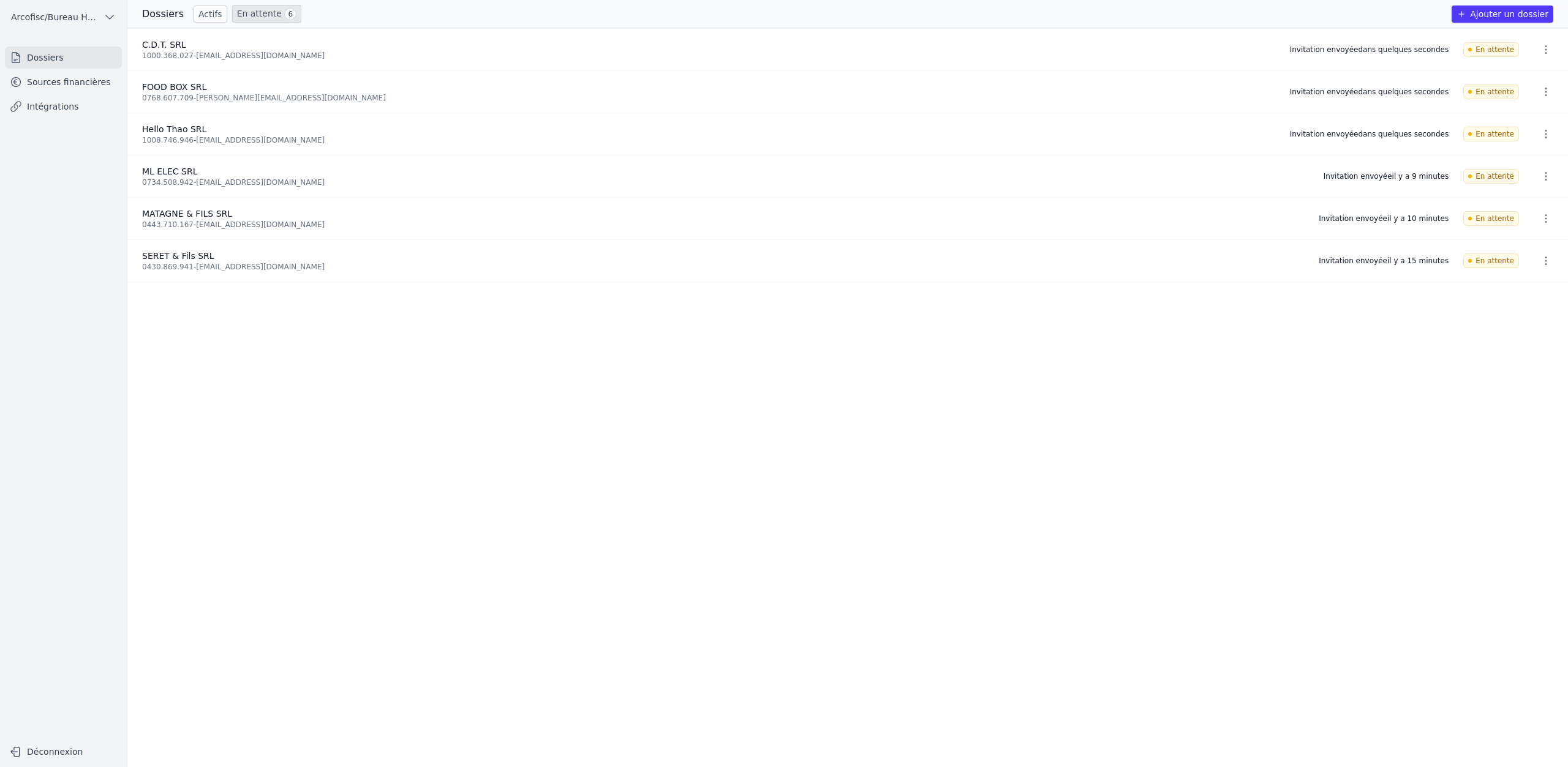
click at [1511, 19] on button "Ajouter un dossier" at bounding box center [1502, 14] width 102 height 17
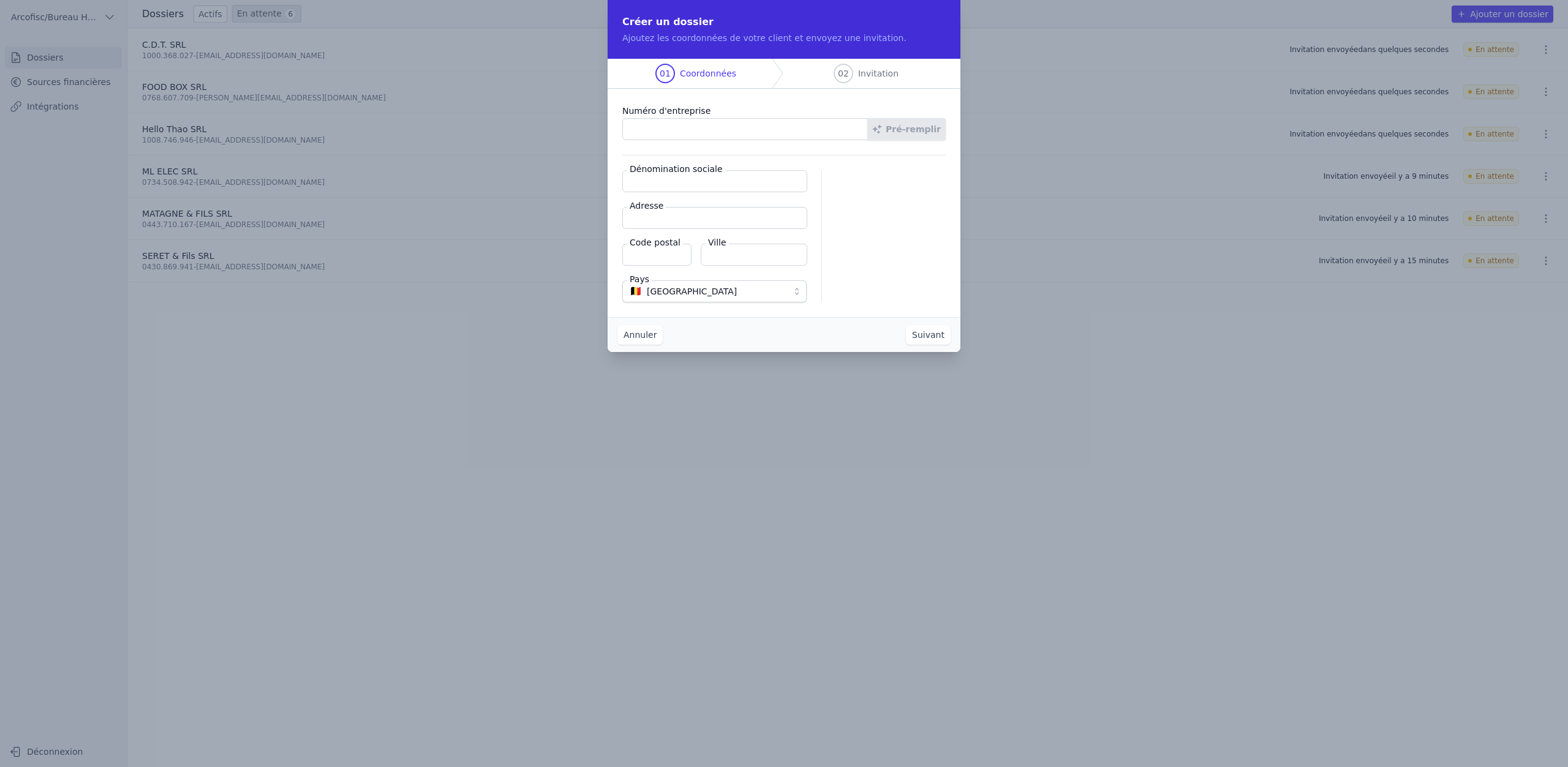
paste input "1009.019.635"
type input "1009.019.635"
click at [896, 127] on button "Pré-remplir" at bounding box center [906, 129] width 78 height 22
type input "LMA SRL"
type input "Rue des Récollectines 13"
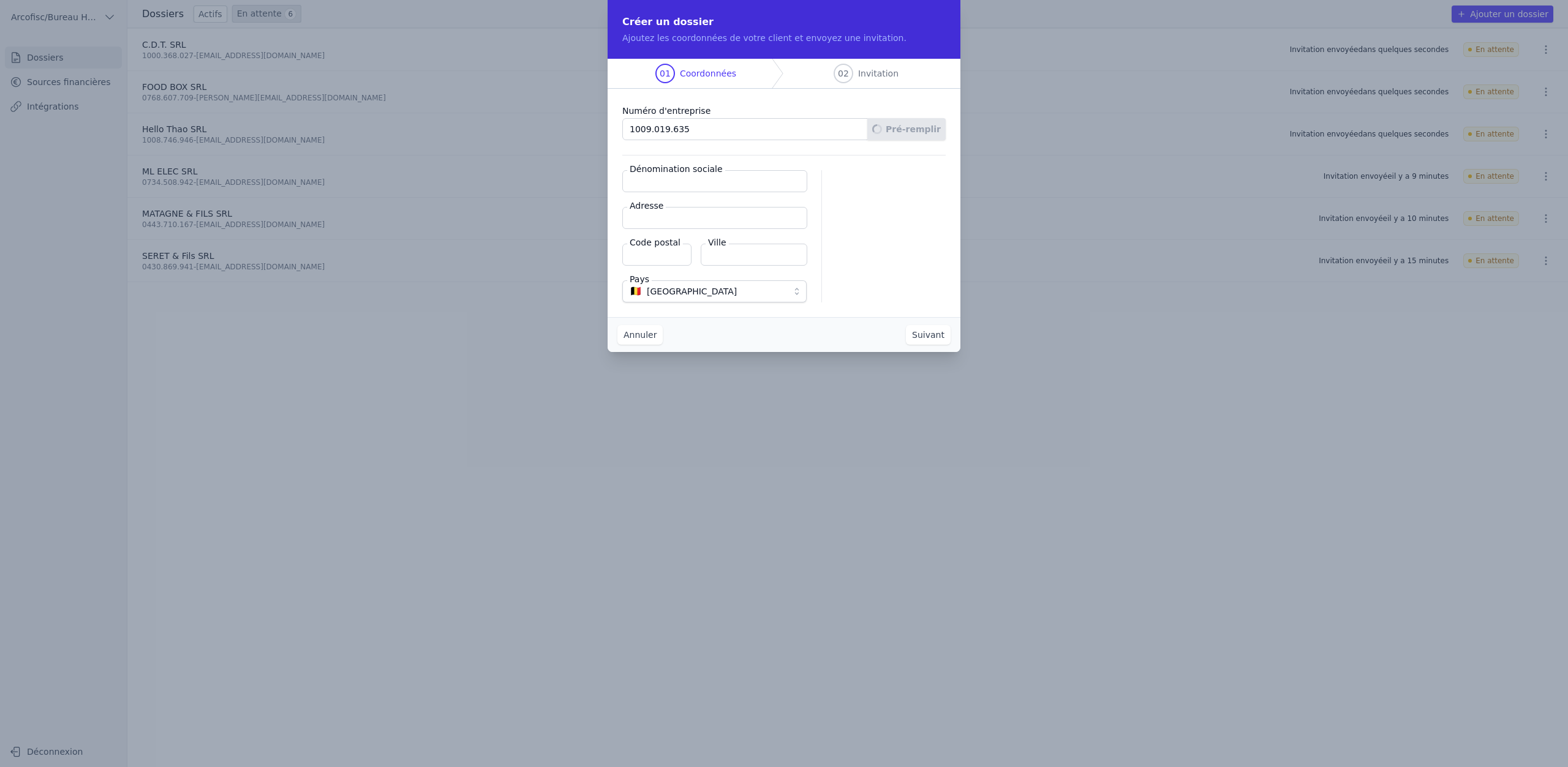
type input "6940"
type input "Durbuy"
click at [918, 338] on button "Suivant" at bounding box center [928, 335] width 45 height 20
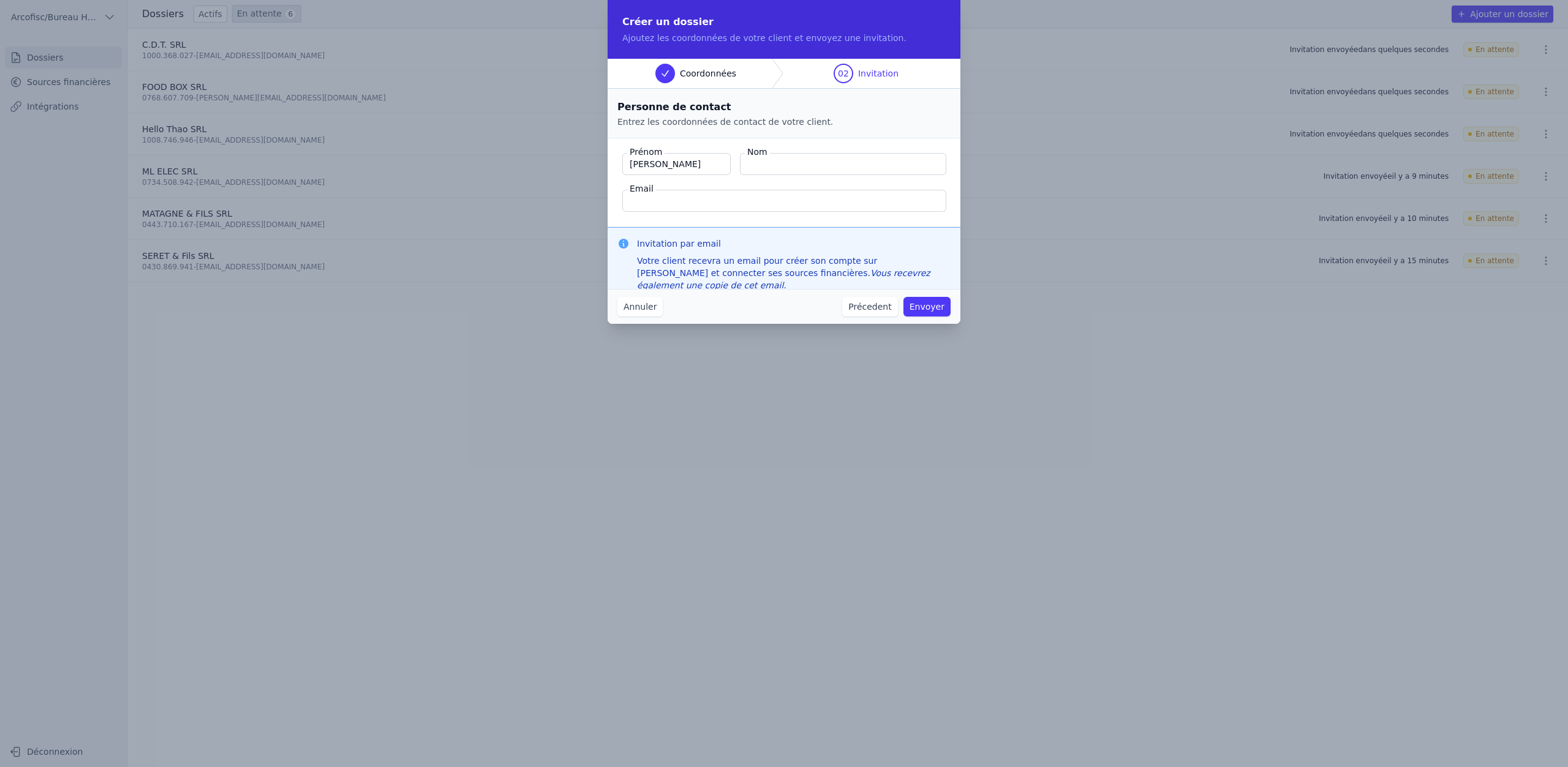
type input "Magali"
type input "Papillon"
paste input "magaliepapillon@yahoo.fr"
type input "magaliepapillon@yahoo.fr"
click at [921, 305] on button "Envoyer" at bounding box center [927, 307] width 47 height 20
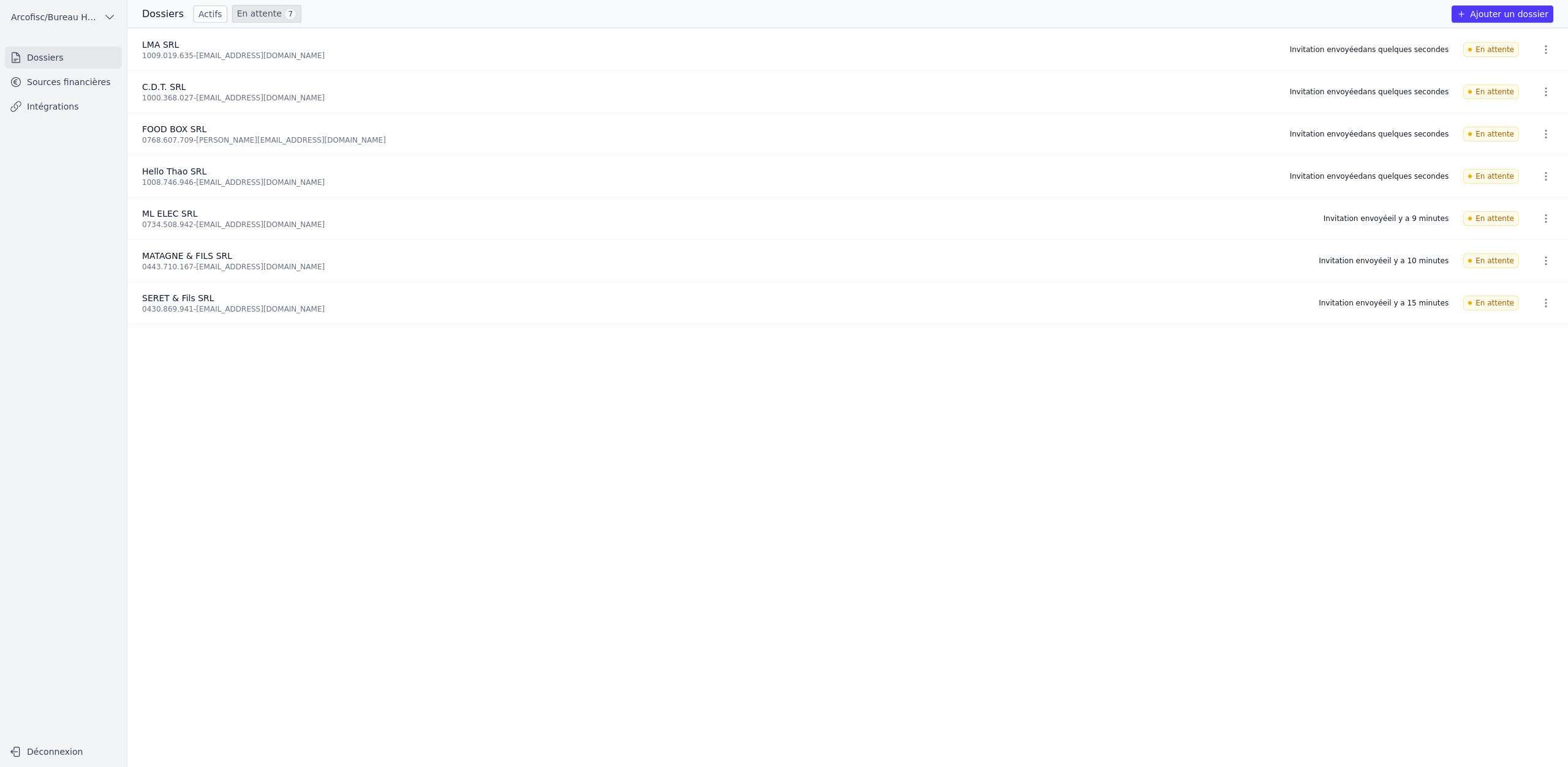
click at [1525, 14] on button "Ajouter un dossier" at bounding box center [1502, 14] width 102 height 17
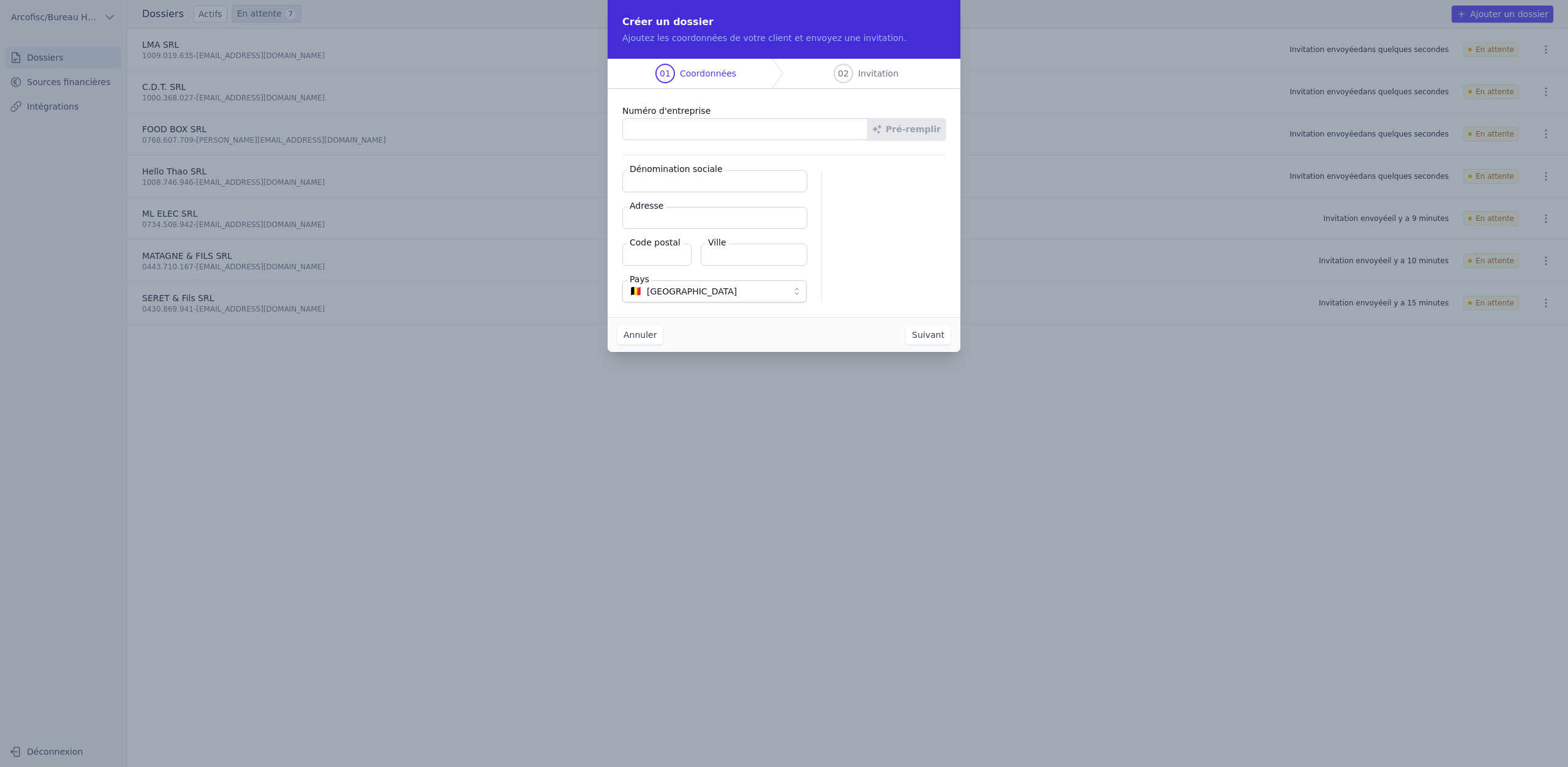
paste input "1026.260.394"
type input "1026.260.394"
click at [895, 130] on button "Pré-remplir" at bounding box center [906, 129] width 78 height 22
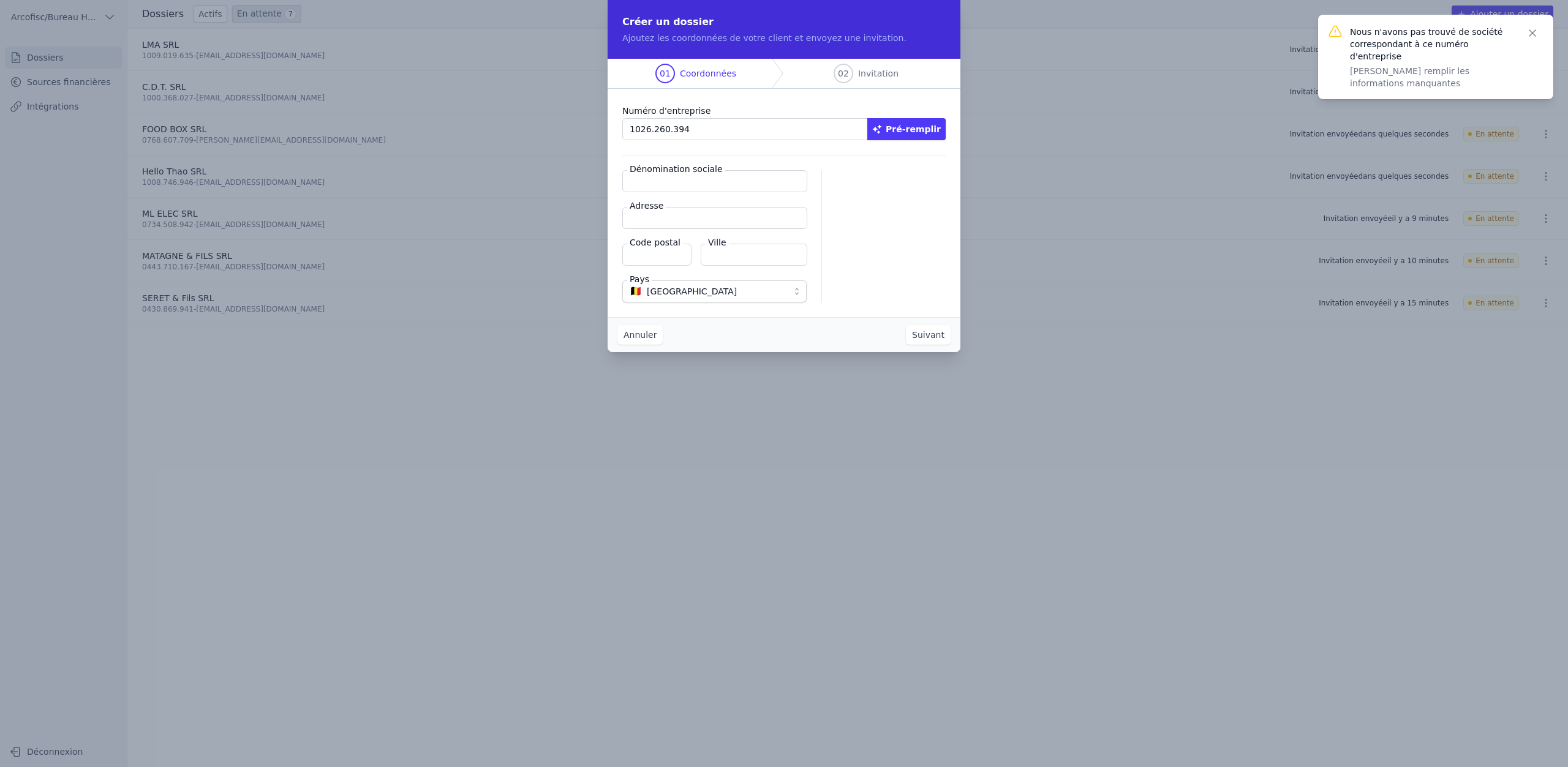
click at [698, 181] on input "Dénomination sociale" at bounding box center [714, 181] width 185 height 22
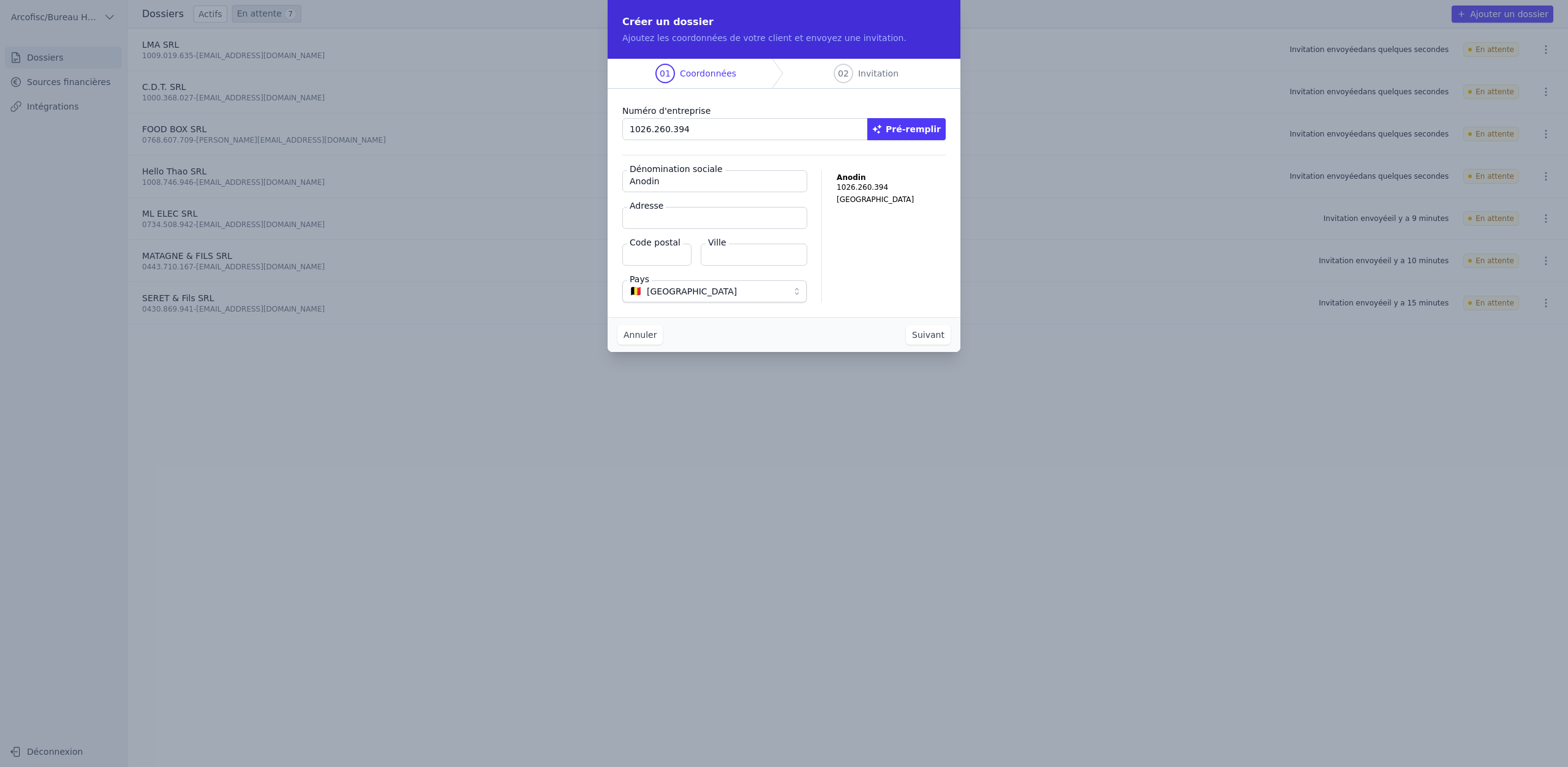
type input "Anodin"
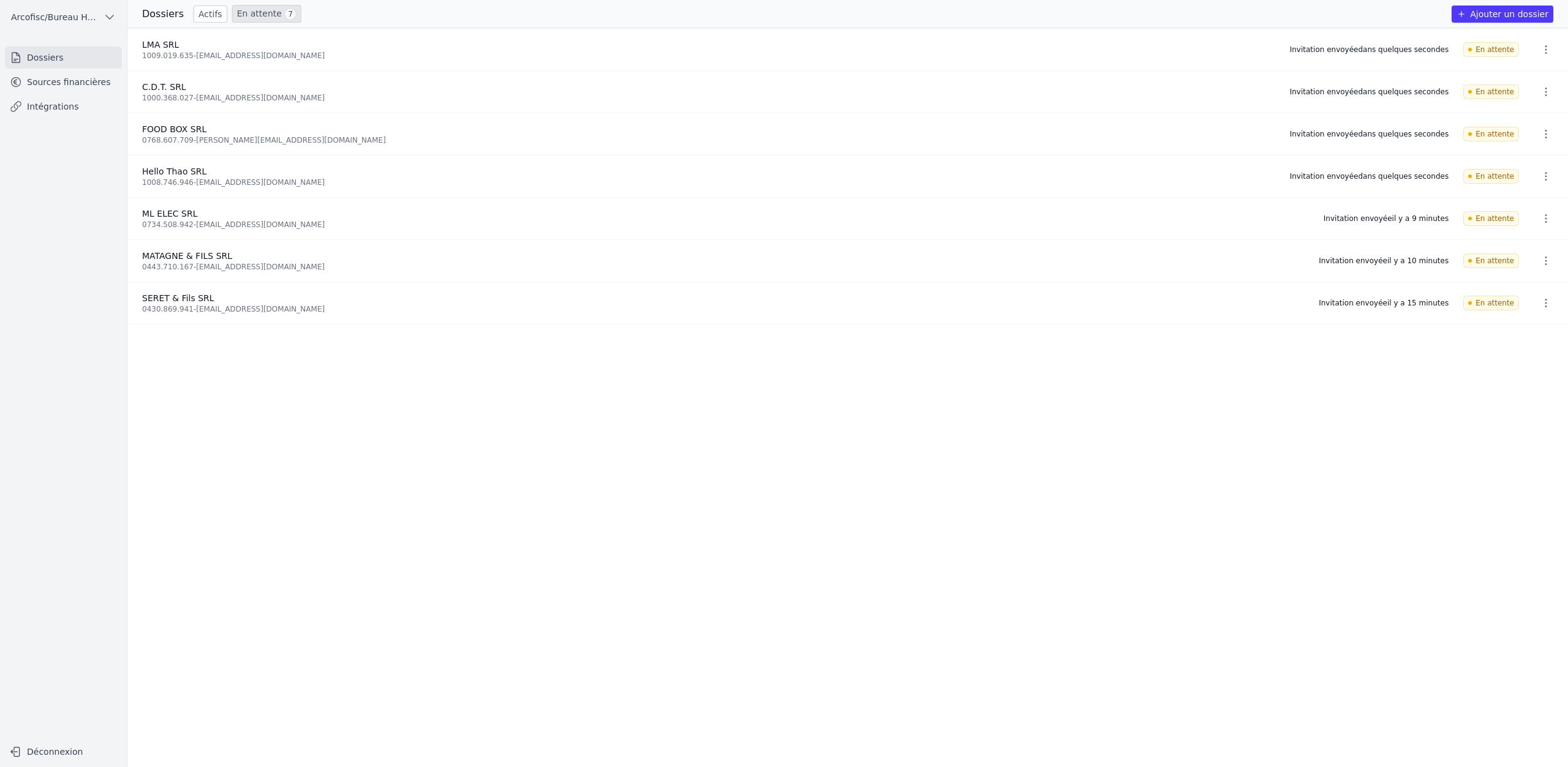
click at [1490, 9] on button "Ajouter un dossier" at bounding box center [1502, 14] width 102 height 17
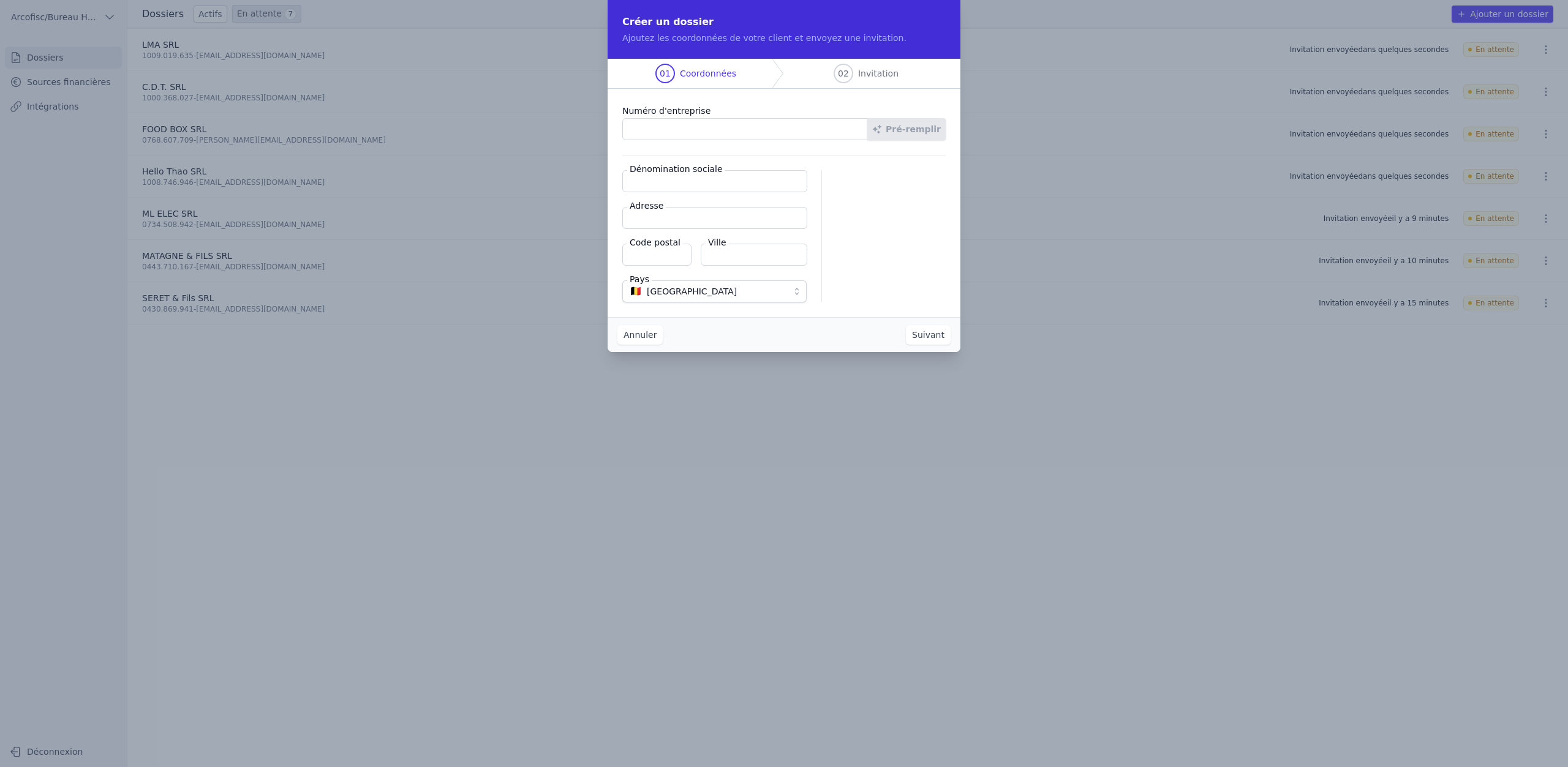
click at [769, 186] on input "Dénomination sociale" at bounding box center [714, 181] width 185 height 22
type input "Anodin"
paste input "1026.260.394"
type input "1"
type input "Rue de Lantigné 22"
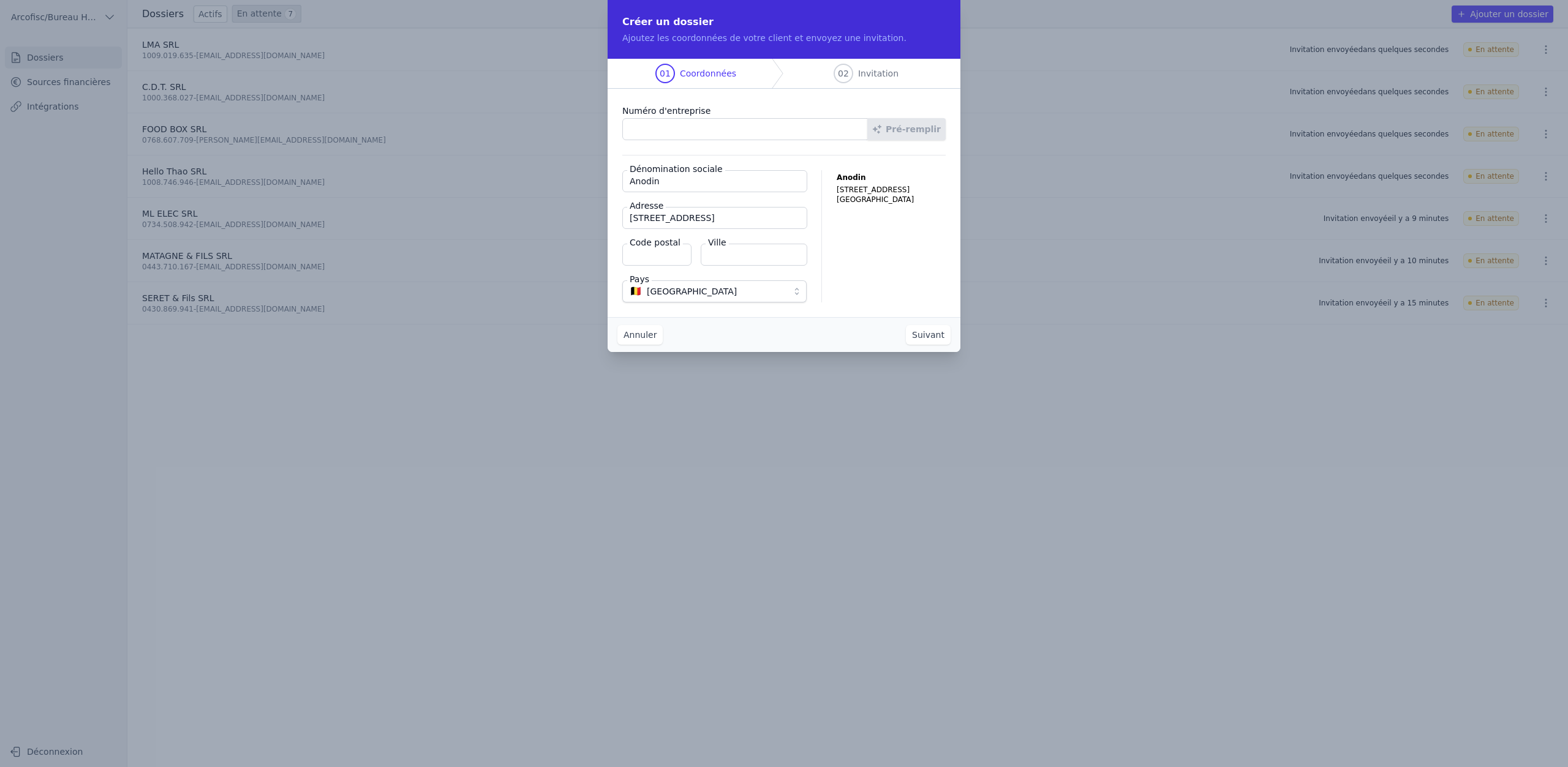
click at [767, 126] on input "Numéro d'entreprise" at bounding box center [745, 129] width 246 height 22
paste input "1026.260.394"
type input "1026.260.394"
click at [668, 251] on input "Code postal" at bounding box center [657, 255] width 69 height 22
type input "6940"
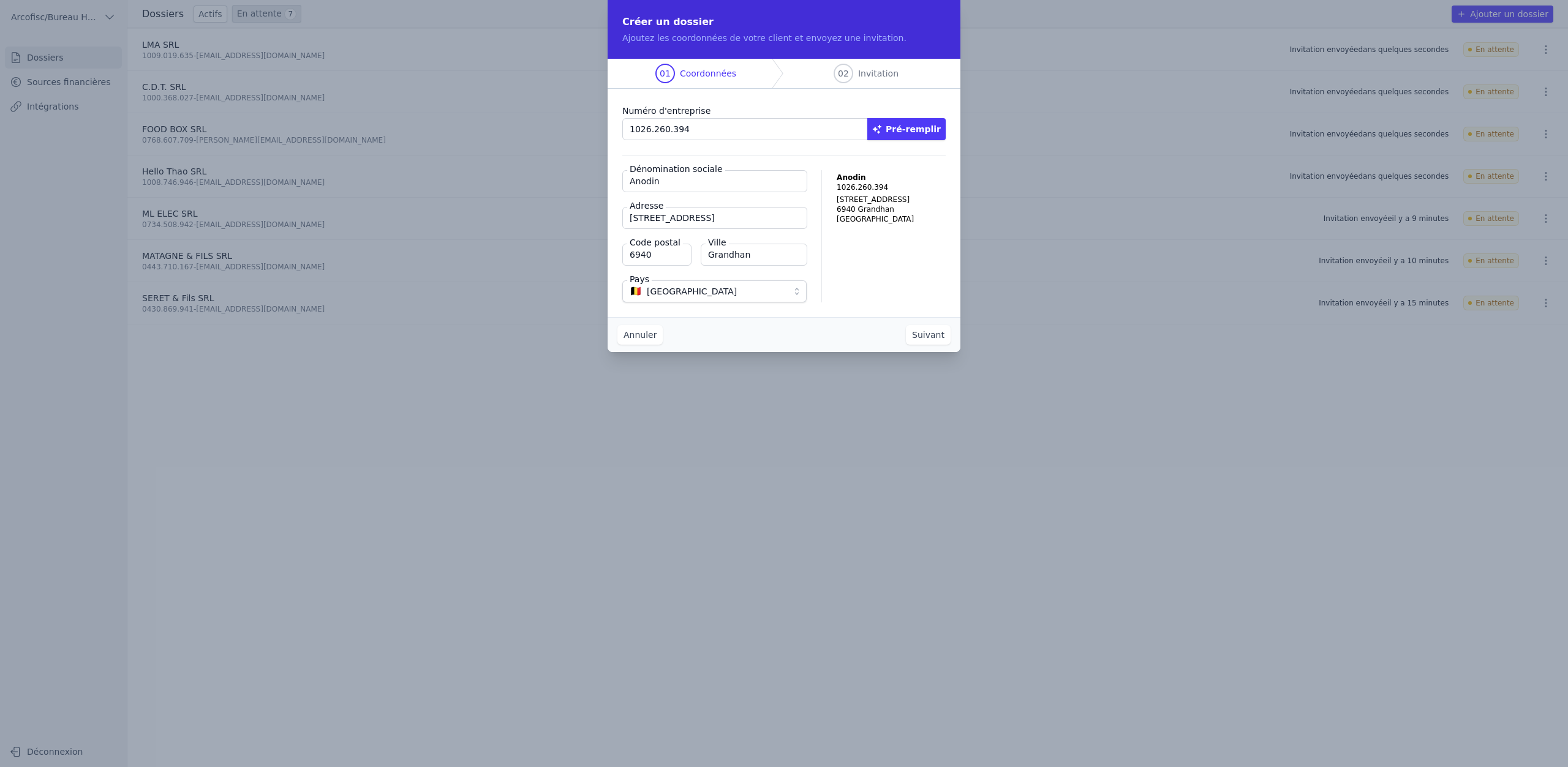
type input "Grandhan"
click at [931, 338] on button "Suivant" at bounding box center [928, 335] width 45 height 20
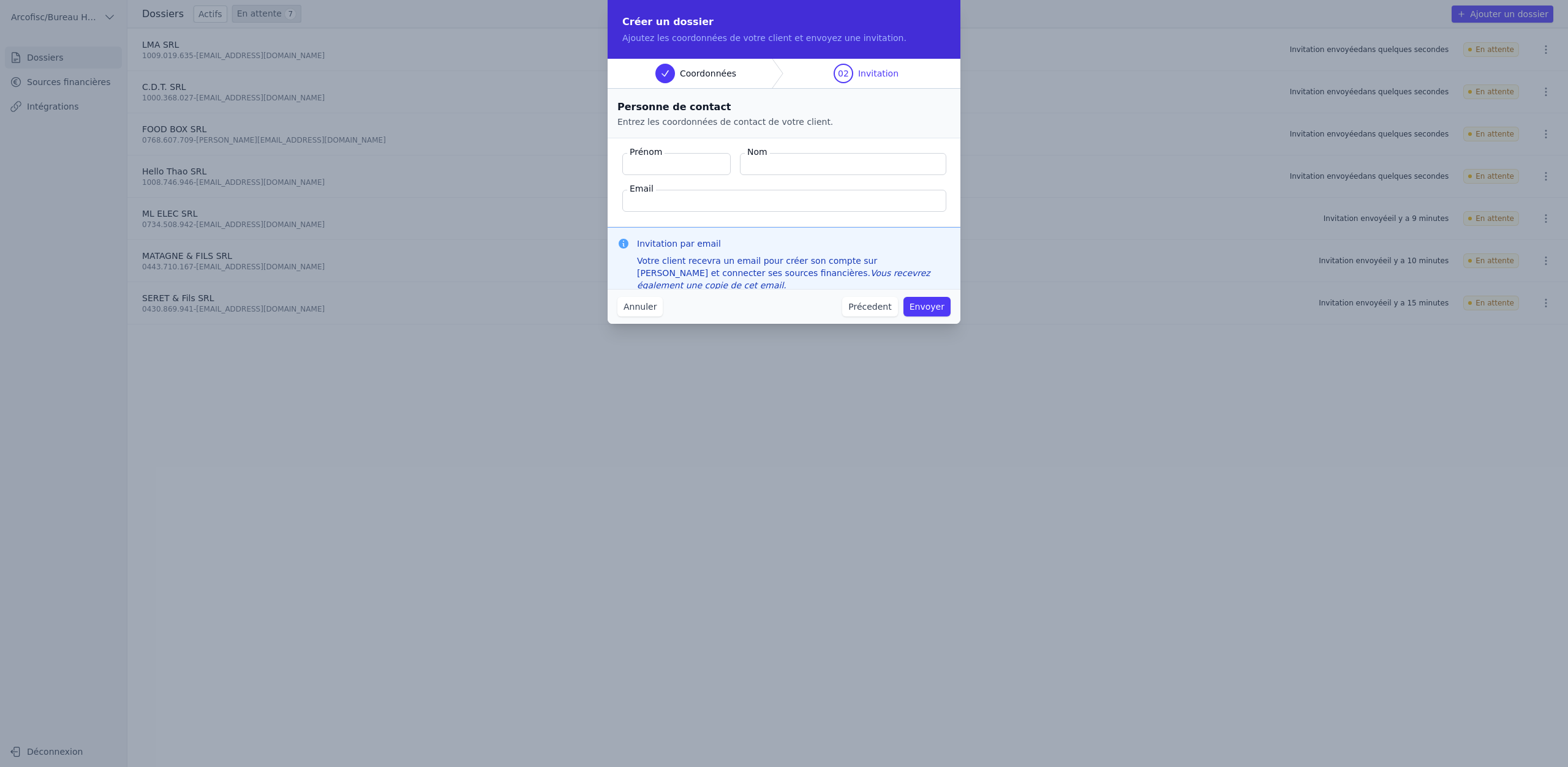
click at [702, 164] on input "Prénom" at bounding box center [676, 164] width 108 height 22
type input "Julien"
type input "Goffin"
paste input "anodindurbuy@gmail.com"
type input "anodindurbuy@gmail.com"
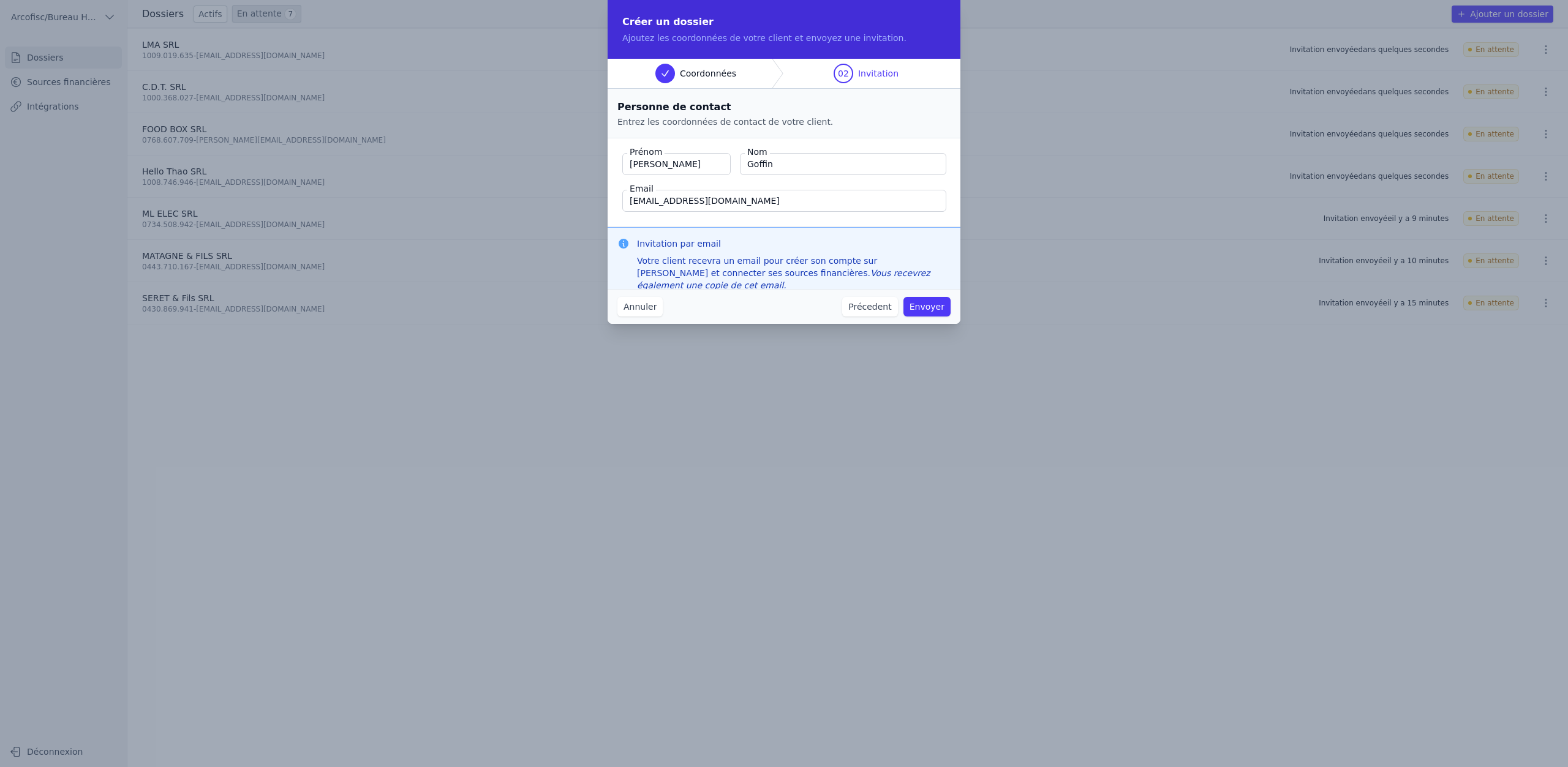
click at [922, 309] on button "Envoyer" at bounding box center [927, 307] width 47 height 20
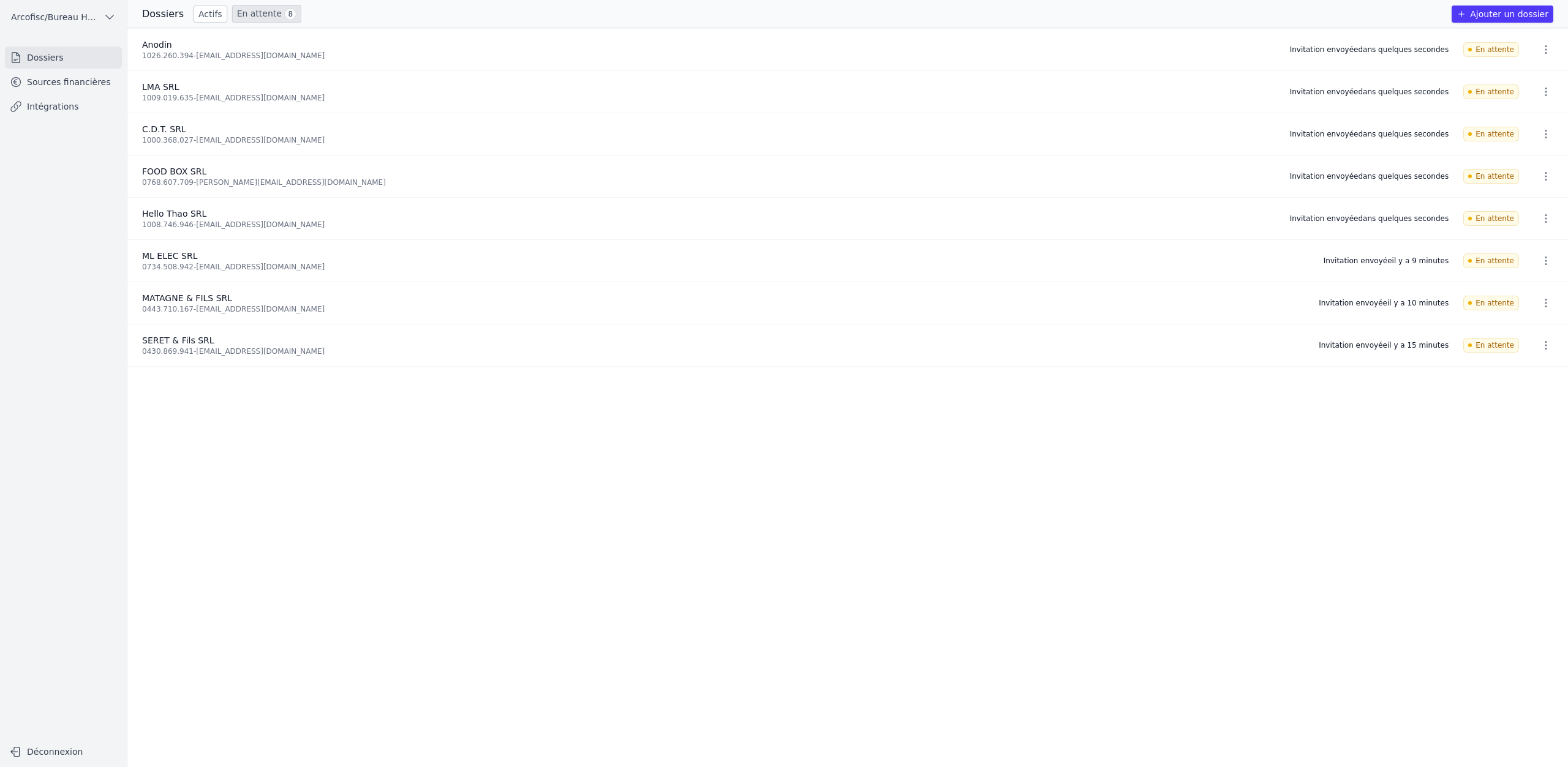
click at [1518, 15] on button "Ajouter un dossier" at bounding box center [1502, 14] width 102 height 17
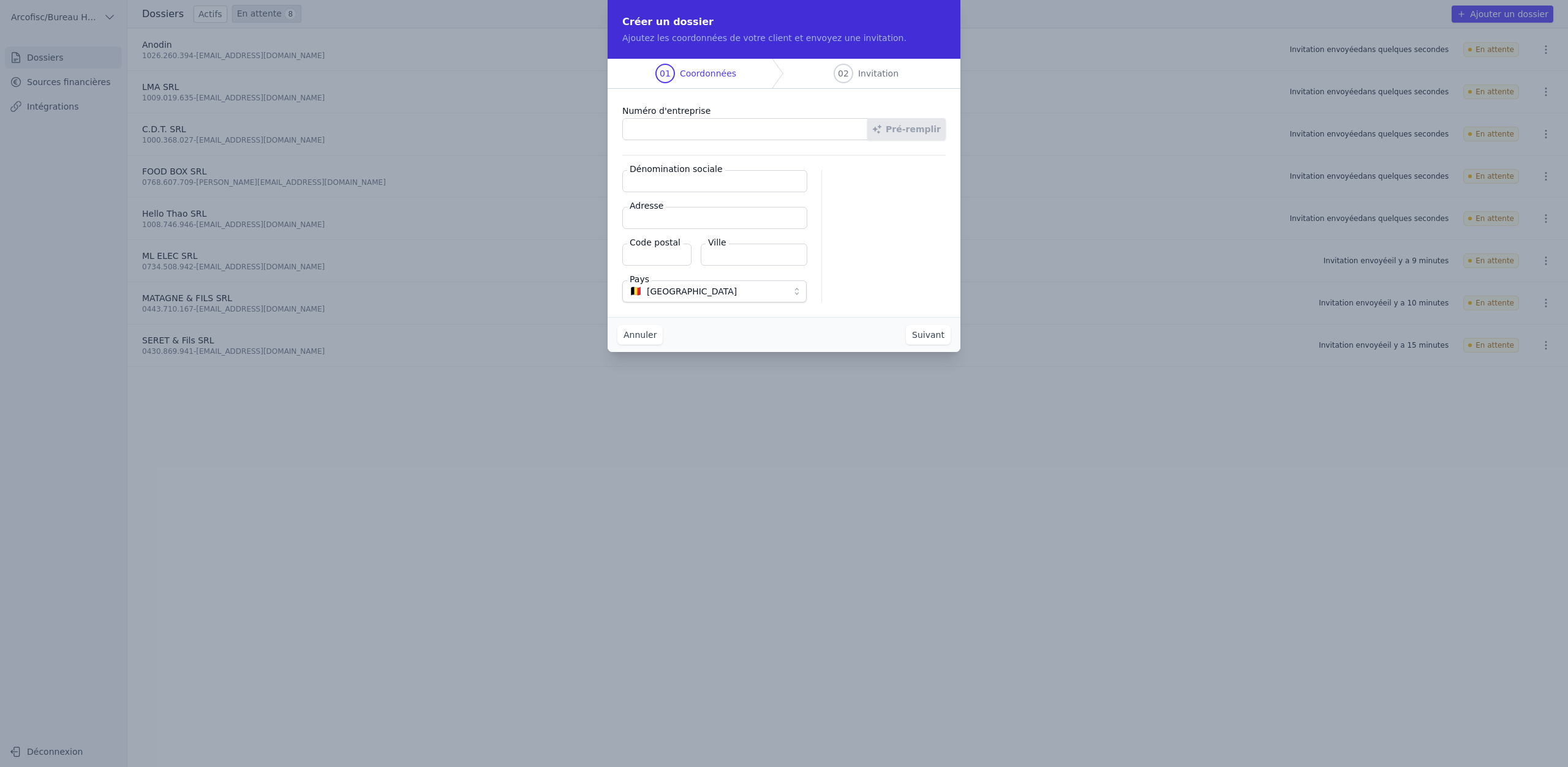
paste input "1024.848.055"
type input "1024.848.055"
click at [930, 131] on button "Pré-remplir" at bounding box center [906, 129] width 78 height 22
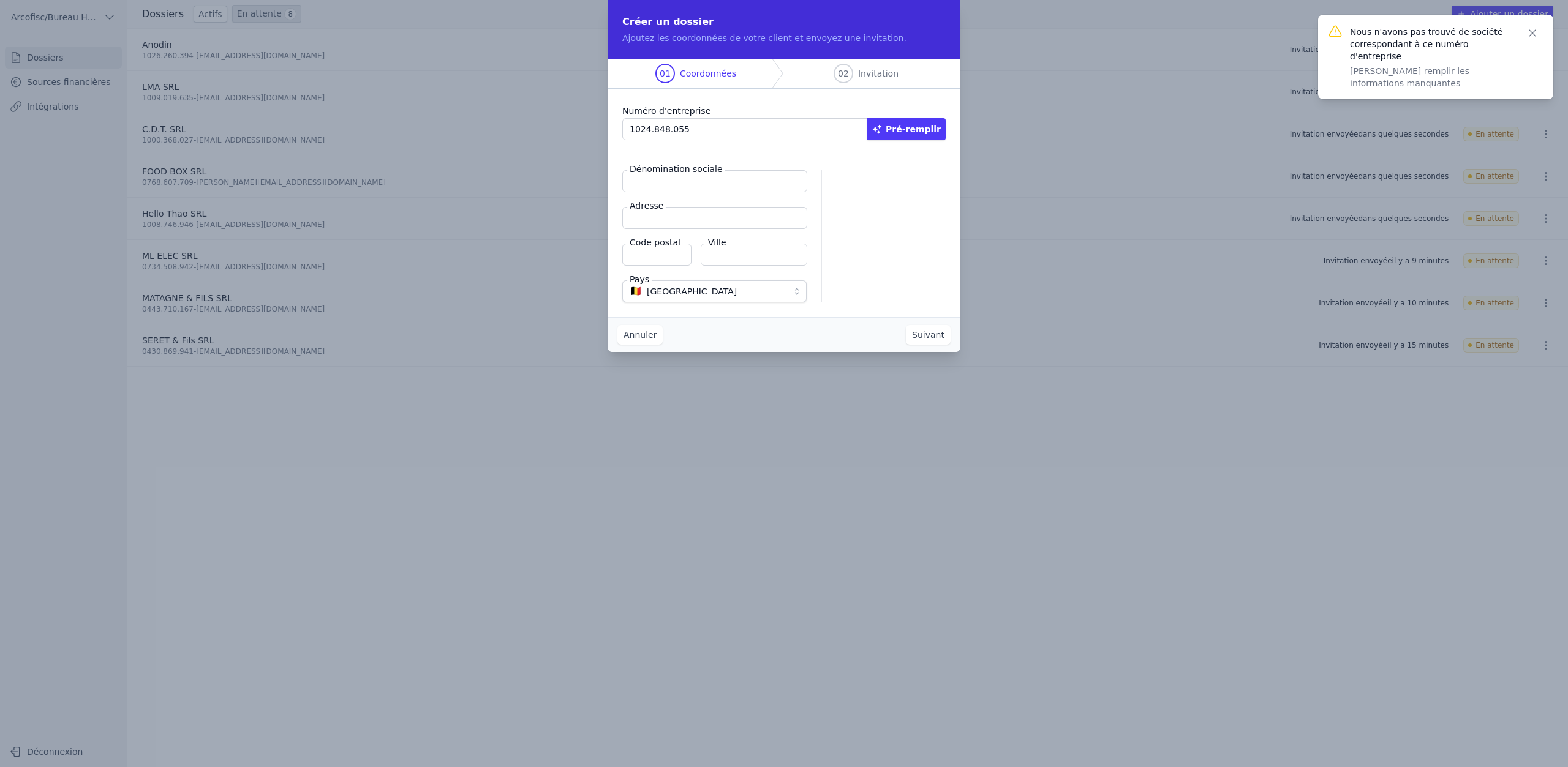
click at [748, 188] on input "Dénomination sociale" at bounding box center [714, 181] width 185 height 22
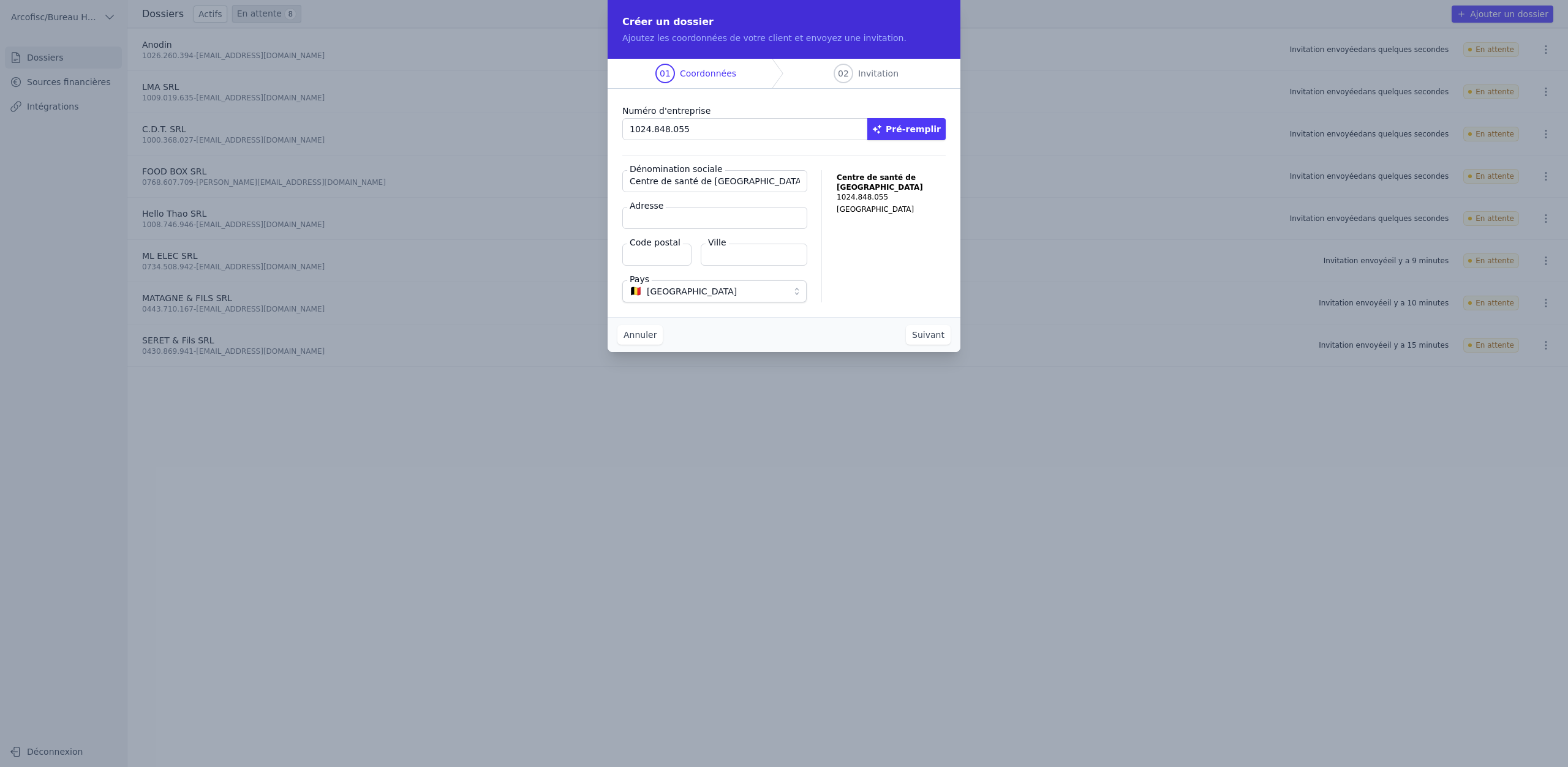
click at [749, 183] on input "Centre de santé de Warzé" at bounding box center [714, 181] width 185 height 22
type input "Centre de santé de Warzée ASBL"
paste input "Grand'Route 2/C - 4590 Ouffet"
drag, startPoint x: 698, startPoint y: 217, endPoint x: 781, endPoint y: 217, distance: 83.0
click at [781, 217] on input "Grand'Route 2/C - 4590 Ouffet" at bounding box center [714, 218] width 185 height 22
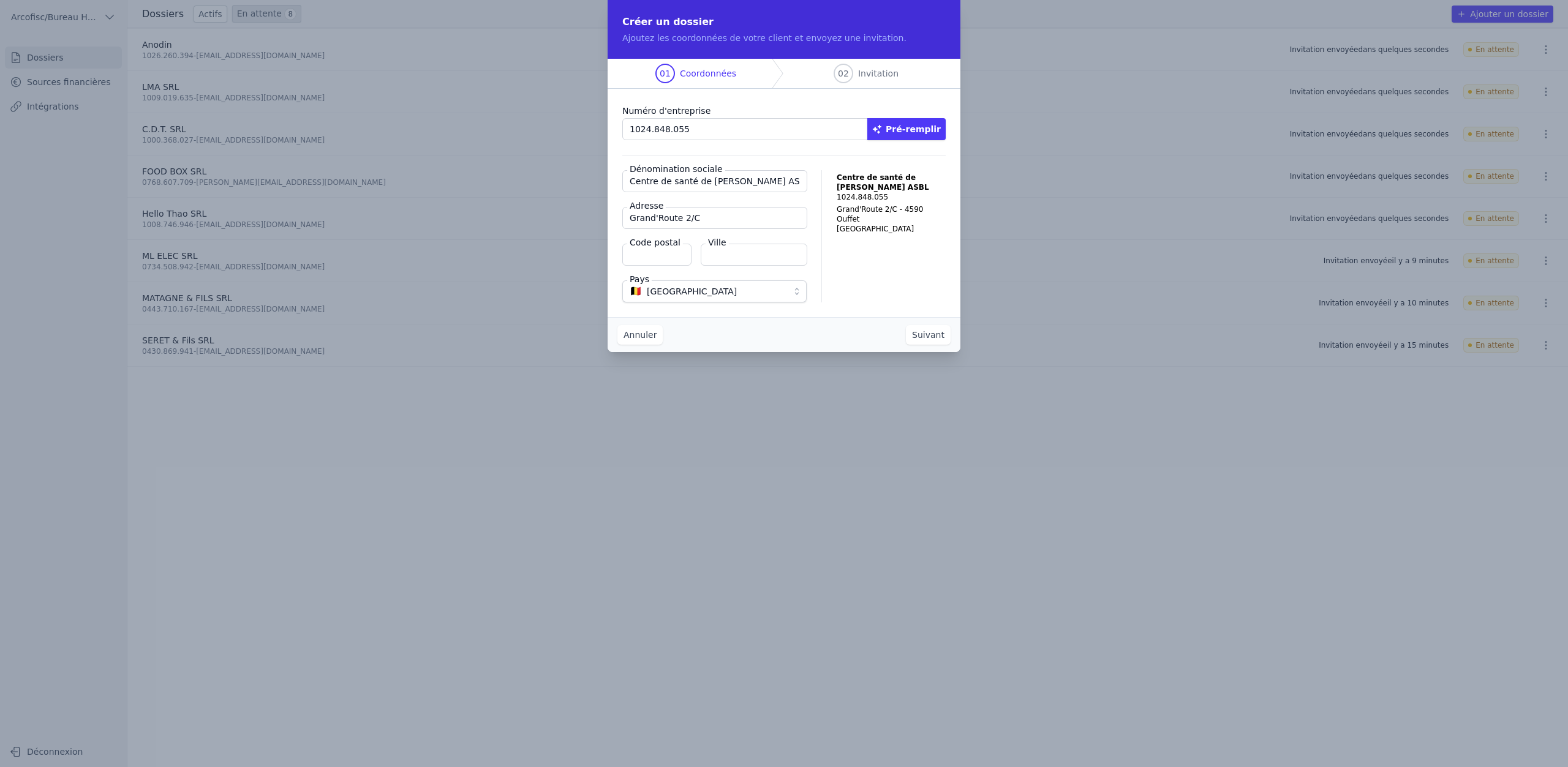
type input "Grand'Route 2/C"
type input "4590"
type input "Warzée"
click at [929, 339] on button "Suivant" at bounding box center [928, 335] width 45 height 20
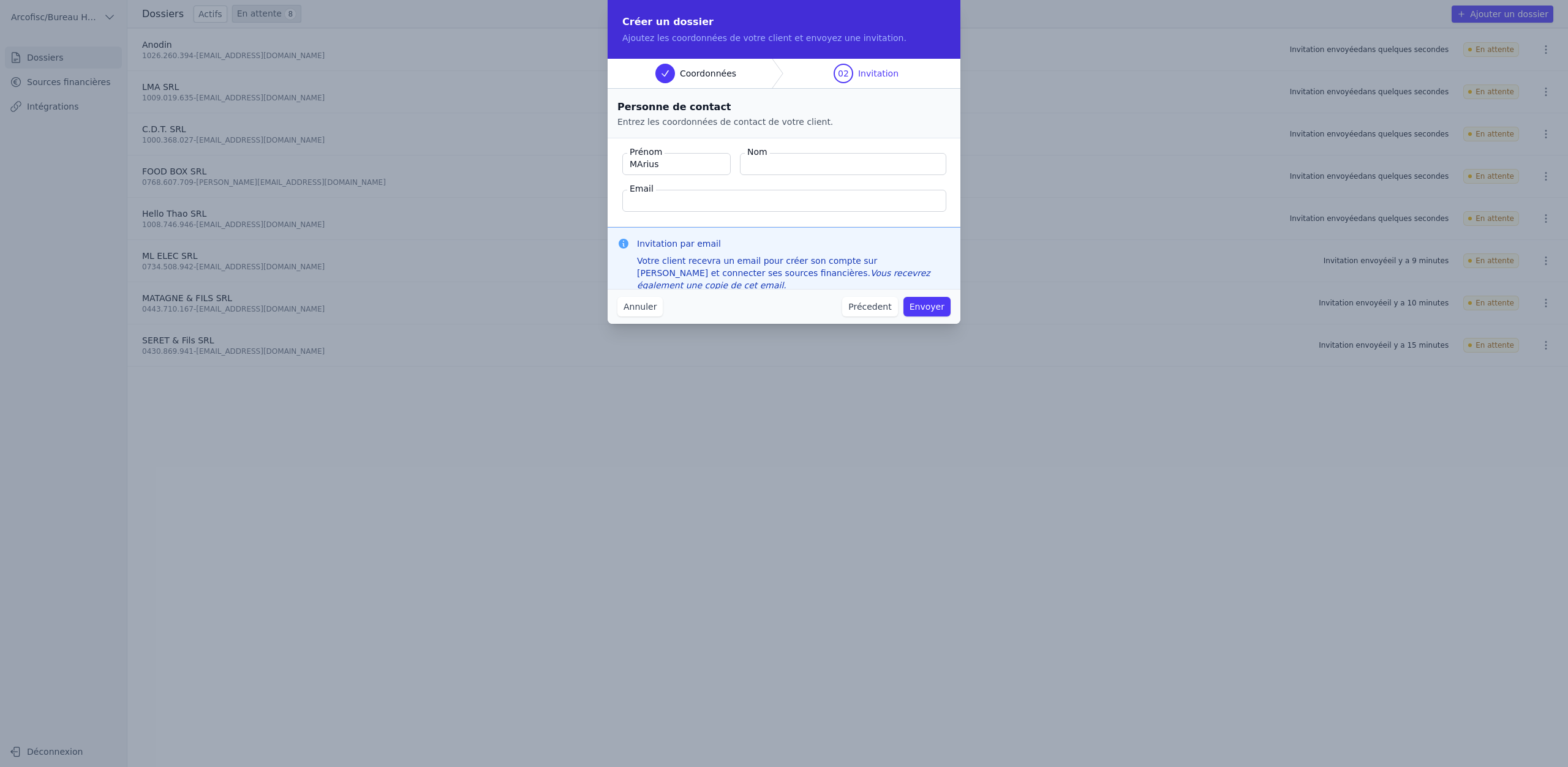
click at [687, 164] on input "MArius" at bounding box center [676, 164] width 108 height 22
click at [686, 164] on input "MArius" at bounding box center [676, 164] width 108 height 22
type input "Marius"
type input "Labory"
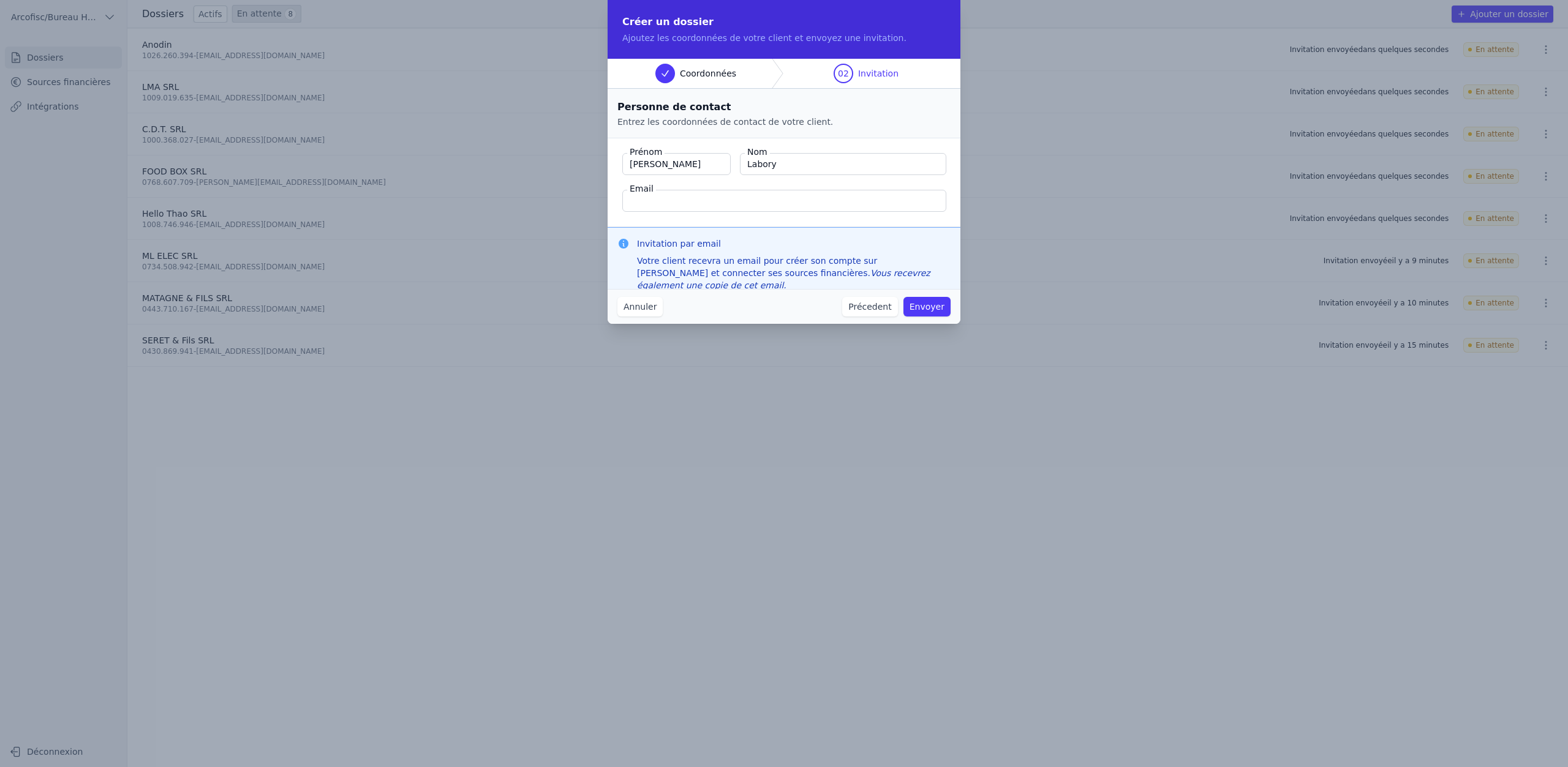
click at [662, 198] on input "Email" at bounding box center [784, 201] width 324 height 22
type input "marius.labory@gmail.com"
click at [942, 311] on button "Envoyer" at bounding box center [927, 307] width 47 height 20
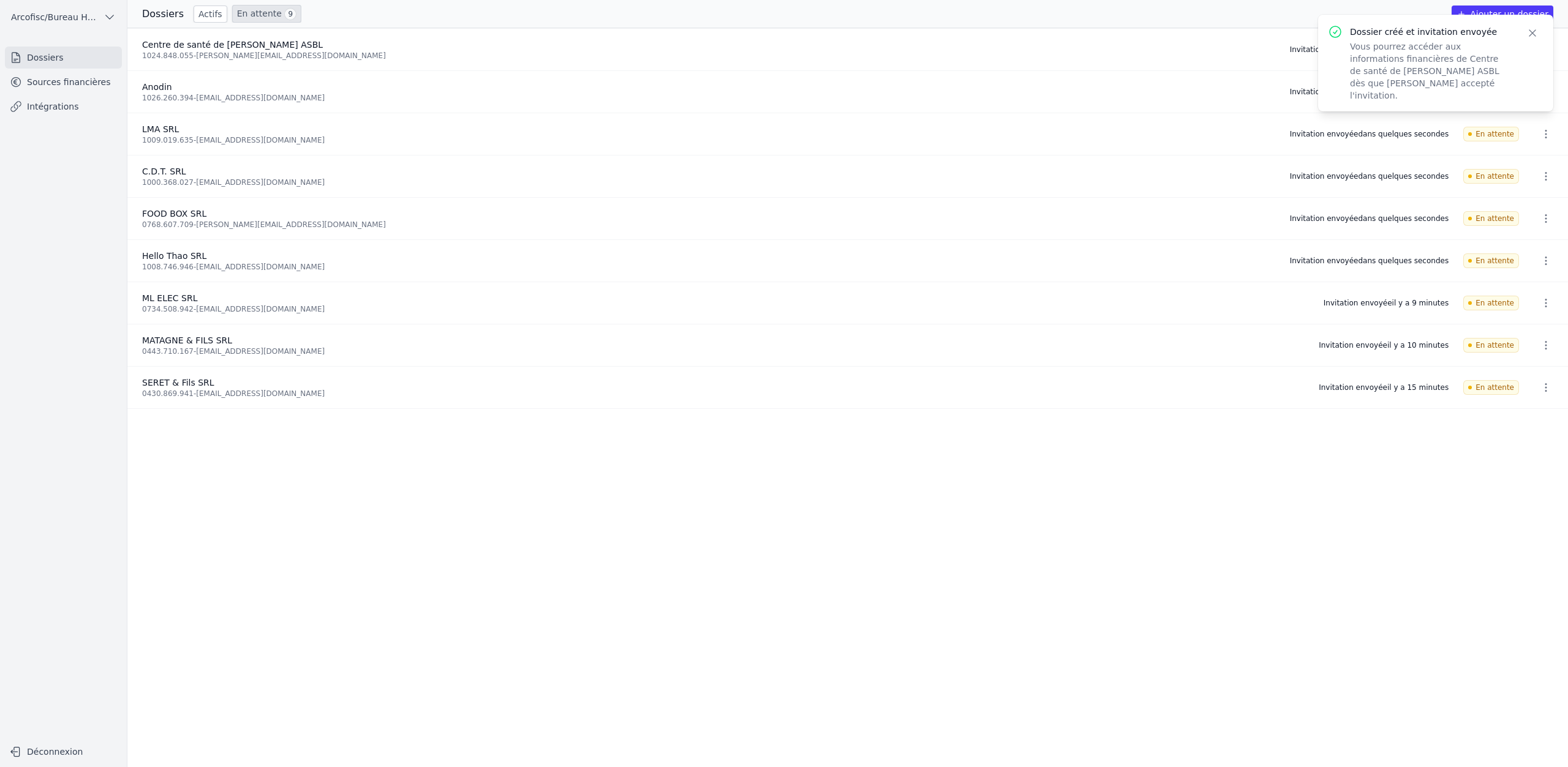
click at [1531, 36] on icon "button" at bounding box center [1533, 33] width 12 height 12
click at [102, 84] on link "Sources financières" at bounding box center [63, 82] width 117 height 22
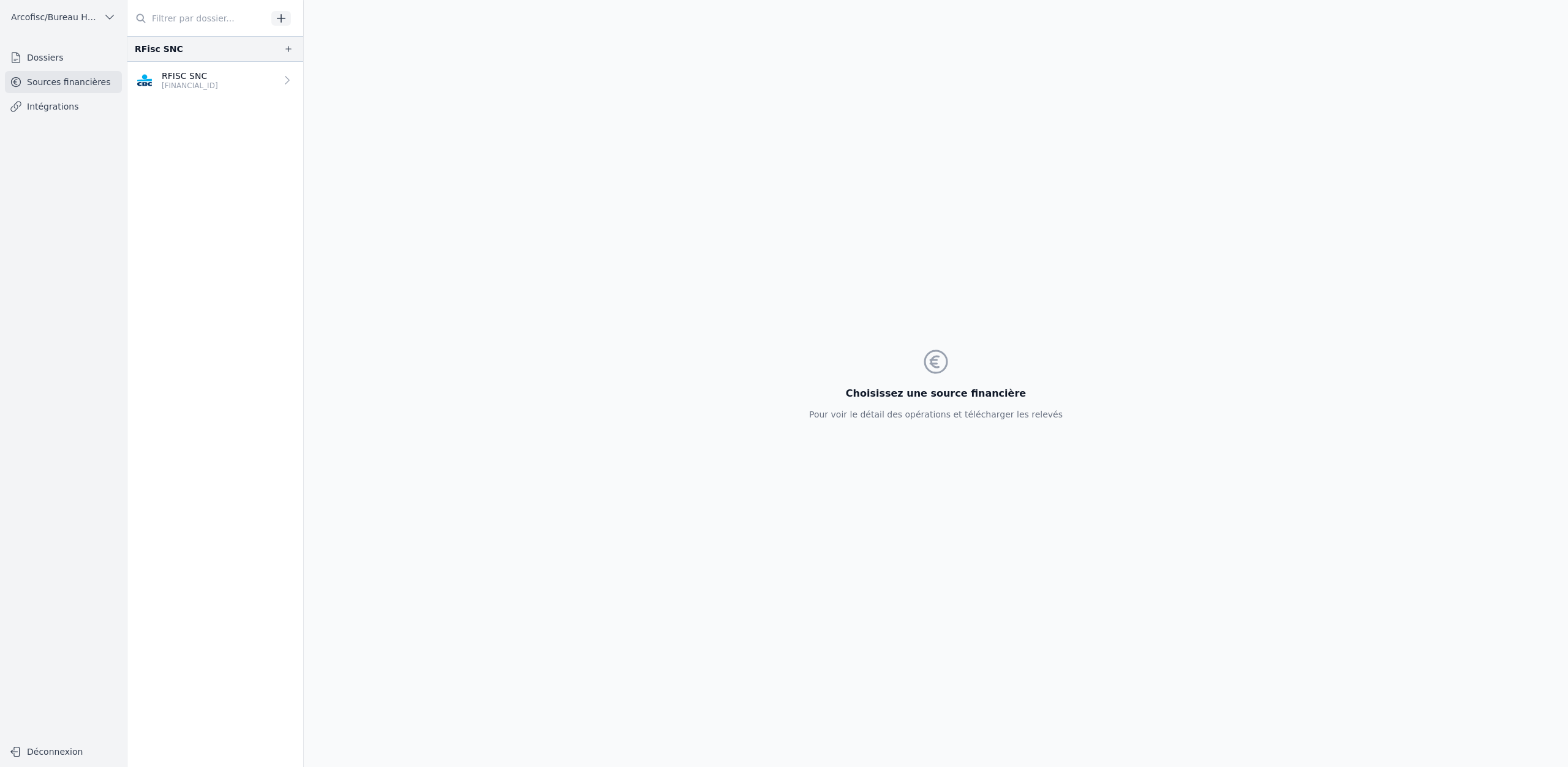
click at [202, 87] on p "[FINANCIAL_ID]" at bounding box center [190, 85] width 57 height 10
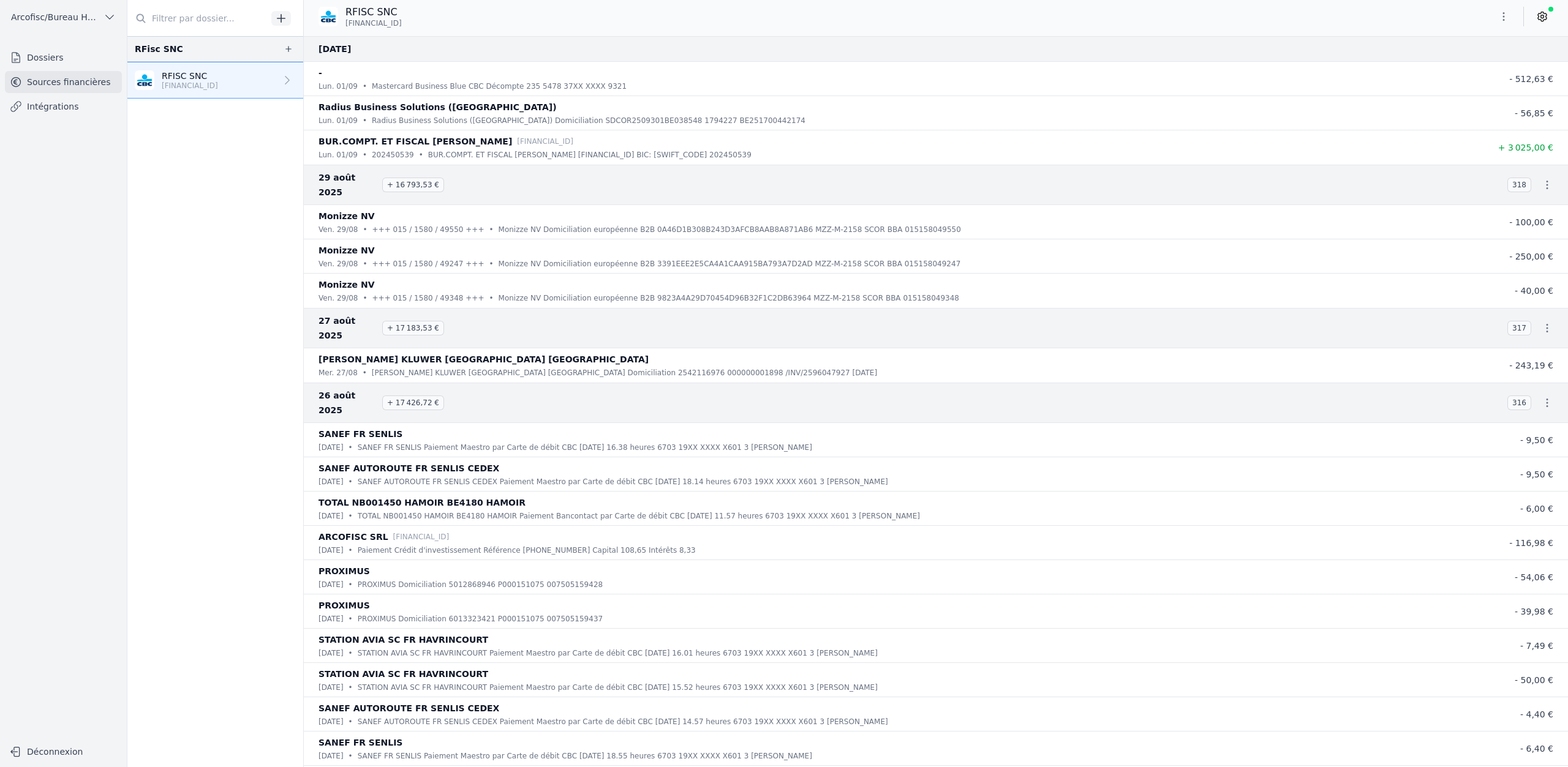
click at [1535, 17] on link at bounding box center [1543, 17] width 22 height 20
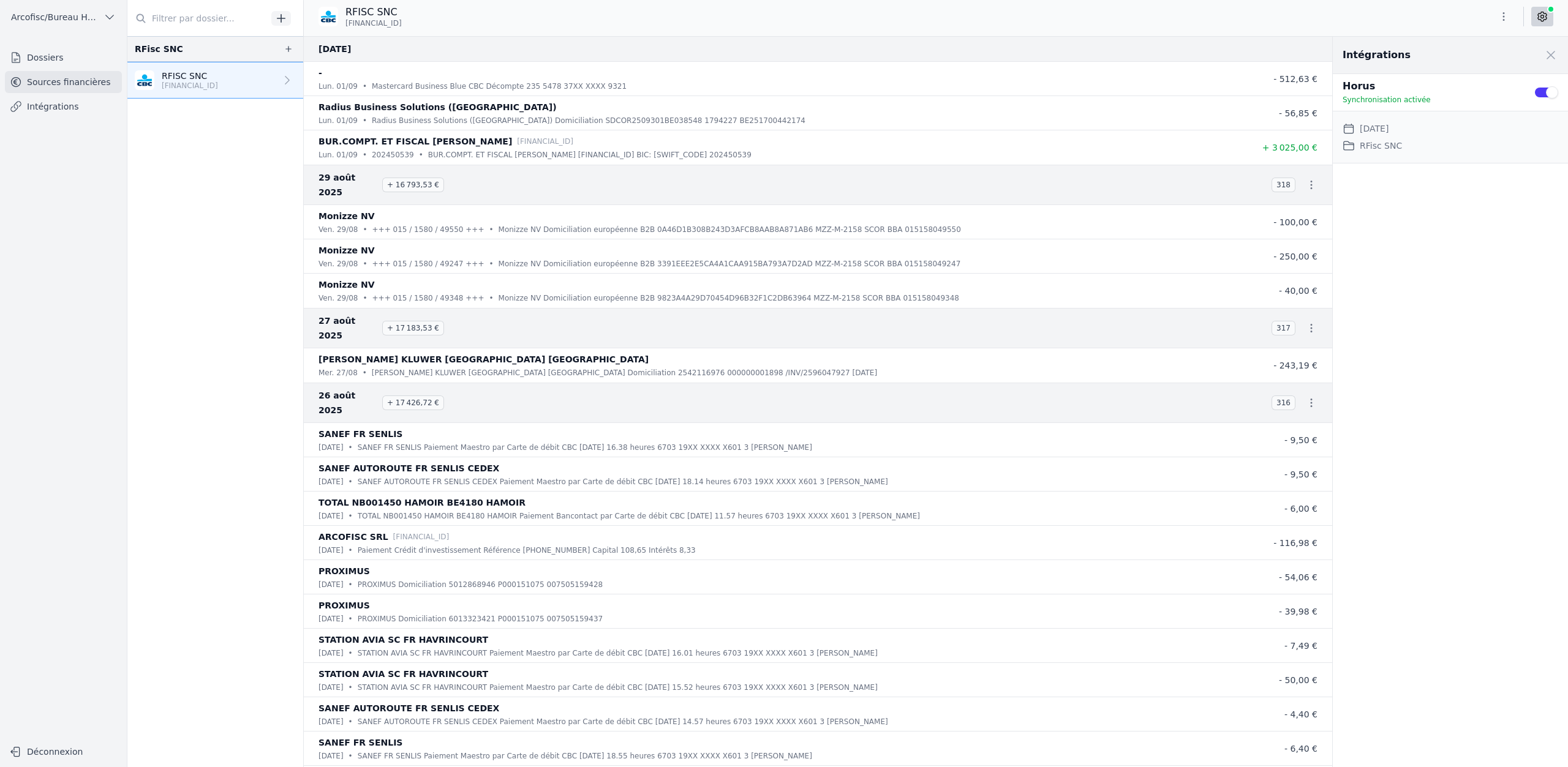
click at [90, 63] on link "Dossiers" at bounding box center [63, 58] width 117 height 22
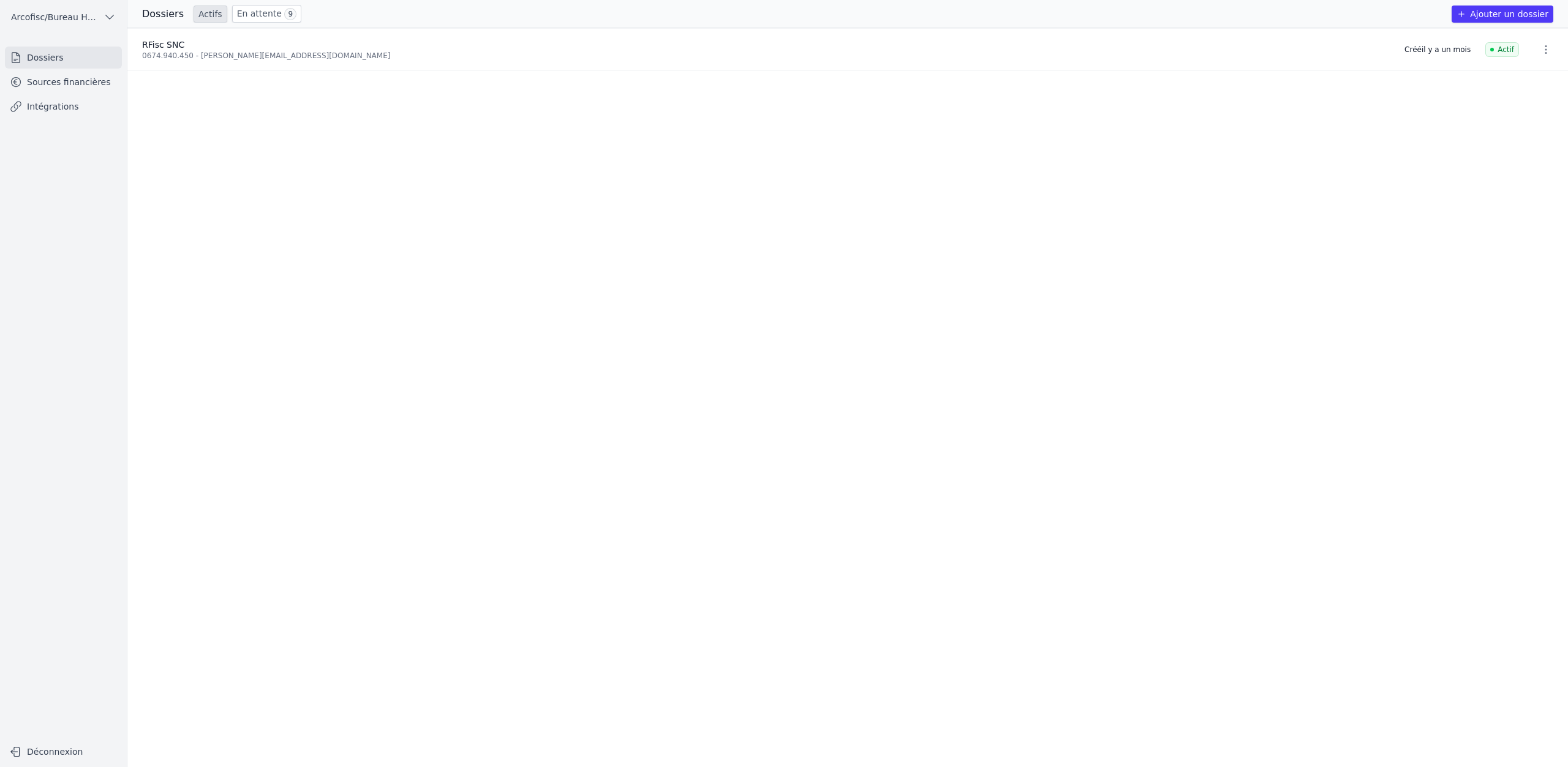
click at [89, 82] on link "Sources financières" at bounding box center [63, 82] width 117 height 22
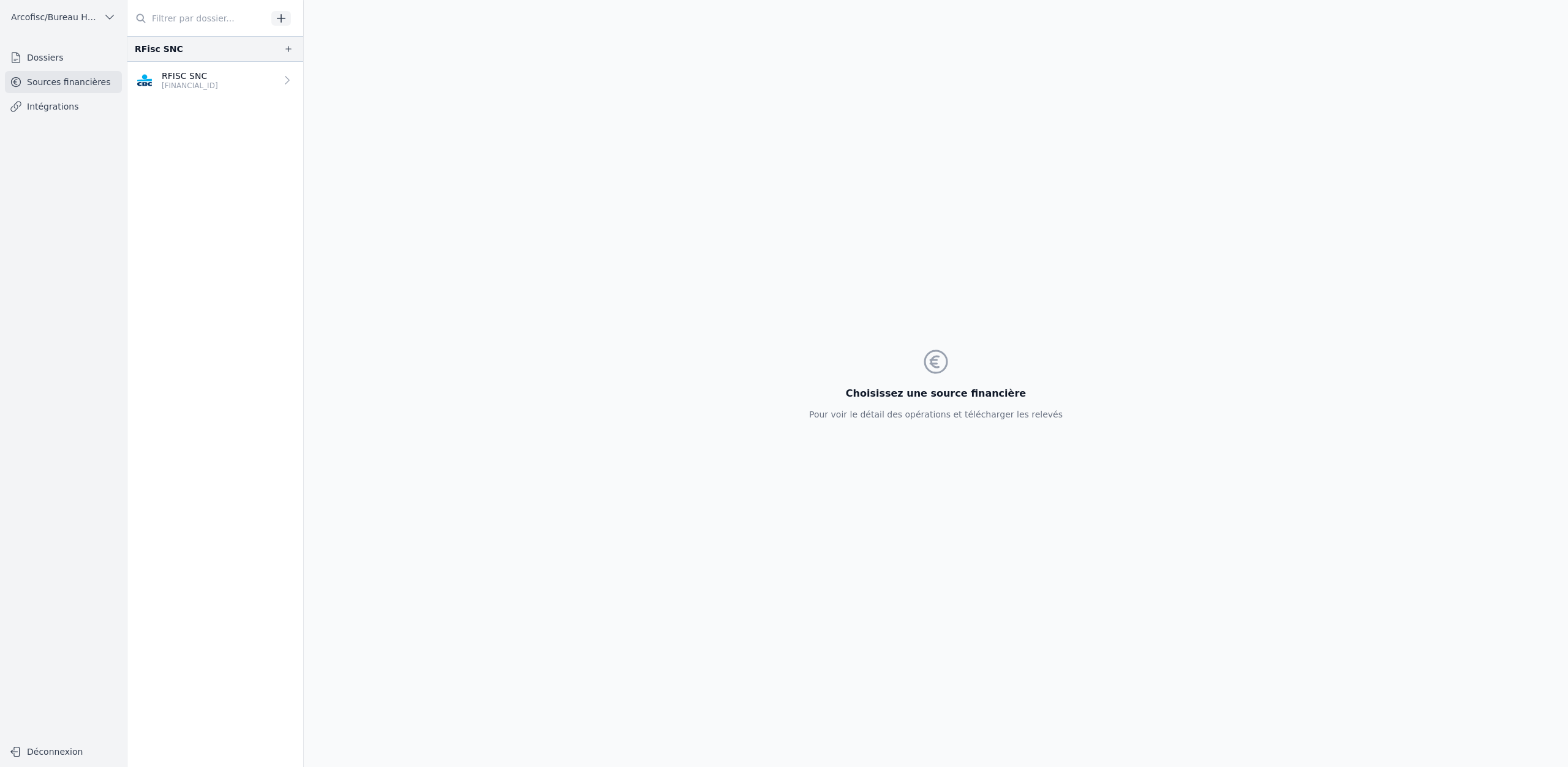
click at [111, 20] on icon "button" at bounding box center [110, 17] width 12 height 12
click at [103, 49] on span "Arcofisc/Bureau Haot" at bounding box center [74, 44] width 85 height 12
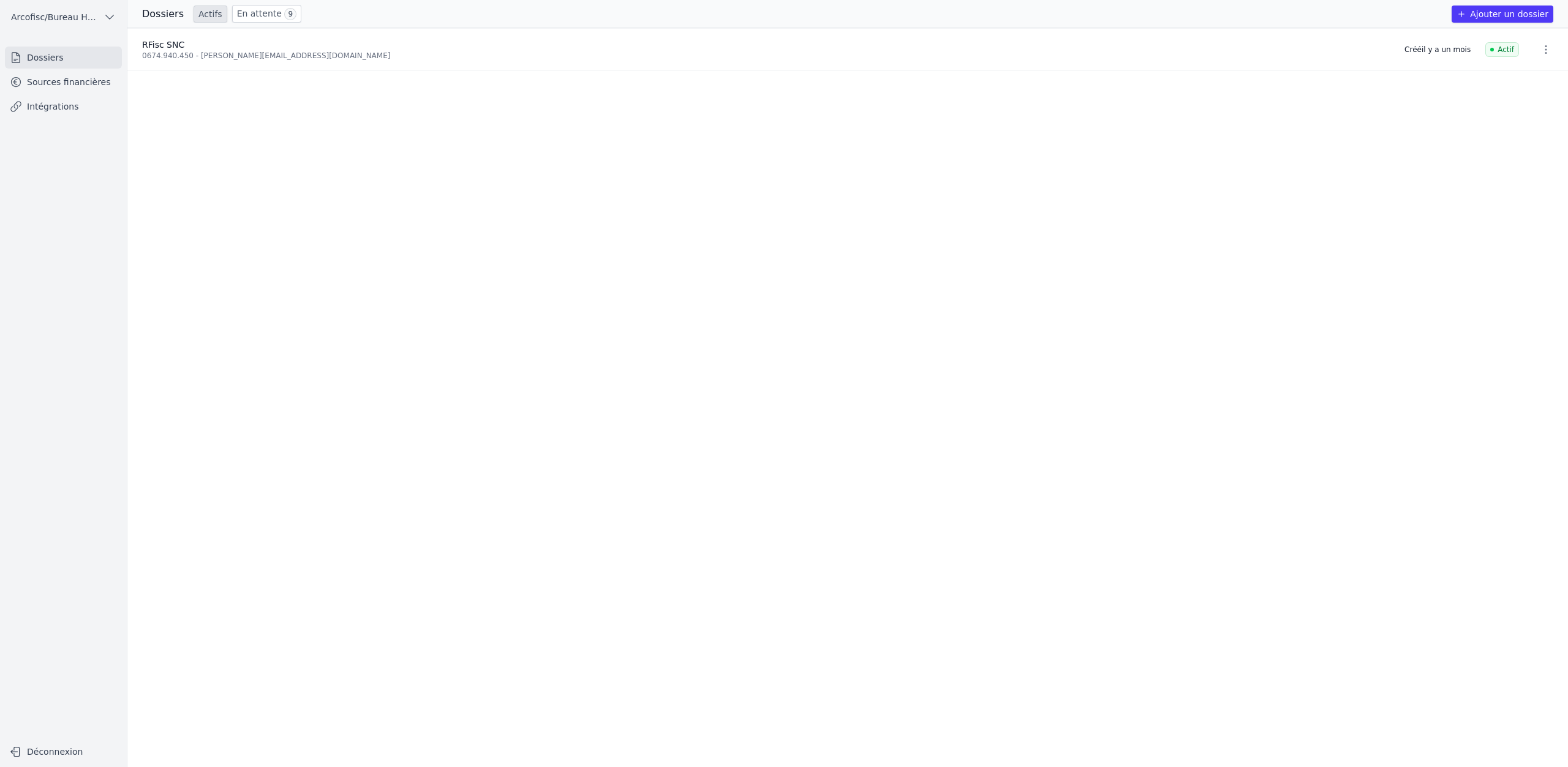
click at [103, 25] on button "Arcofisc/Bureau Haot" at bounding box center [63, 17] width 117 height 20
click at [79, 70] on link "RFisc SNC" at bounding box center [66, 70] width 117 height 25
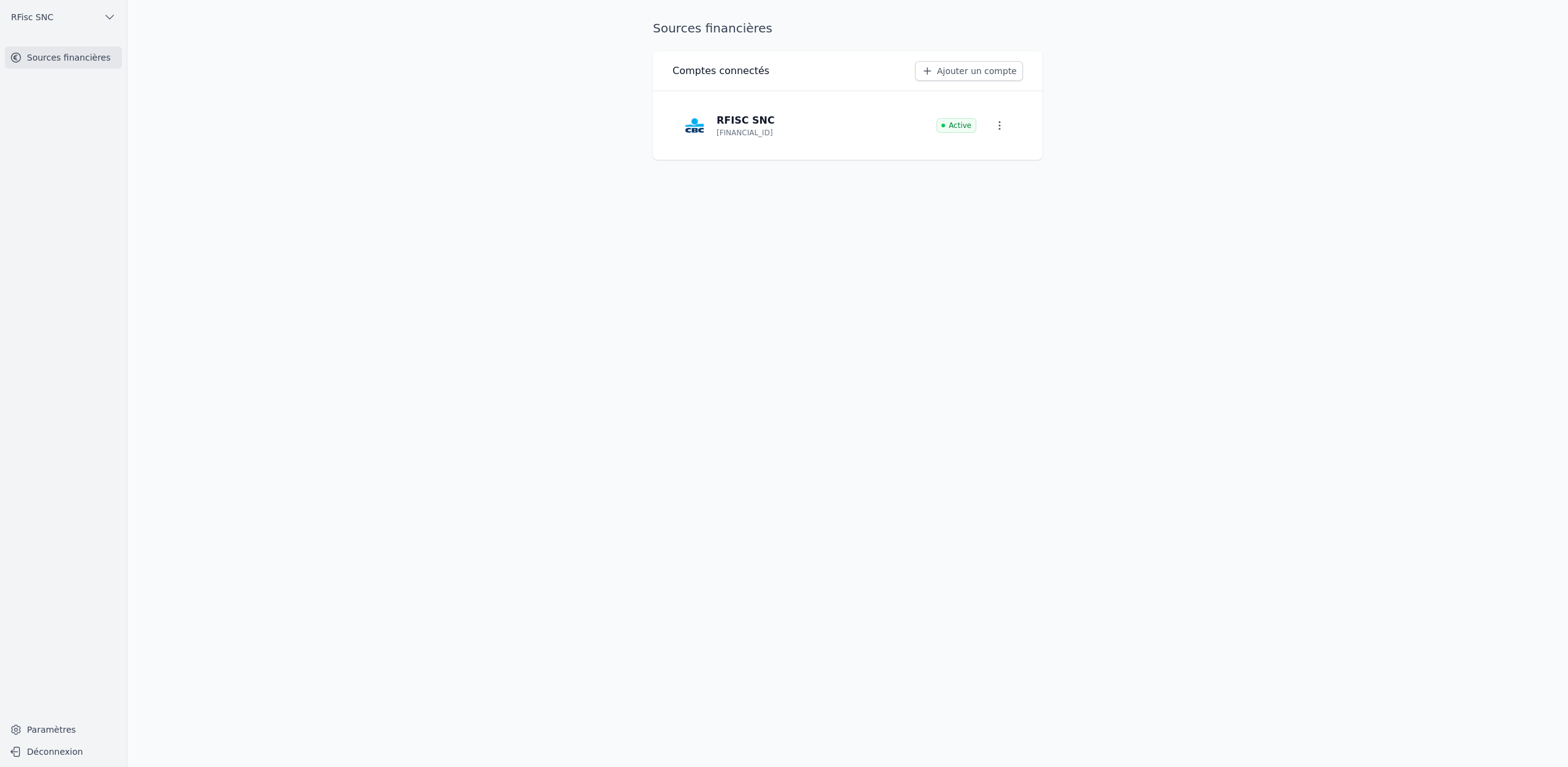
click at [951, 74] on link "Ajouter un compte" at bounding box center [969, 71] width 108 height 20
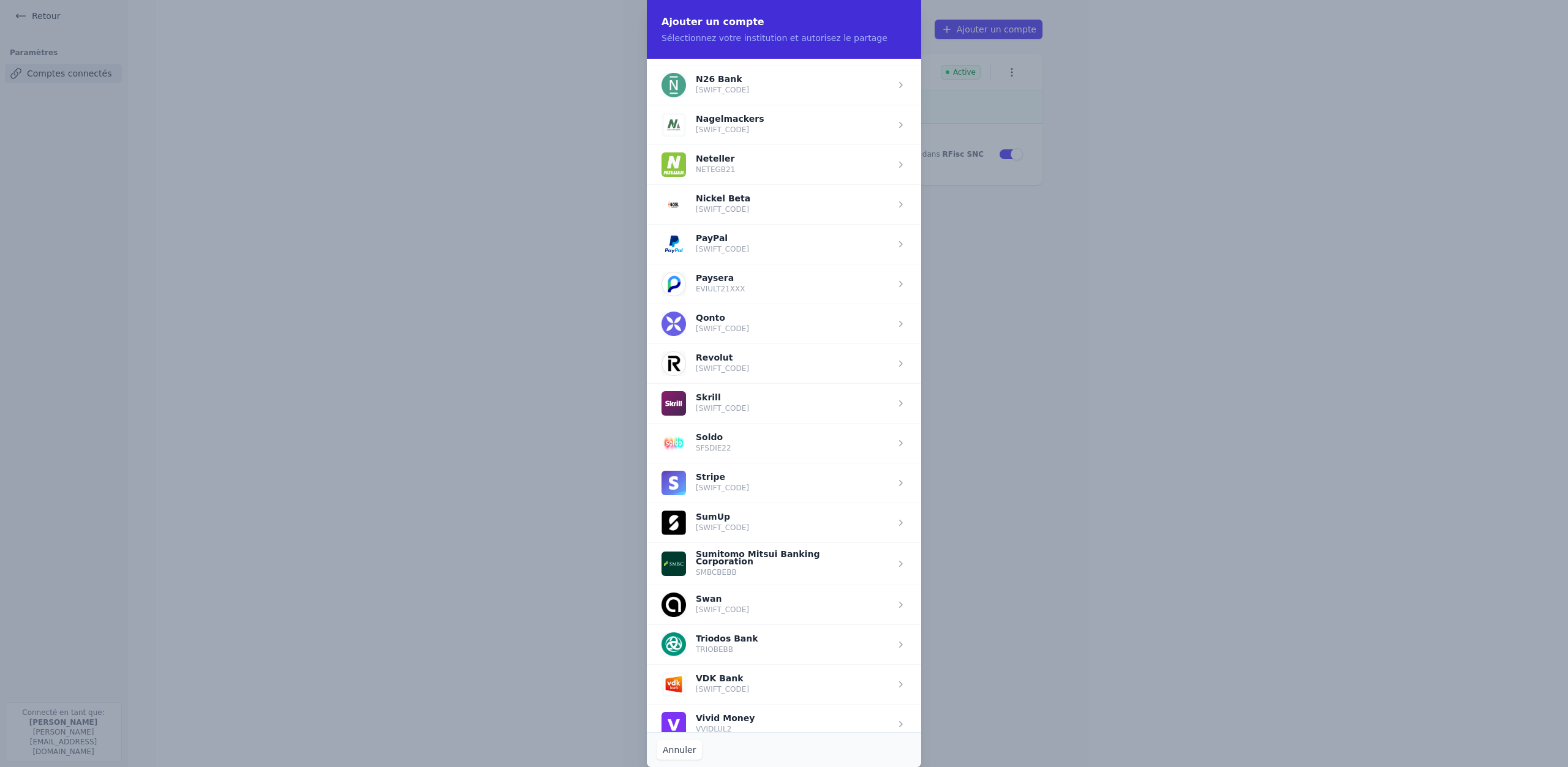
scroll to position [1276, 0]
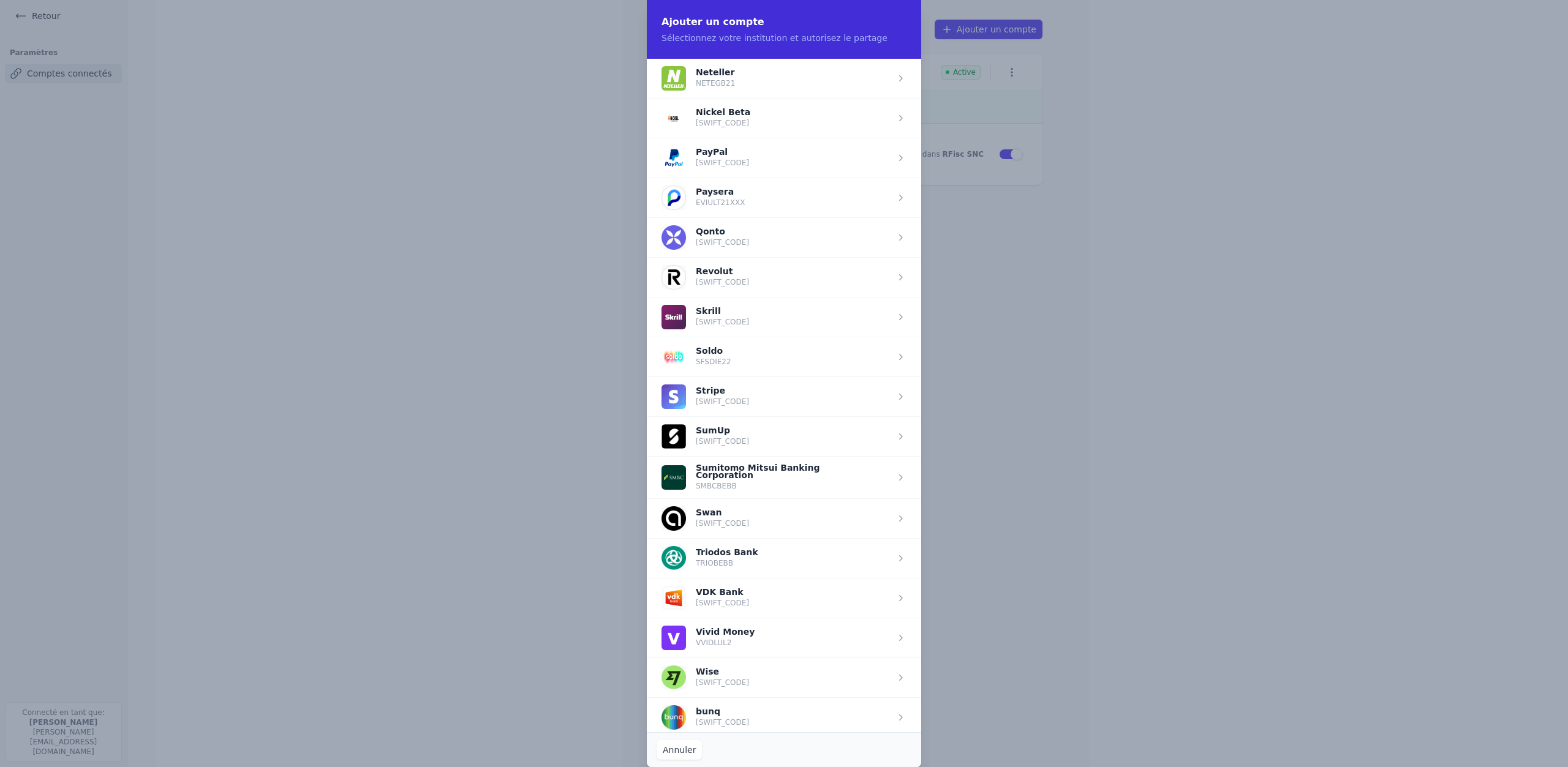
click at [882, 679] on span "button" at bounding box center [784, 677] width 274 height 40
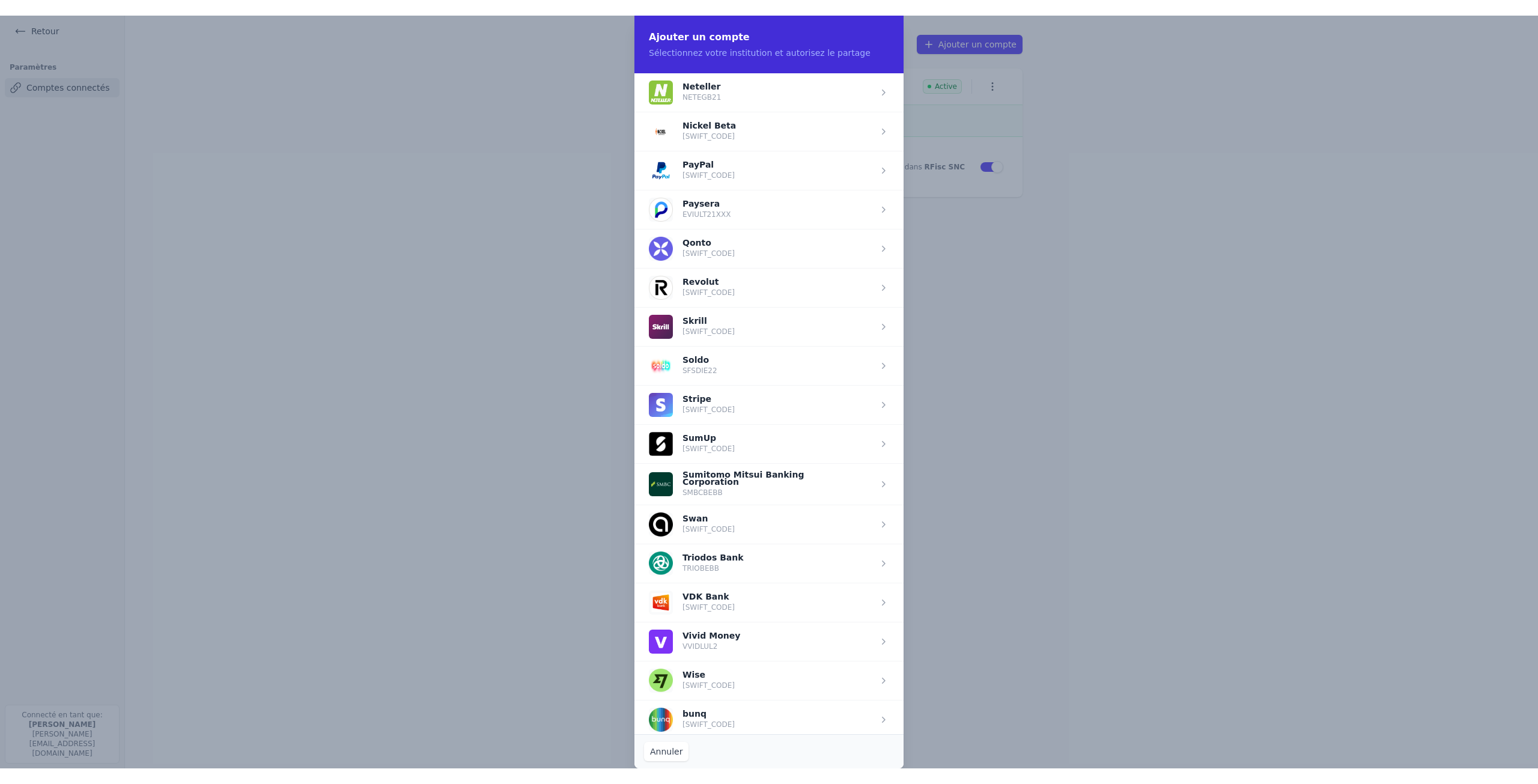
scroll to position [0, 0]
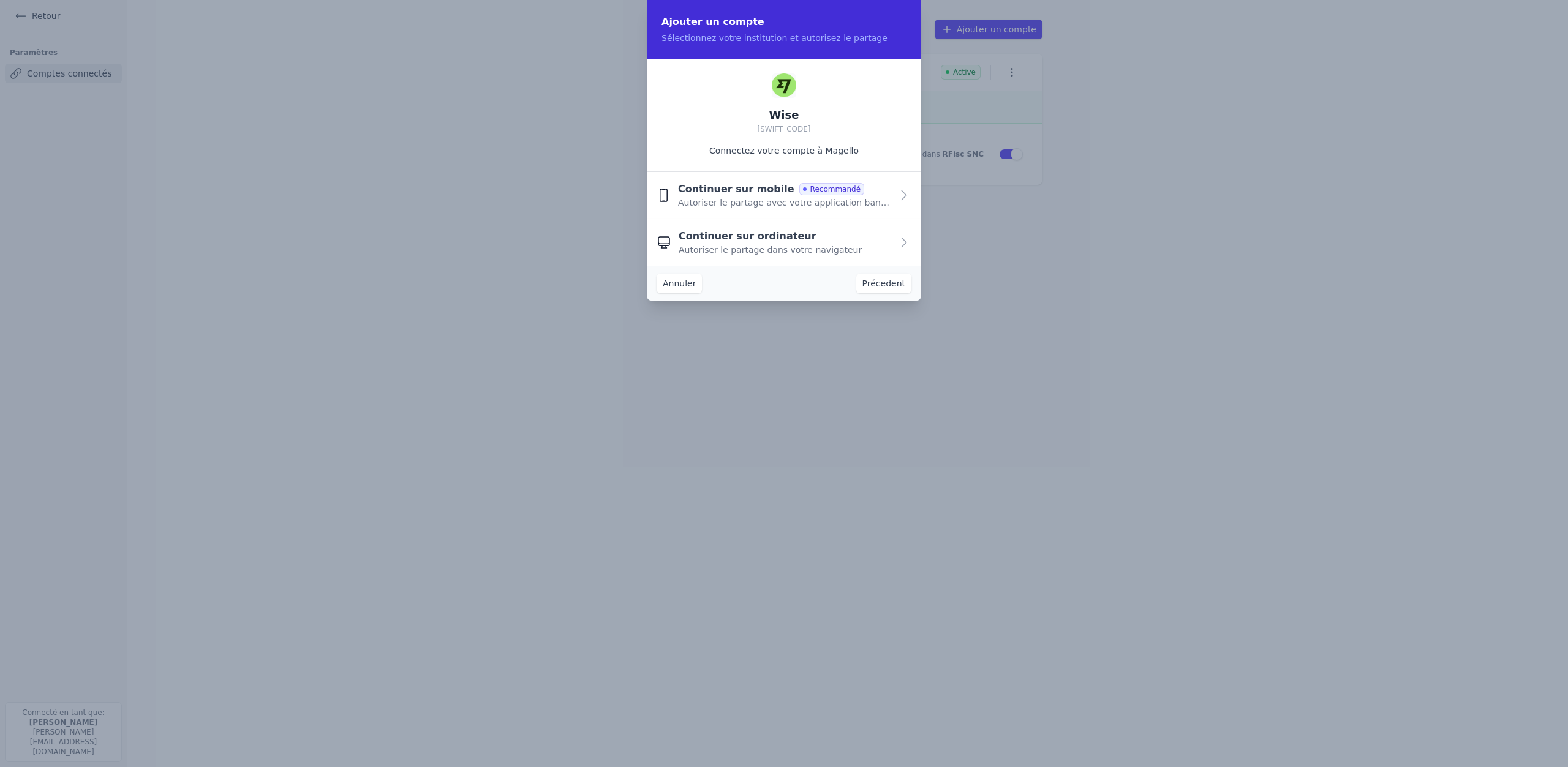
click at [682, 277] on button "Annuler" at bounding box center [679, 284] width 46 height 20
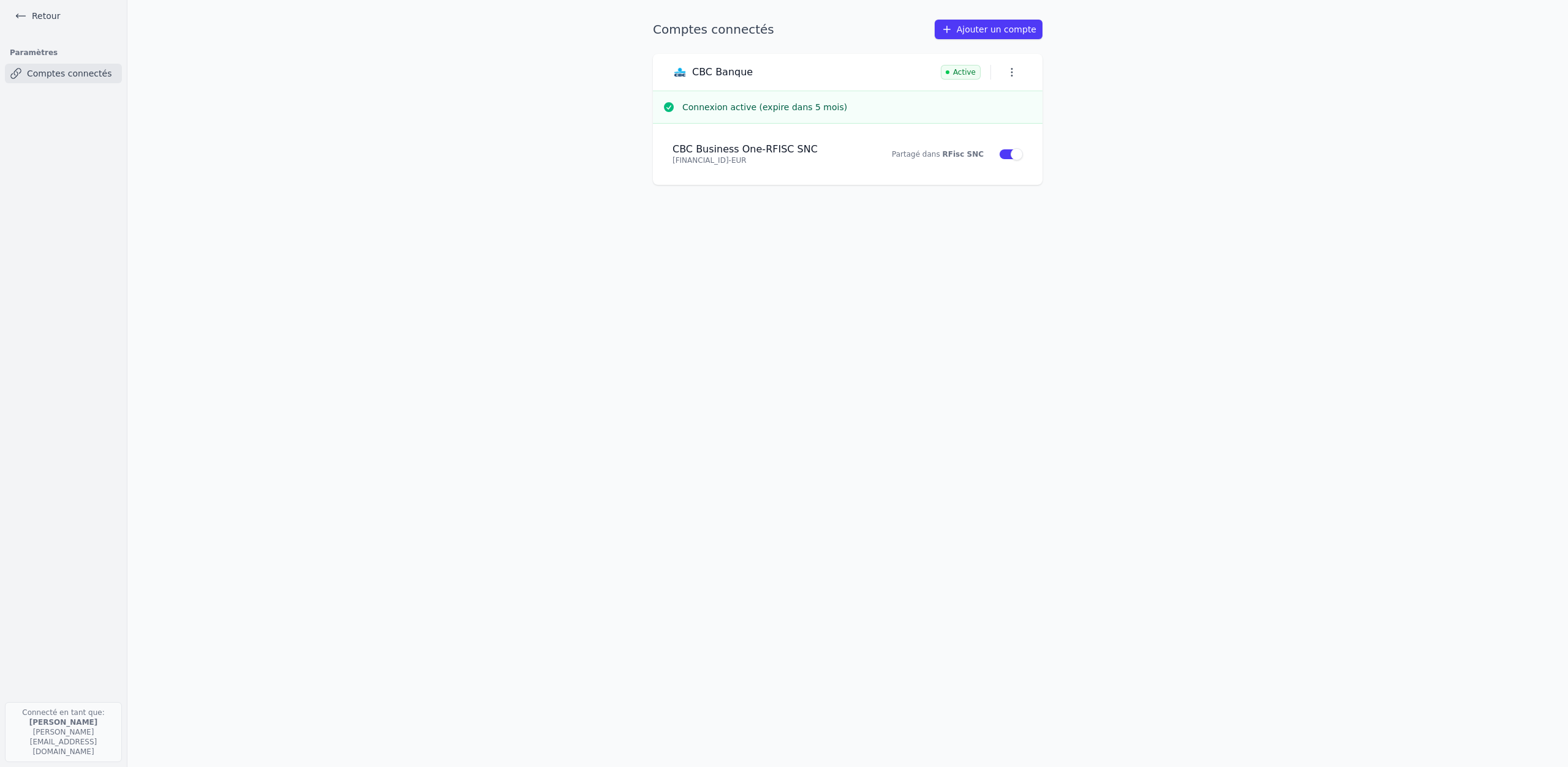
click at [22, 17] on icon at bounding box center [21, 16] width 12 height 12
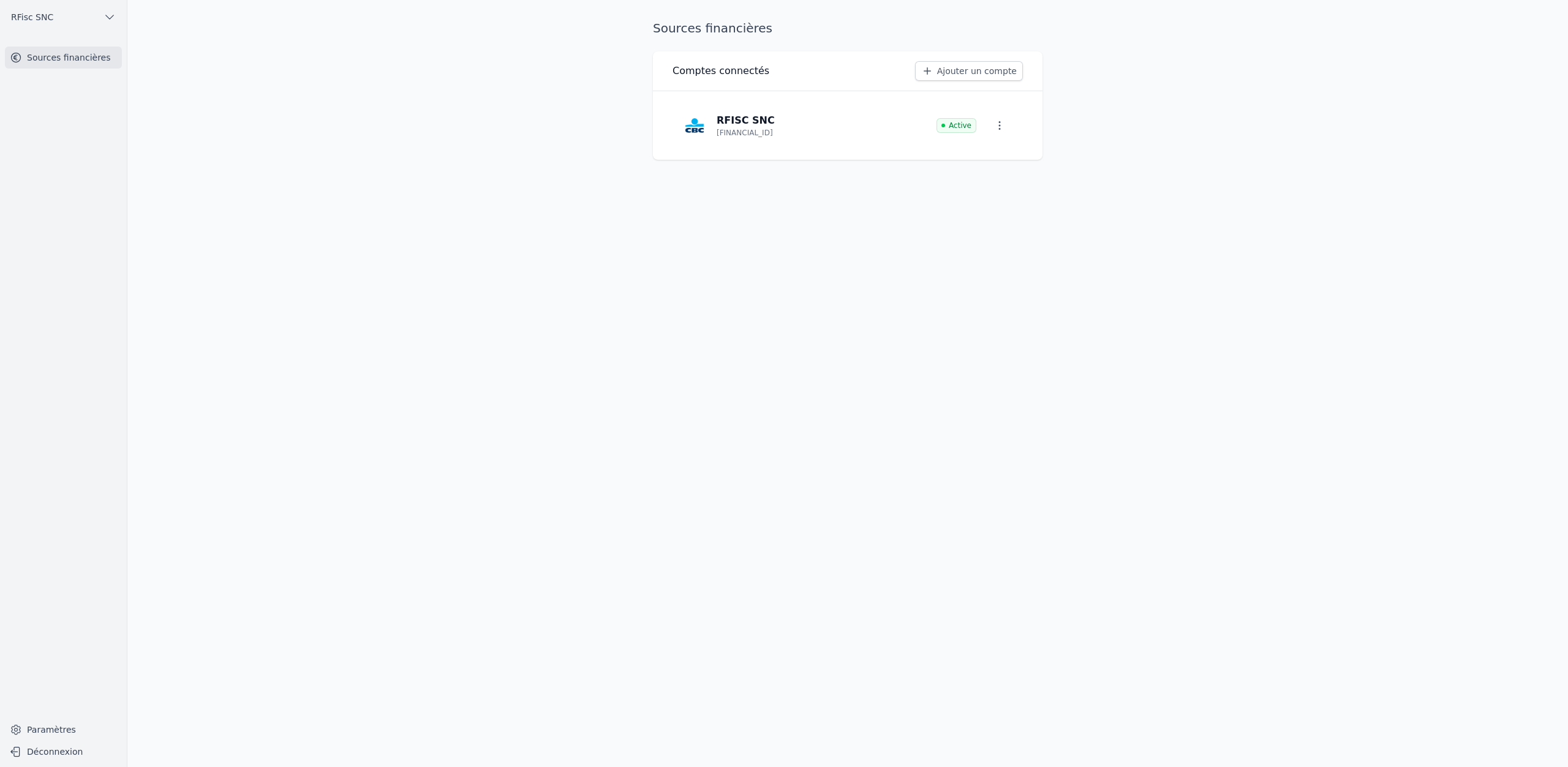
click at [42, 17] on span "RFisc SNC" at bounding box center [32, 17] width 42 height 12
click at [55, 50] on link "Arcofisc/Bureau Haot" at bounding box center [66, 44] width 117 height 25
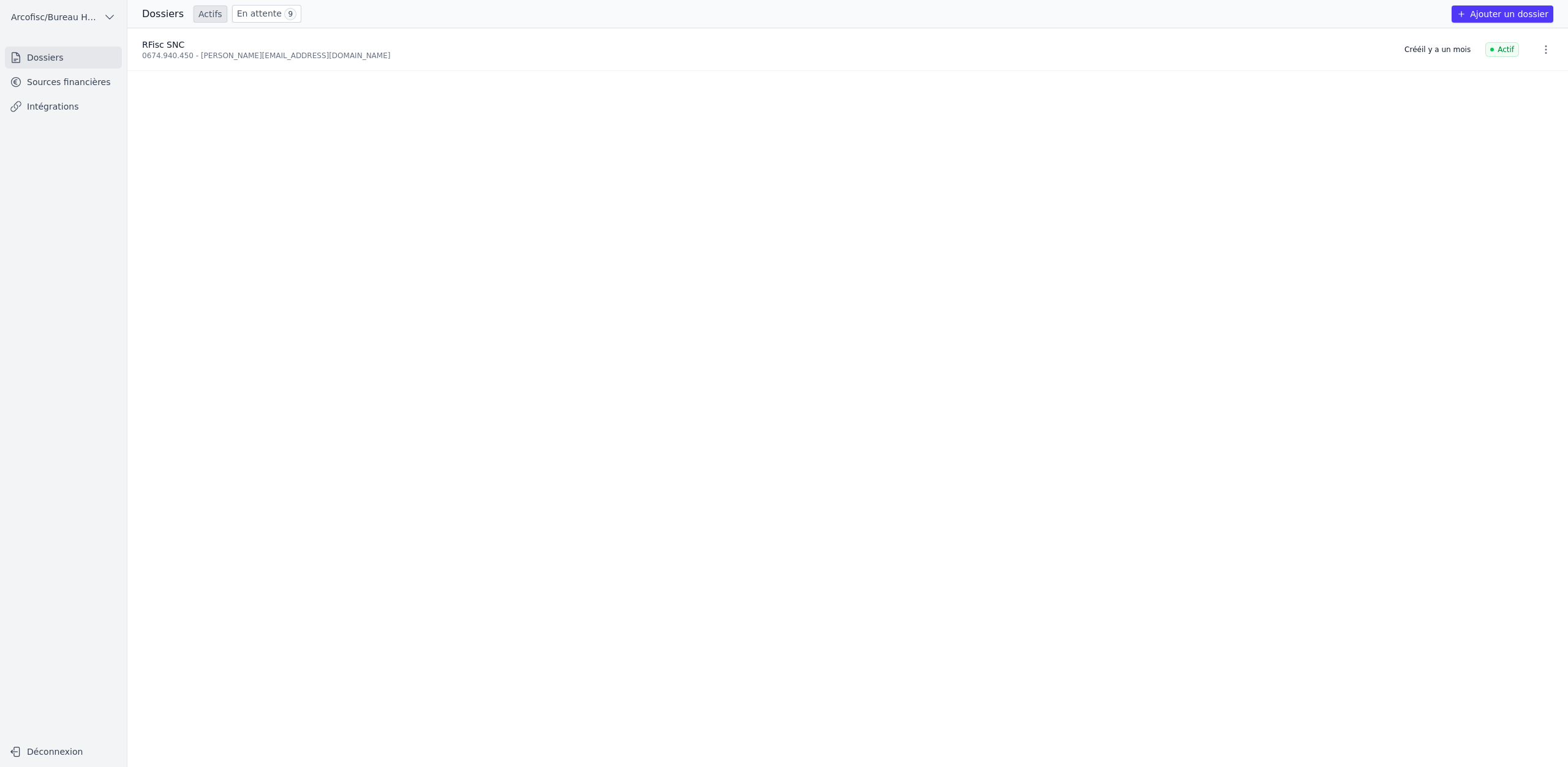
click at [70, 79] on link "Sources financières" at bounding box center [63, 82] width 117 height 22
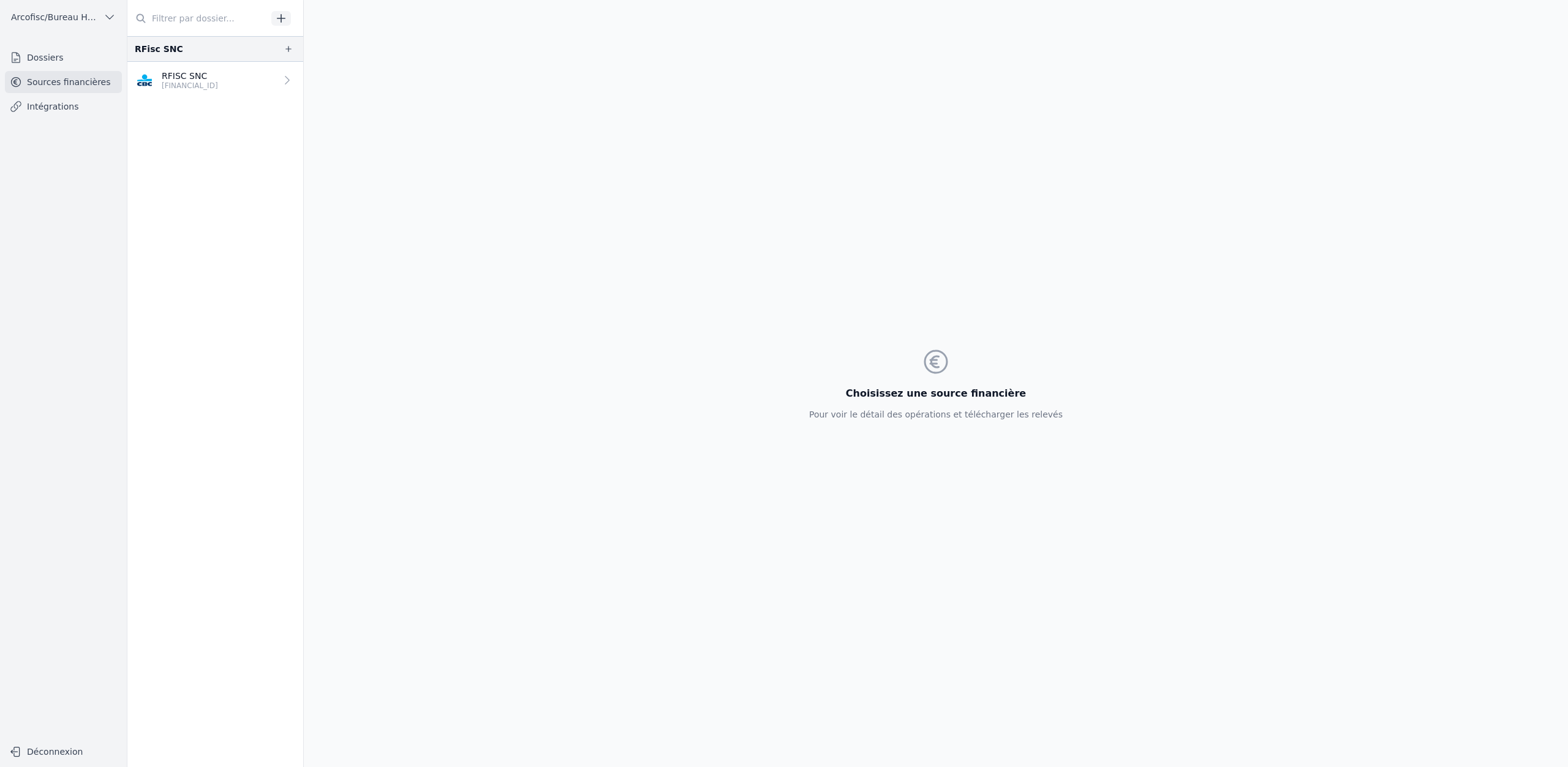
click at [57, 108] on link "Intégrations" at bounding box center [63, 106] width 117 height 22
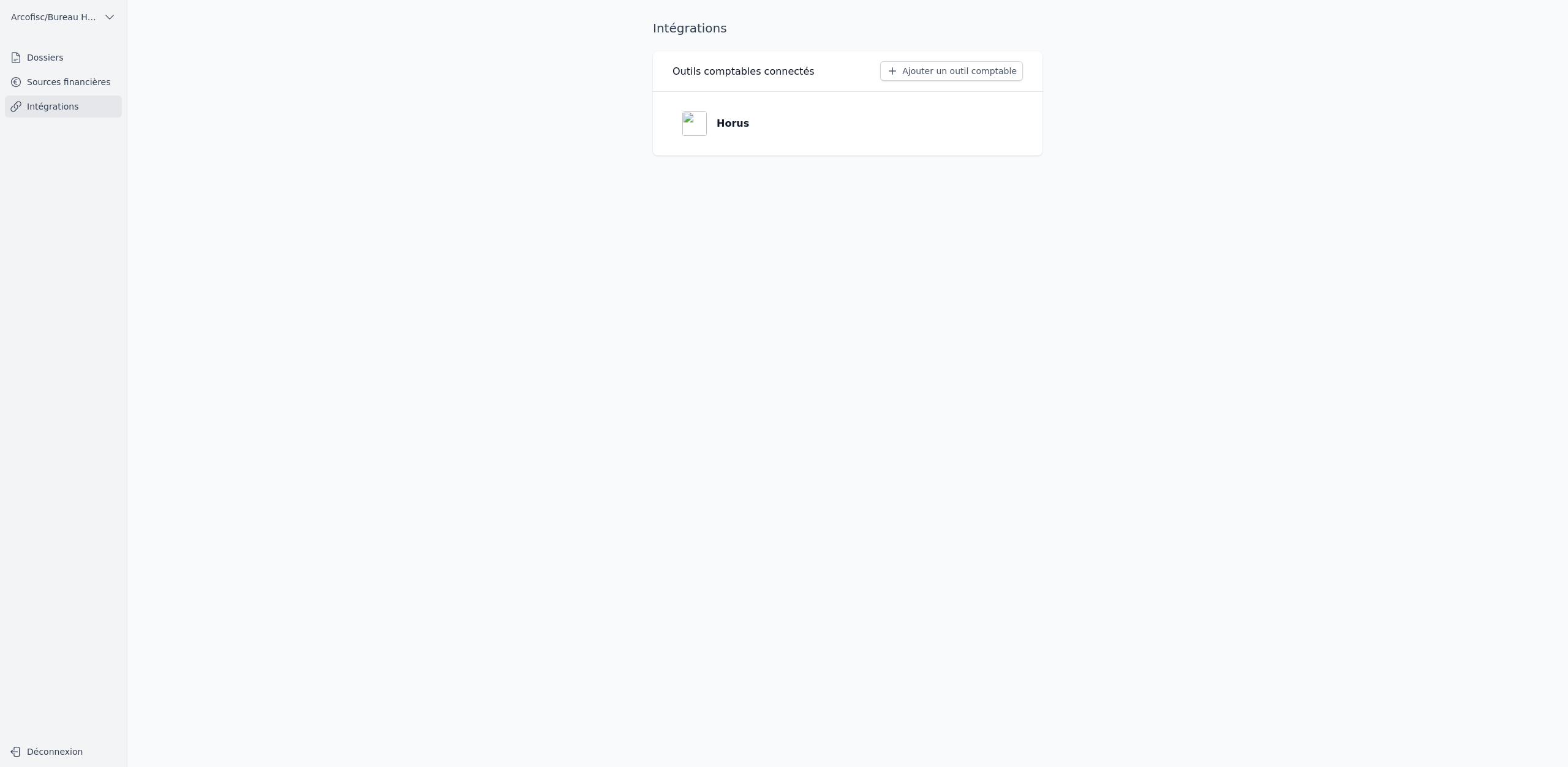
click at [58, 87] on link "Sources financières" at bounding box center [63, 82] width 117 height 22
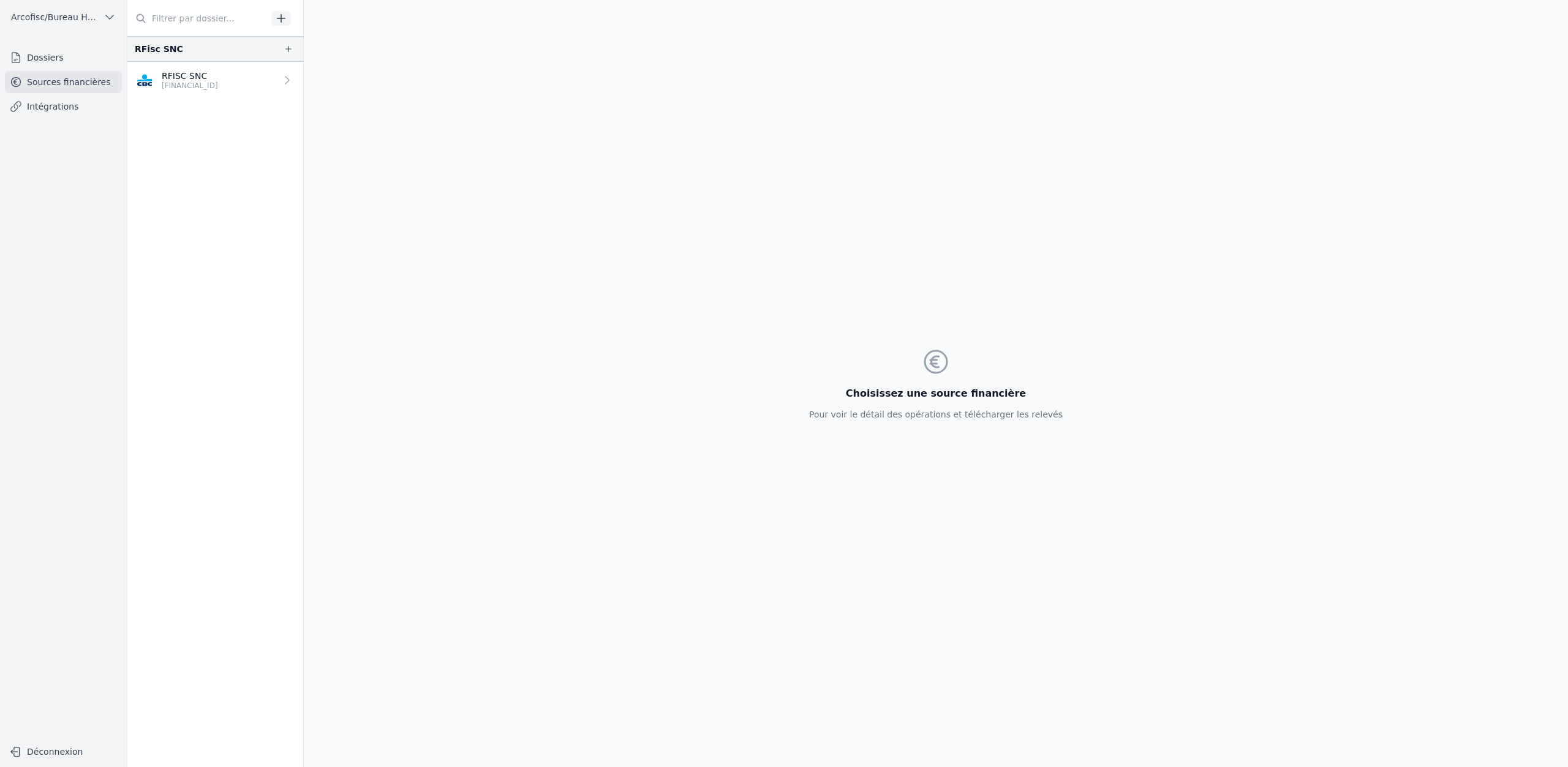
click at [37, 120] on nav "Dossiers Sources financières Intégrations" at bounding box center [63, 388] width 107 height 683
click at [36, 114] on link "Intégrations" at bounding box center [63, 106] width 117 height 22
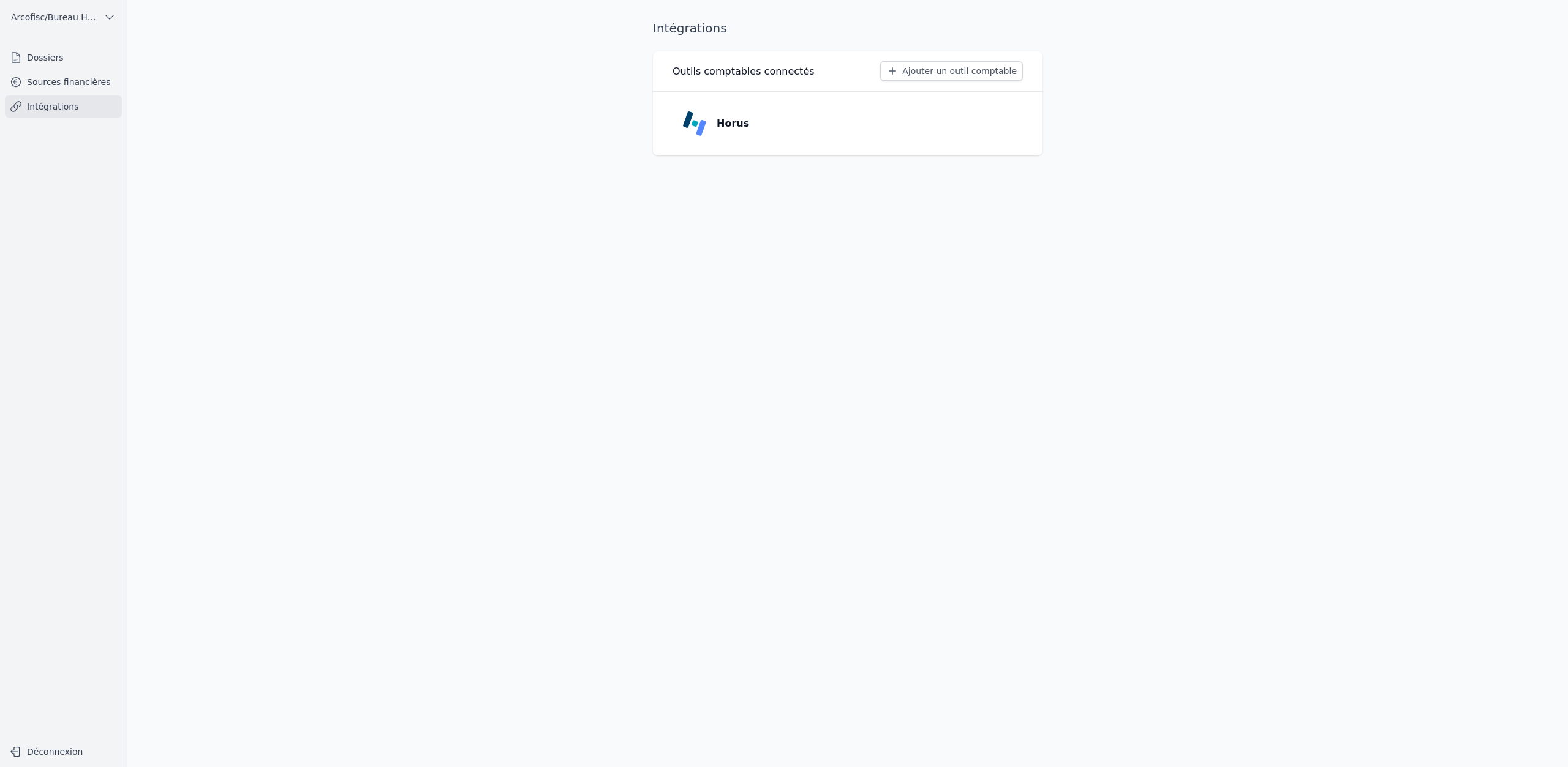
click at [66, 81] on link "Sources financières" at bounding box center [63, 82] width 117 height 22
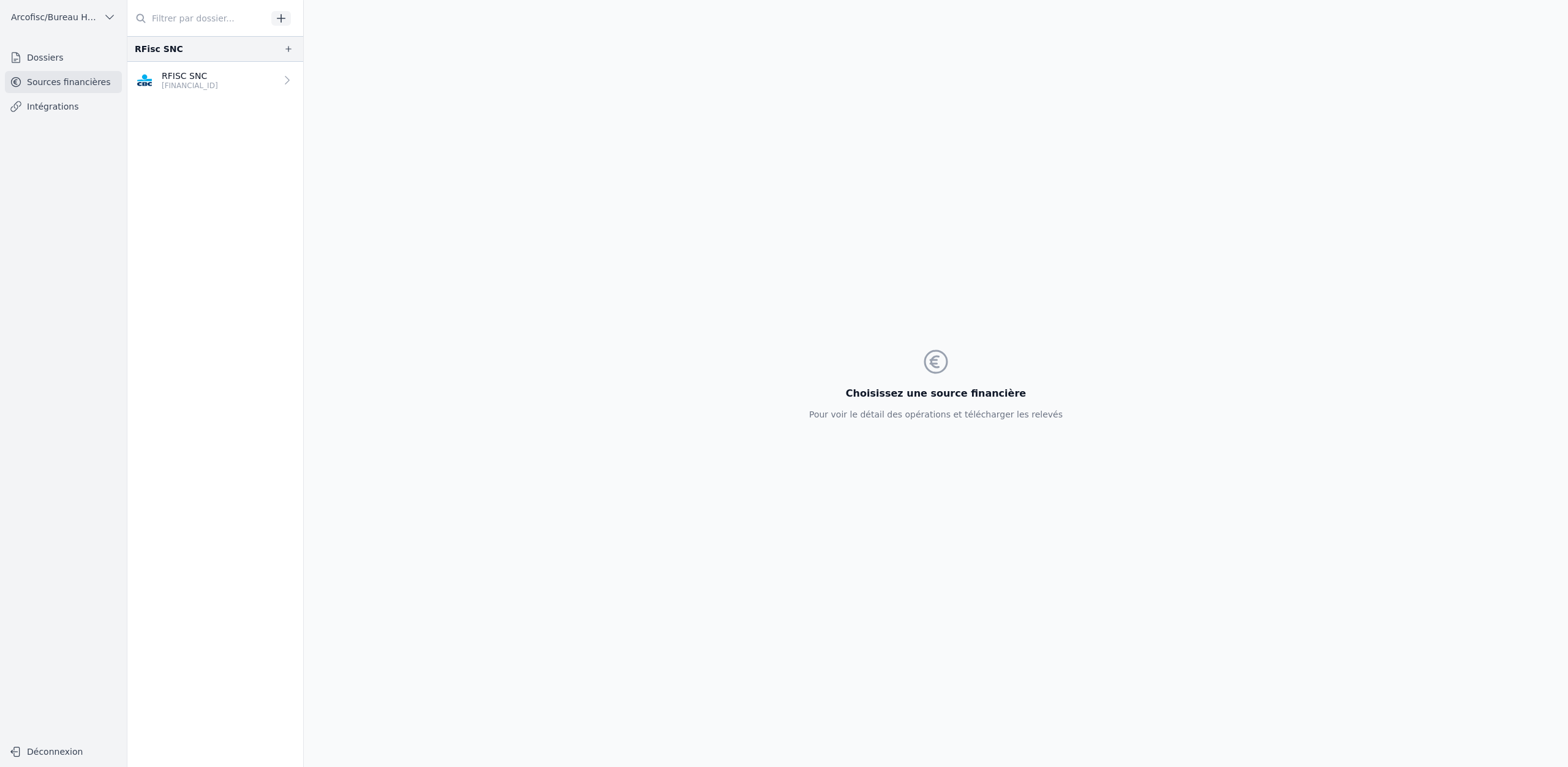
click at [54, 59] on link "Dossiers" at bounding box center [63, 58] width 117 height 22
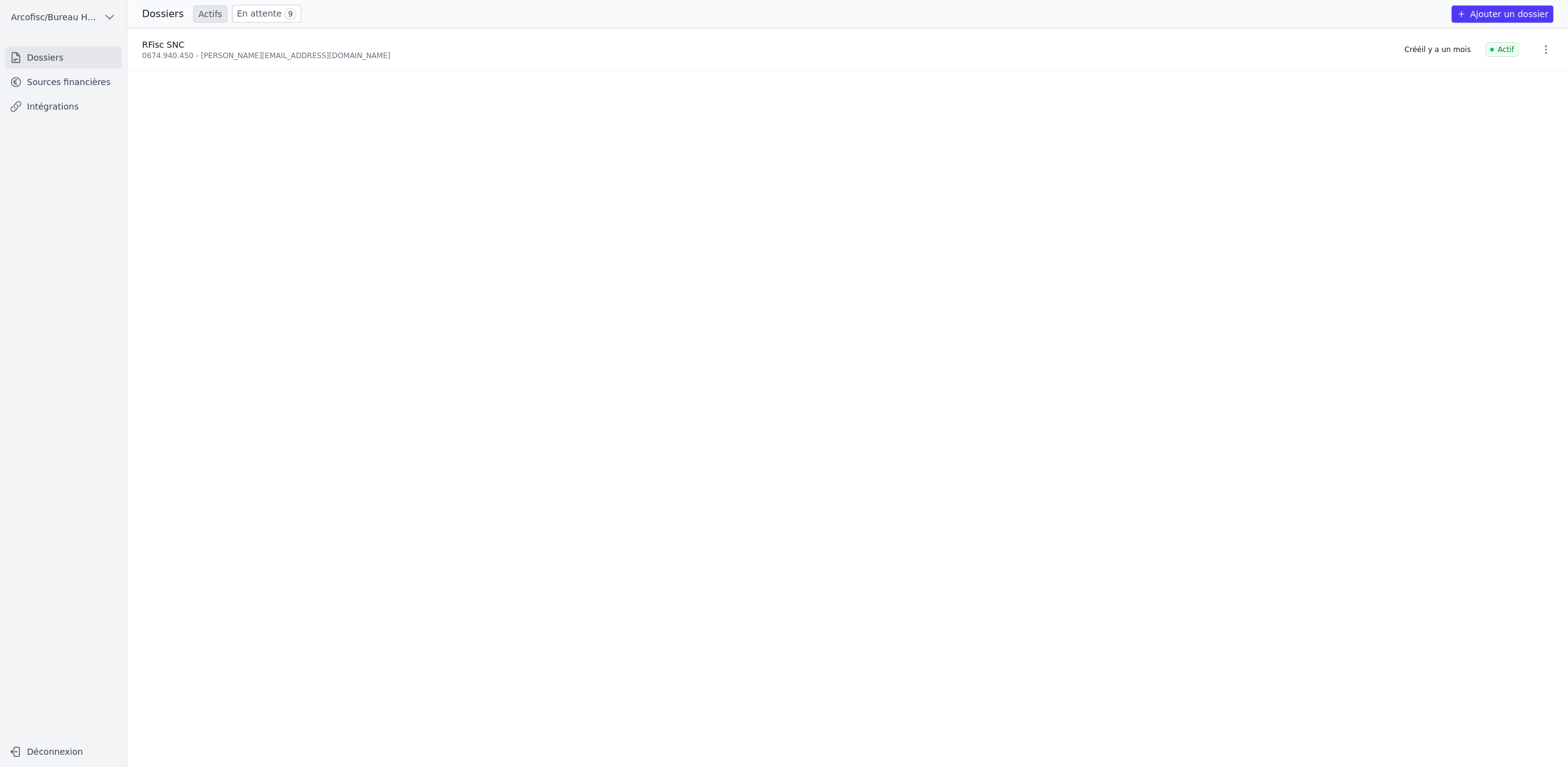
click at [206, 57] on div "0674.940.450 - [PERSON_NAME][EMAIL_ADDRESS][DOMAIN_NAME]" at bounding box center [766, 56] width 1248 height 10
click at [238, 14] on link "En attente 9" at bounding box center [266, 14] width 69 height 18
